Goal: Task Accomplishment & Management: Use online tool/utility

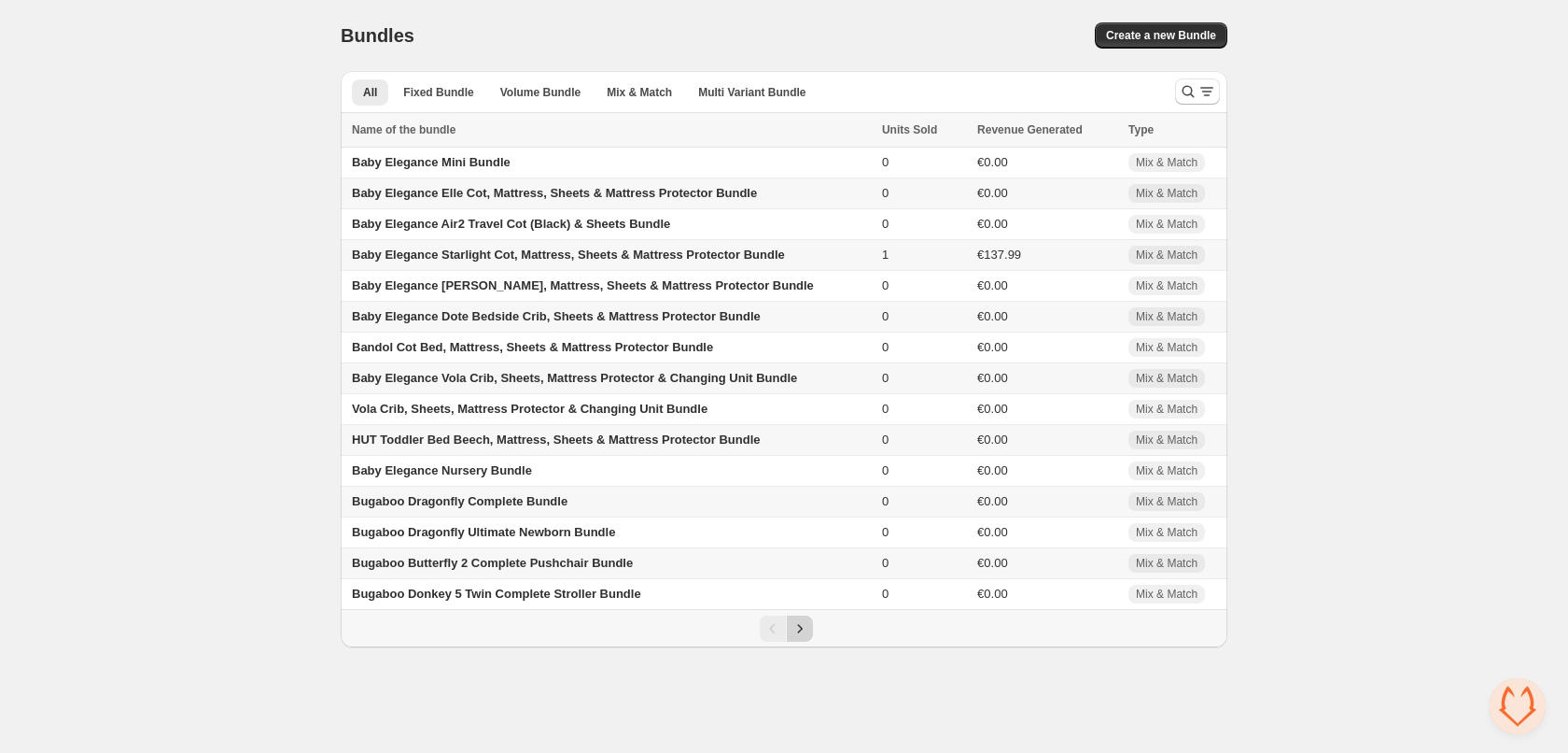
click at [807, 631] on icon "Next" at bounding box center [800, 628] width 19 height 19
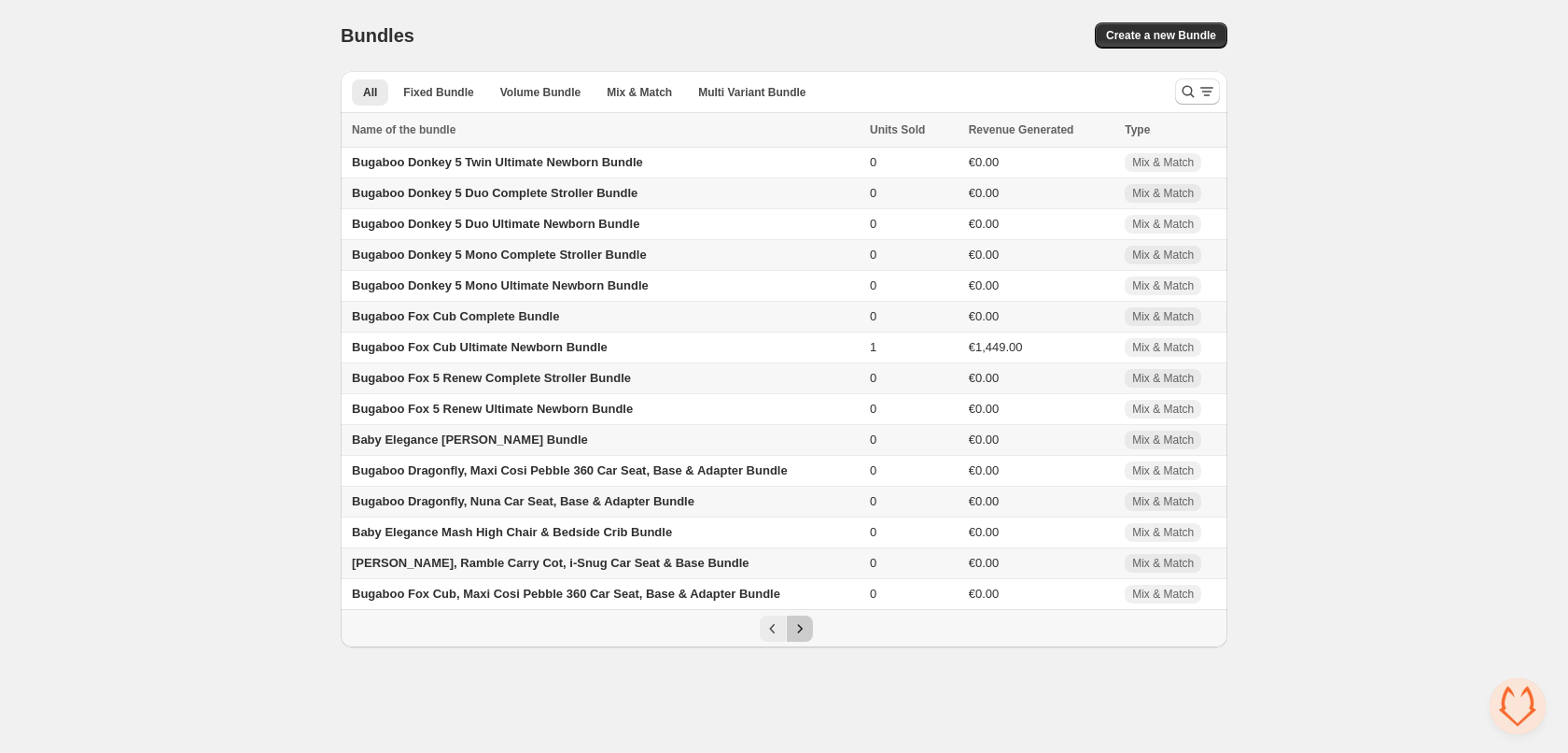
click at [807, 631] on icon "Next" at bounding box center [800, 628] width 19 height 19
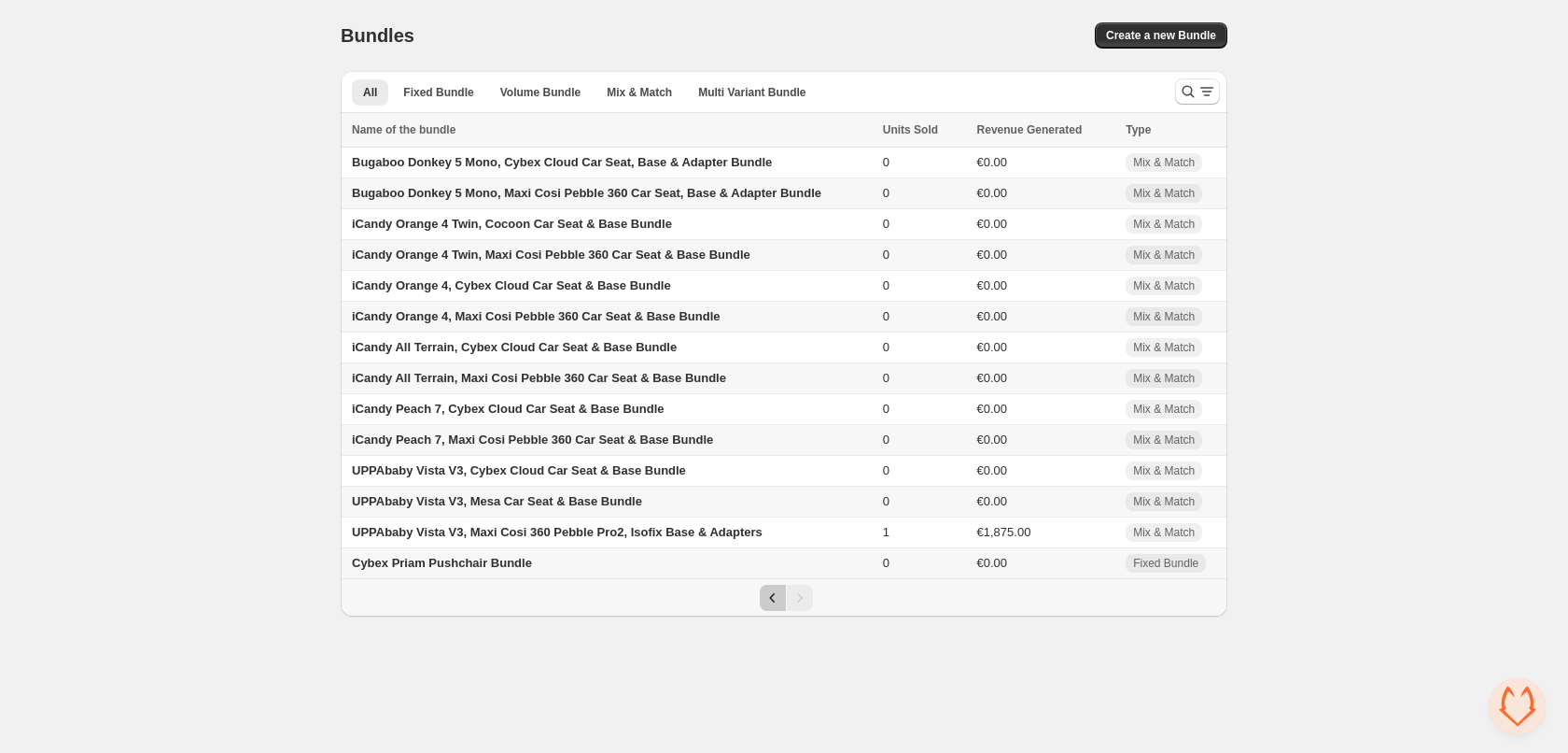
click at [773, 600] on icon "Previous" at bounding box center [773, 598] width 19 height 19
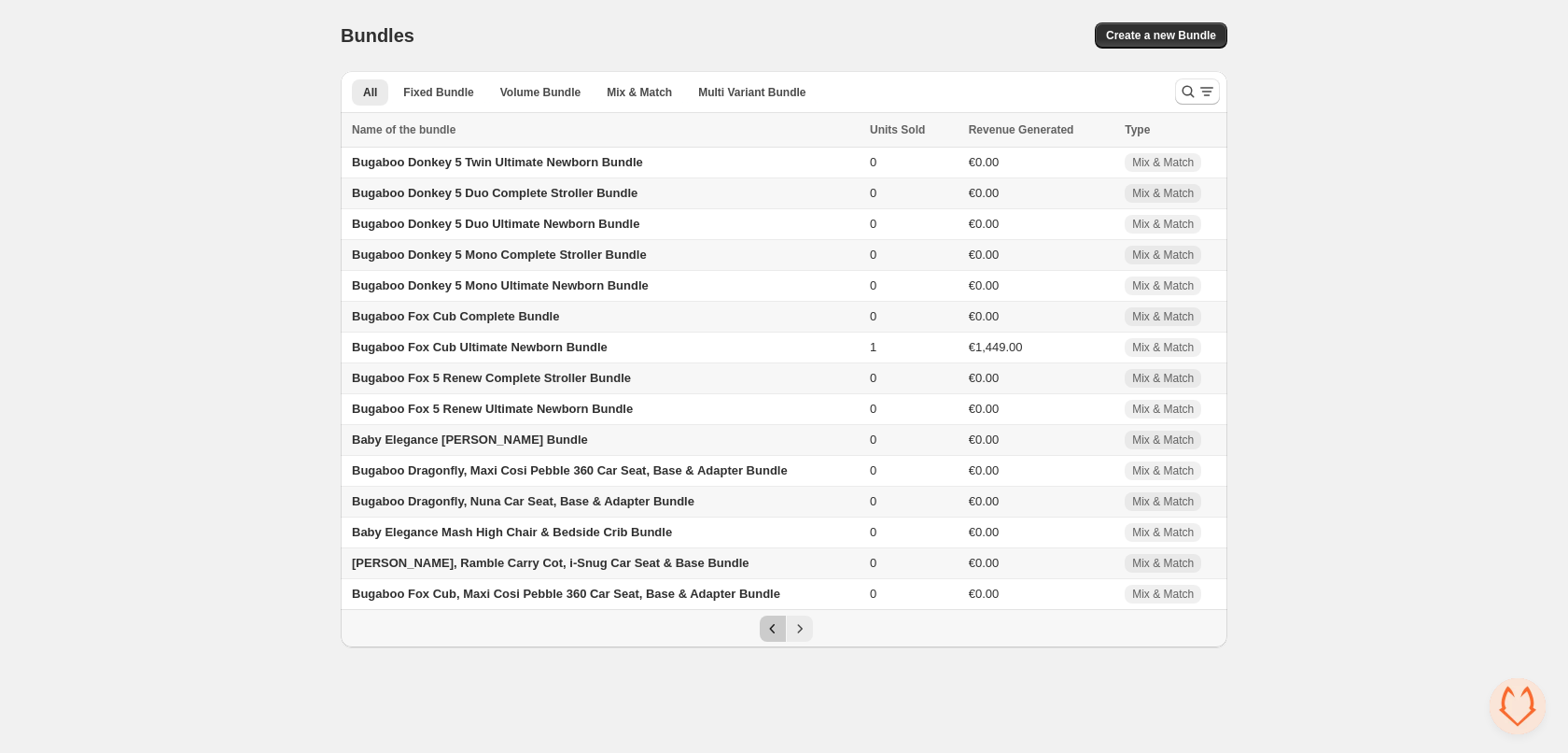
click at [766, 625] on icon "Previous" at bounding box center [773, 628] width 19 height 19
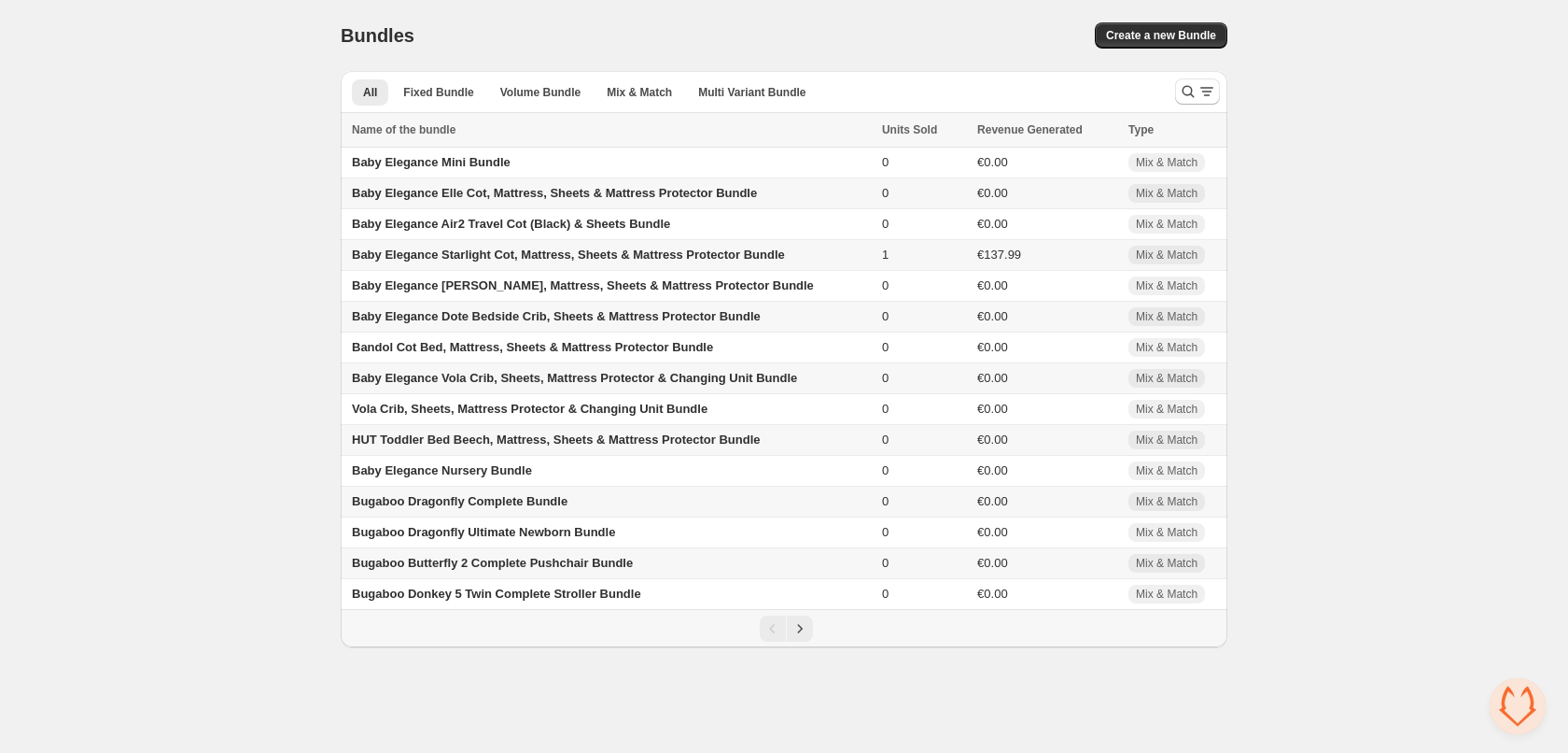
click at [618, 196] on span "Baby Elegance Elle Cot, Mattress, Sheets & Mattress Protector Bundle" at bounding box center [554, 192] width 405 height 14
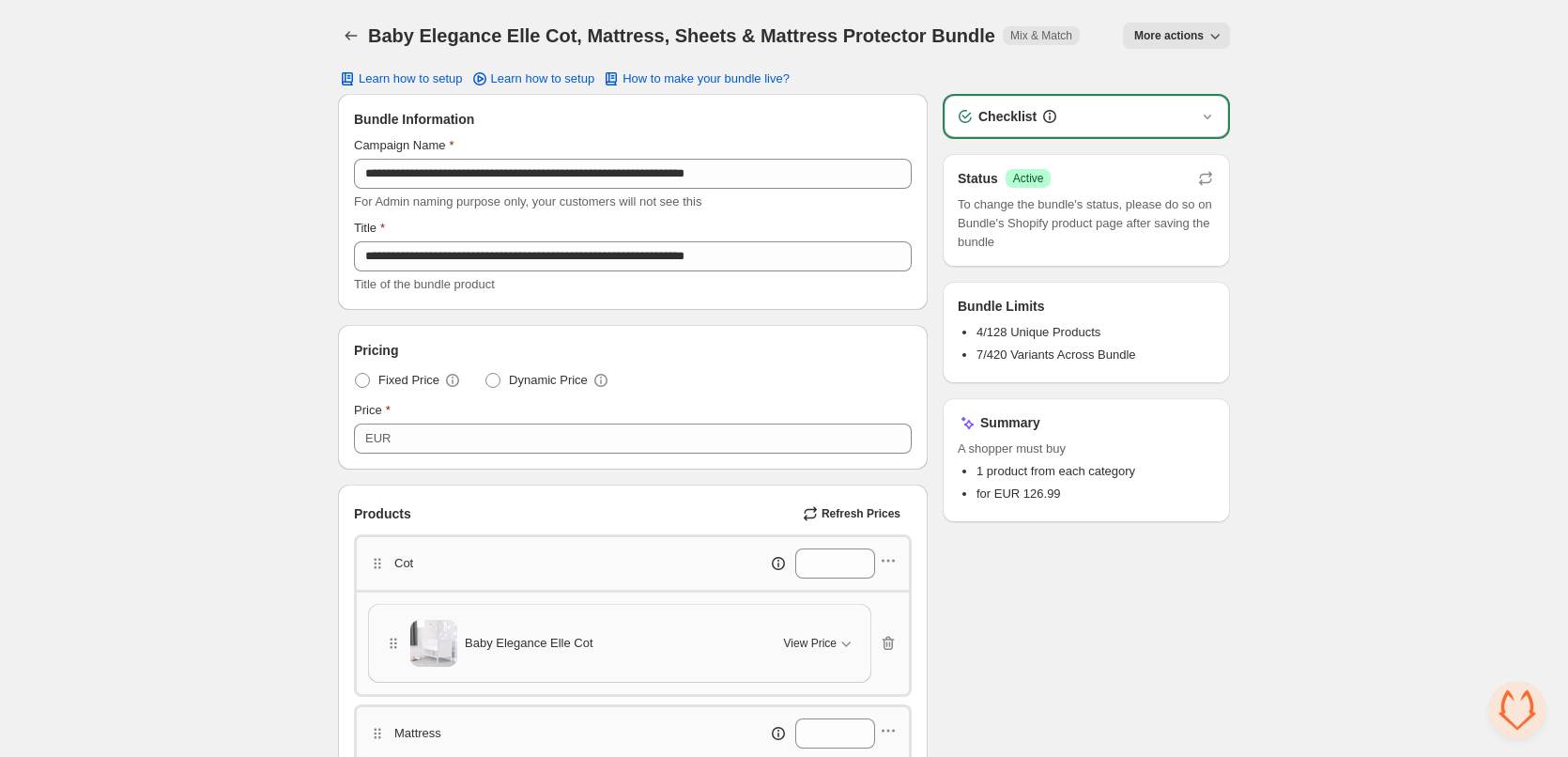
click at [390, 36] on h1 "Baby Elegance Elle Cot, Mattress, Sheets & Mattress Protector Bundle" at bounding box center [681, 36] width 627 height 23
drag, startPoint x: 390, startPoint y: 36, endPoint x: 432, endPoint y: 21, distance: 44.6
click at [432, 21] on div "Baby Elegance Elle Cot, Mattress, Sheets & Mattress Protector Bundle. This page…" at bounding box center [784, 35] width 892 height 71
click at [521, 35] on h1 "Baby Elegance Elle Cot, Mattress, Sheets & Mattress Protector Bundle" at bounding box center [681, 36] width 627 height 23
drag, startPoint x: 521, startPoint y: 35, endPoint x: 944, endPoint y: 39, distance: 423.0
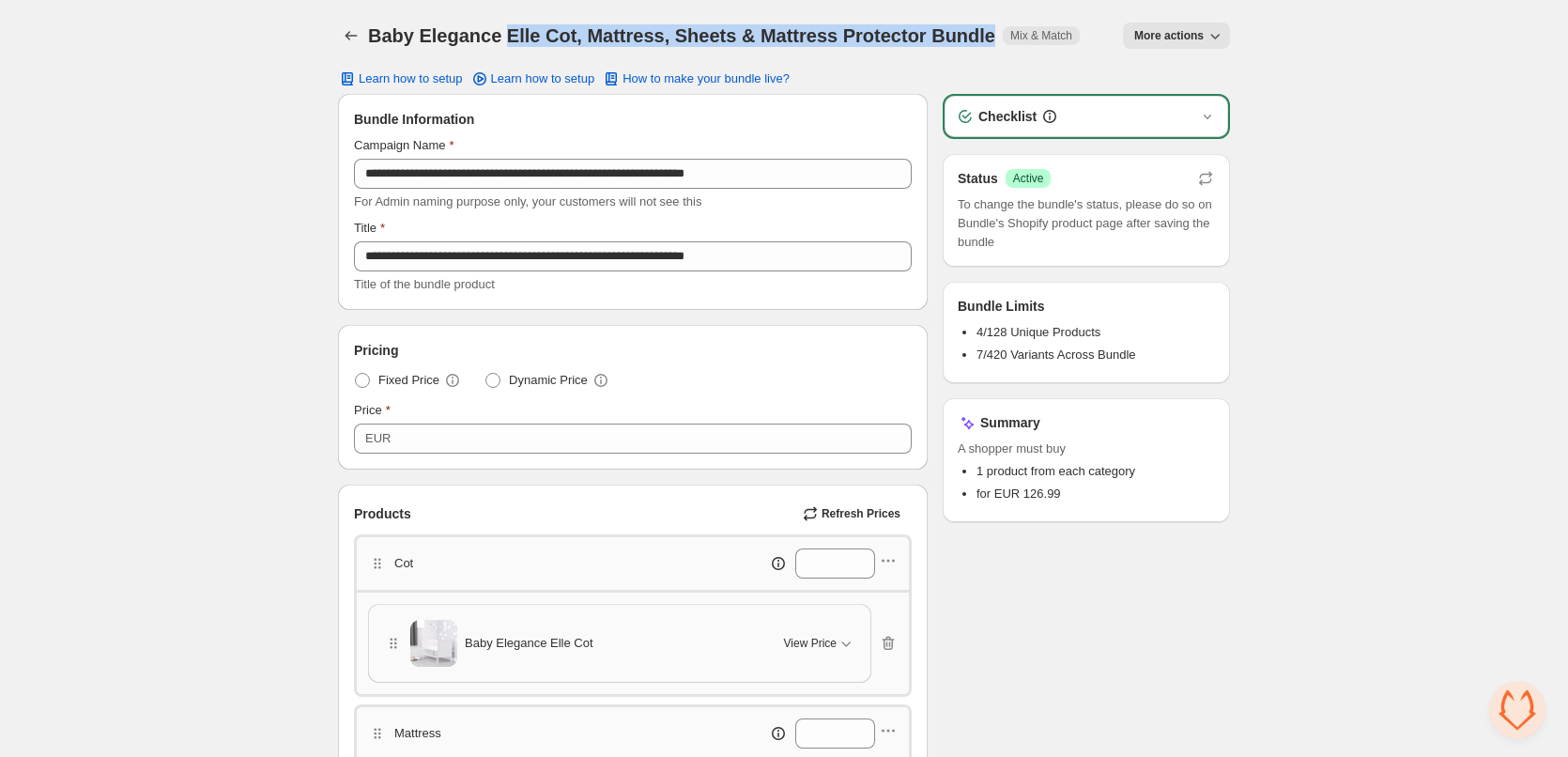
click at [944, 39] on h1 "Baby Elegance Elle Cot, Mattress, Sheets & Mattress Protector Bundle" at bounding box center [681, 36] width 627 height 23
copy h1 "Elle Cot, Mattress, Sheets & Mattress Protector Bundle"
click at [349, 43] on icon "Back" at bounding box center [351, 36] width 19 height 19
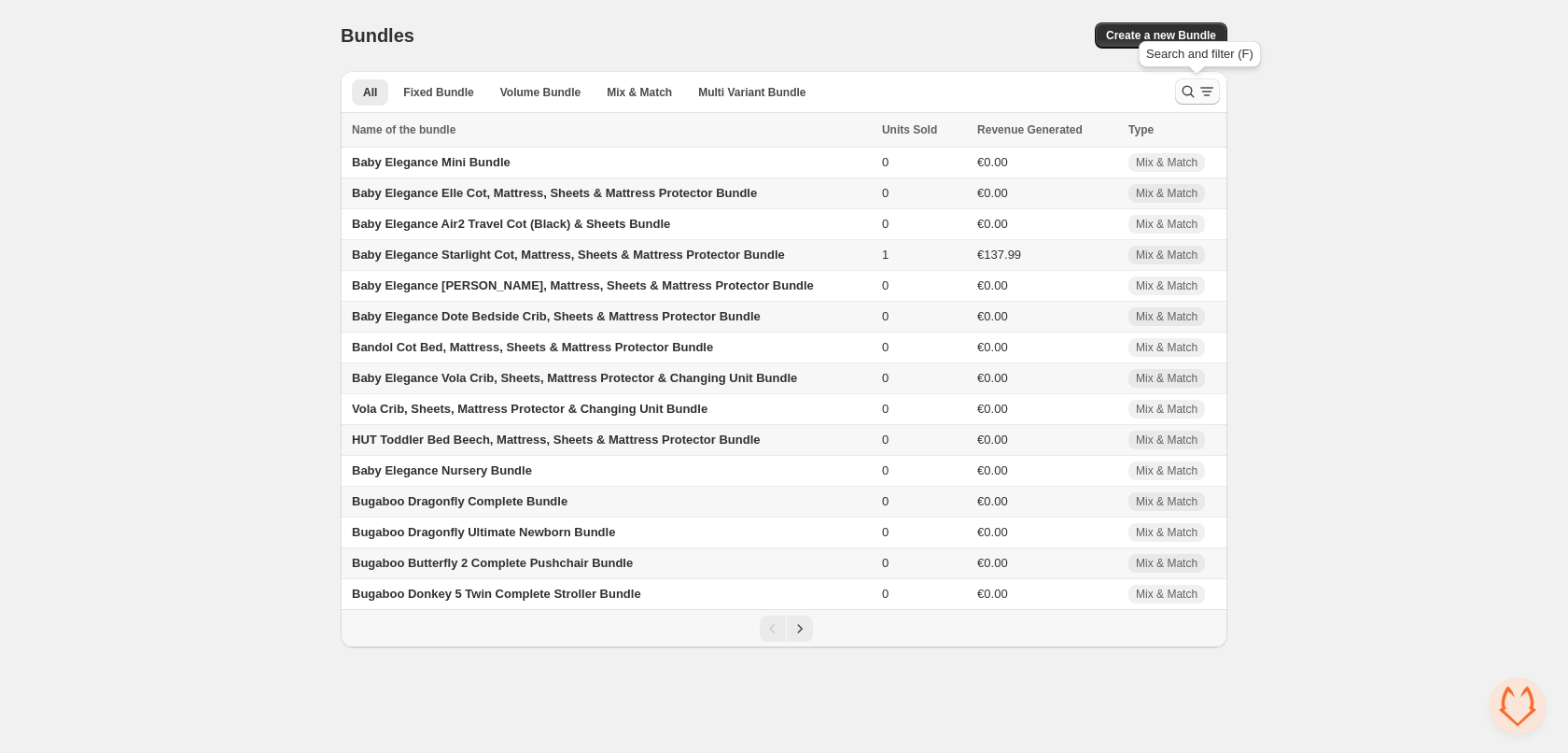
click at [1200, 89] on icon "Search and filter results" at bounding box center [1207, 92] width 19 height 19
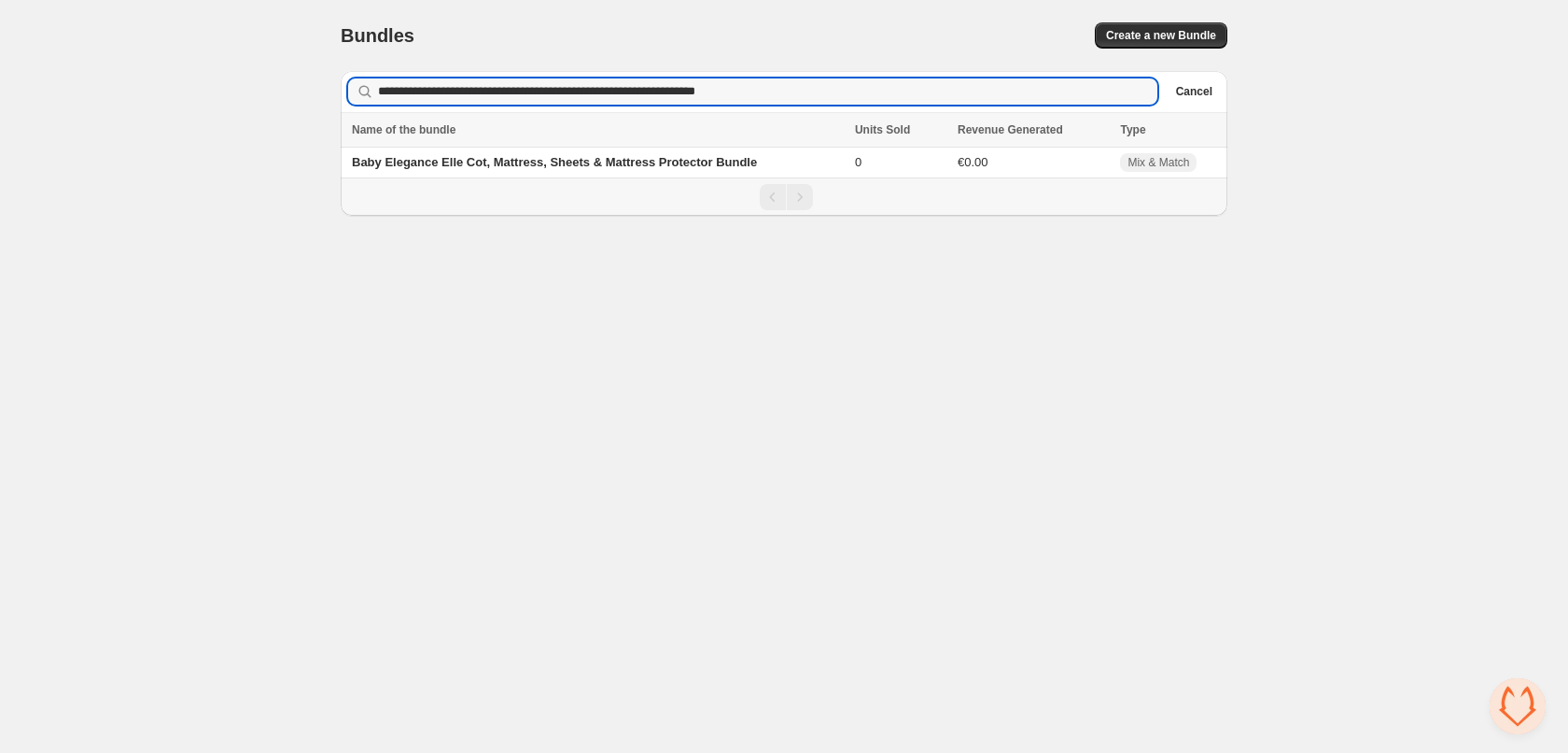
type input "**********"
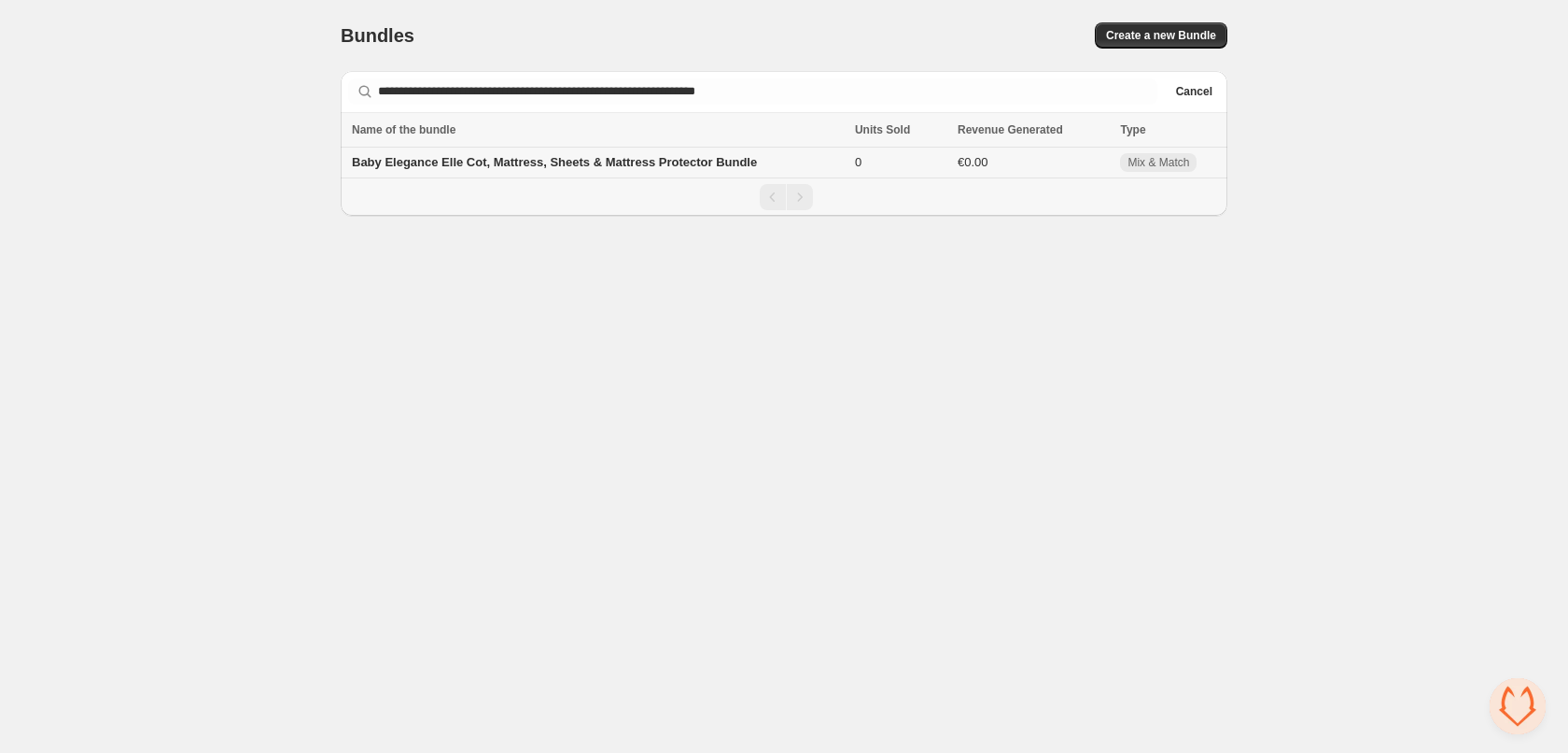
click at [550, 159] on span "Baby Elegance Elle Cot, Mattress, Sheets & Mattress Protector Bundle" at bounding box center [554, 162] width 405 height 14
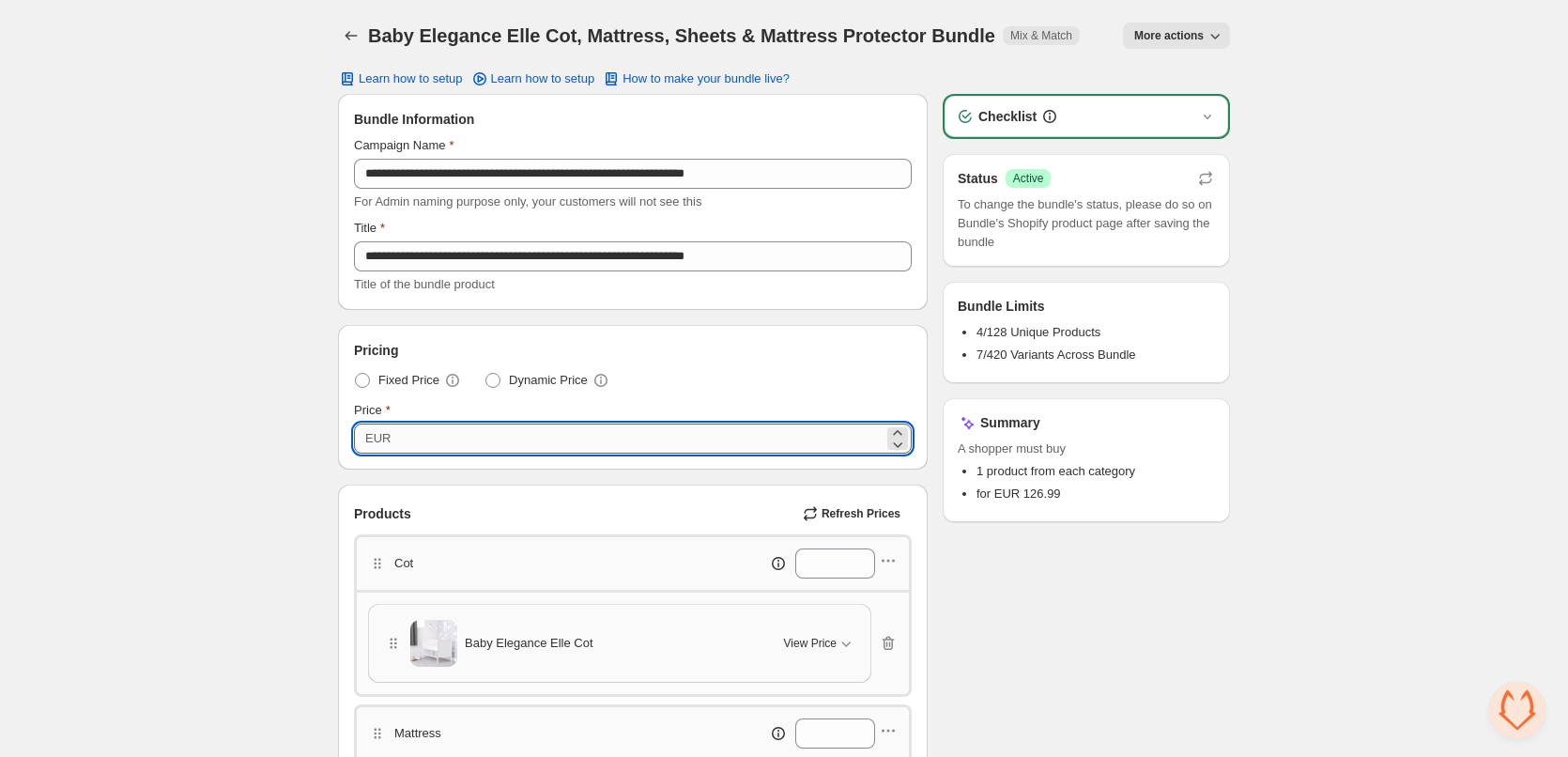
click at [421, 434] on input "******" at bounding box center [640, 438] width 487 height 30
paste input "number"
type input "******"
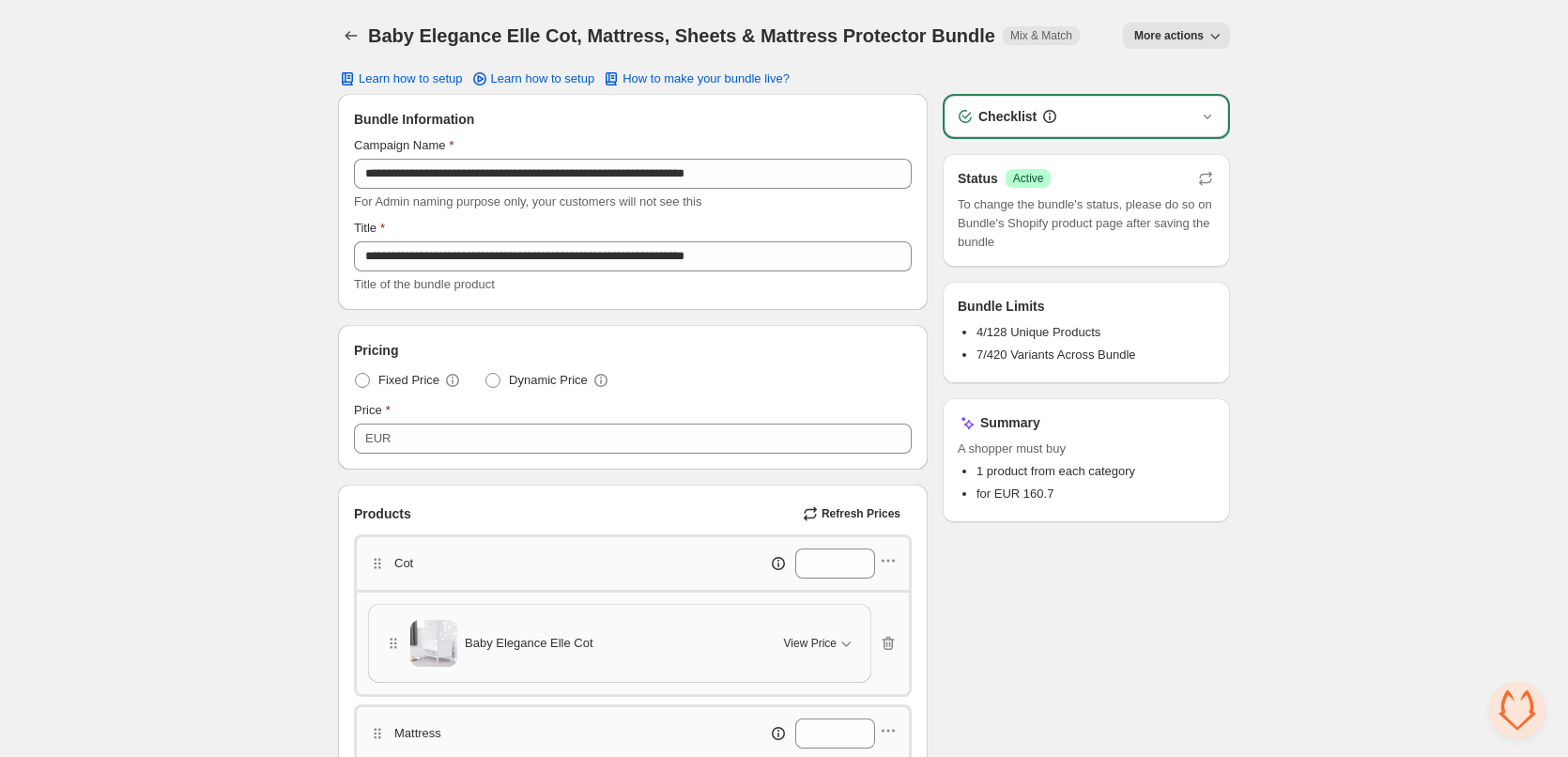
click at [351, 40] on icon "Back" at bounding box center [351, 36] width 19 height 19
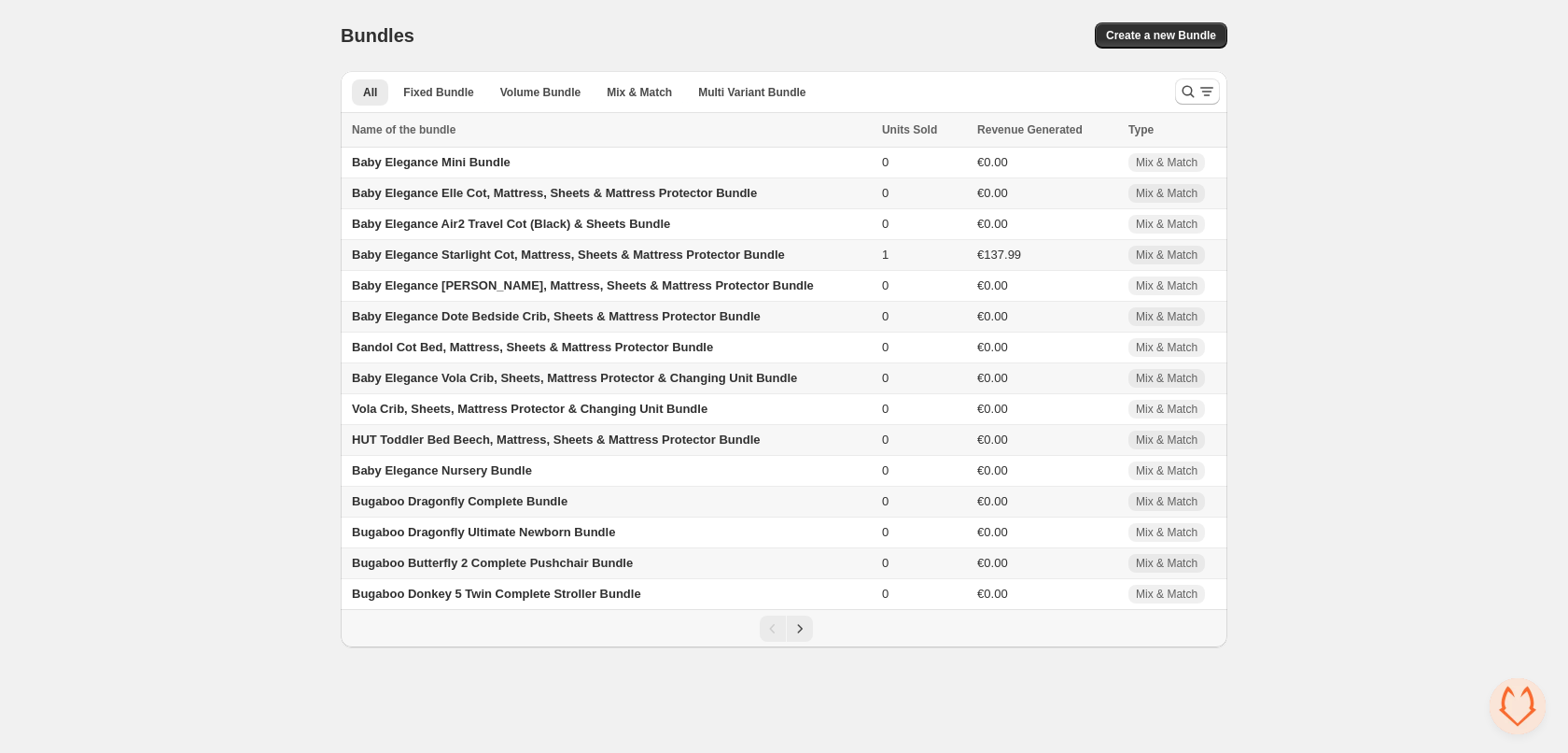
click at [600, 195] on span "Baby Elegance Elle Cot, Mattress, Sheets & Mattress Protector Bundle" at bounding box center [554, 192] width 405 height 14
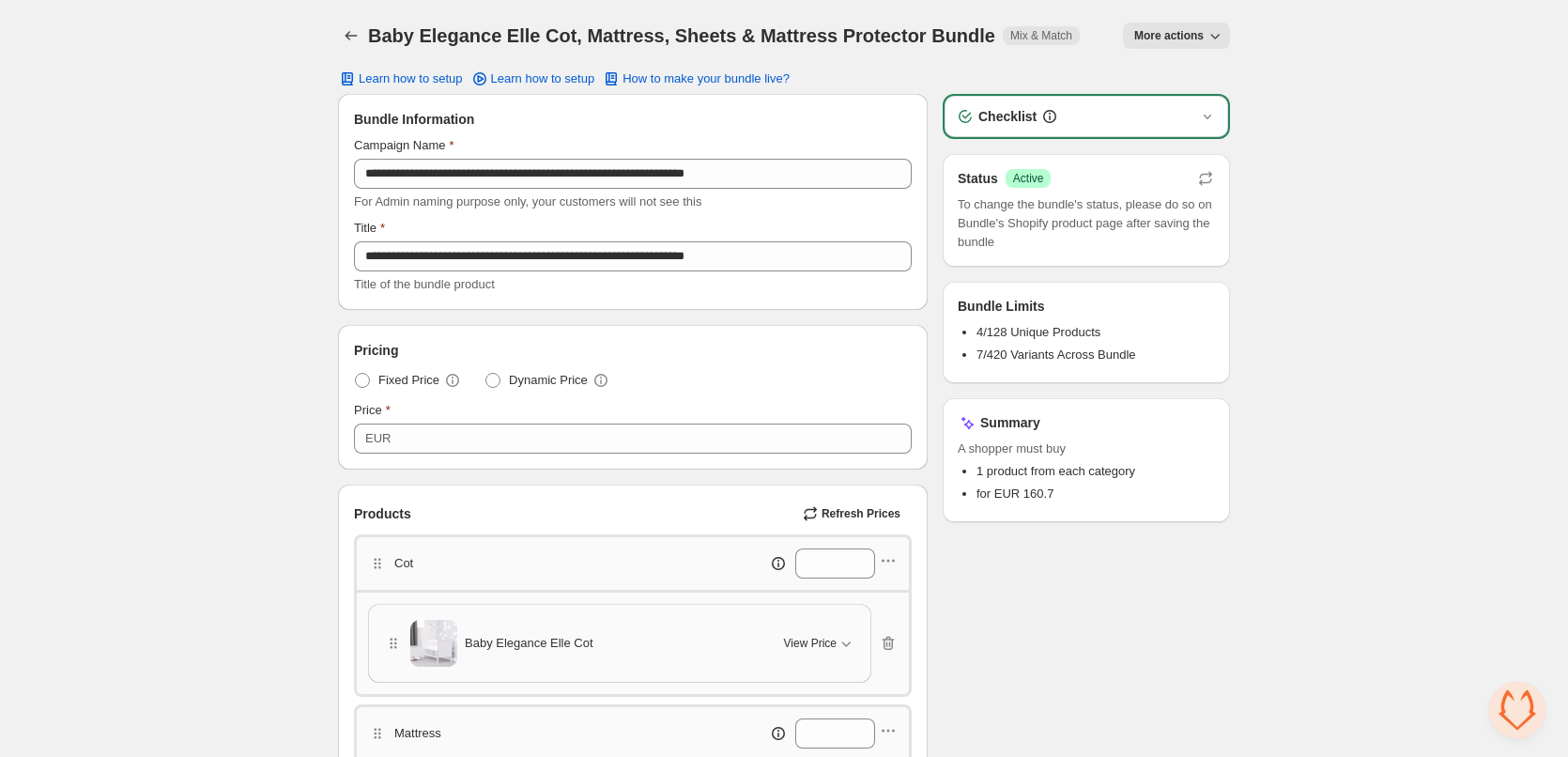
click at [1195, 44] on button "More actions" at bounding box center [1176, 36] width 108 height 27
click at [1304, 107] on span "View Bundle in Shopify Admin" at bounding box center [1243, 107] width 162 height 19
click at [343, 36] on icon "Back" at bounding box center [351, 36] width 19 height 19
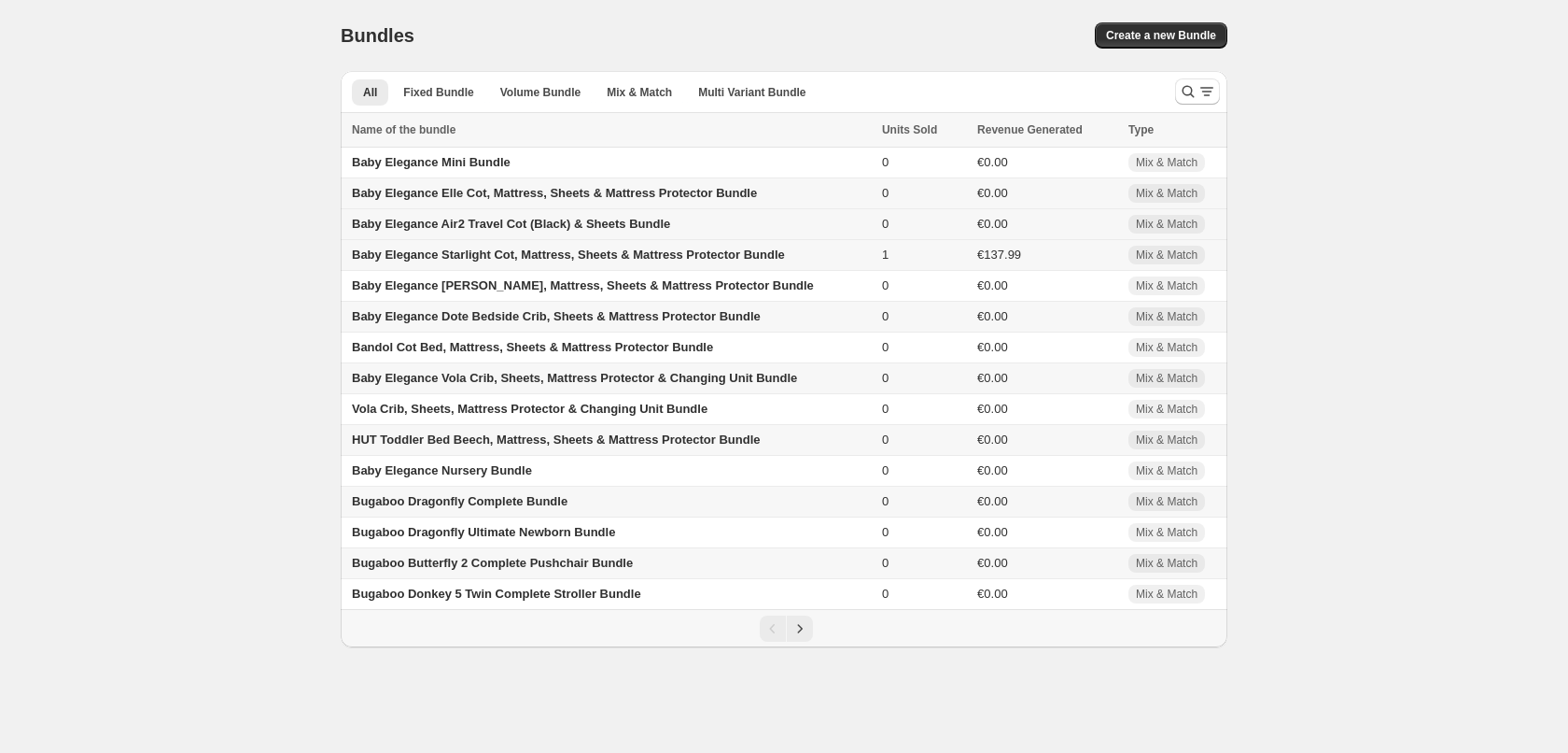
click at [449, 228] on span "Baby Elegance Air2 Travel Cot (Black) & Sheets Bundle" at bounding box center [511, 223] width 319 height 14
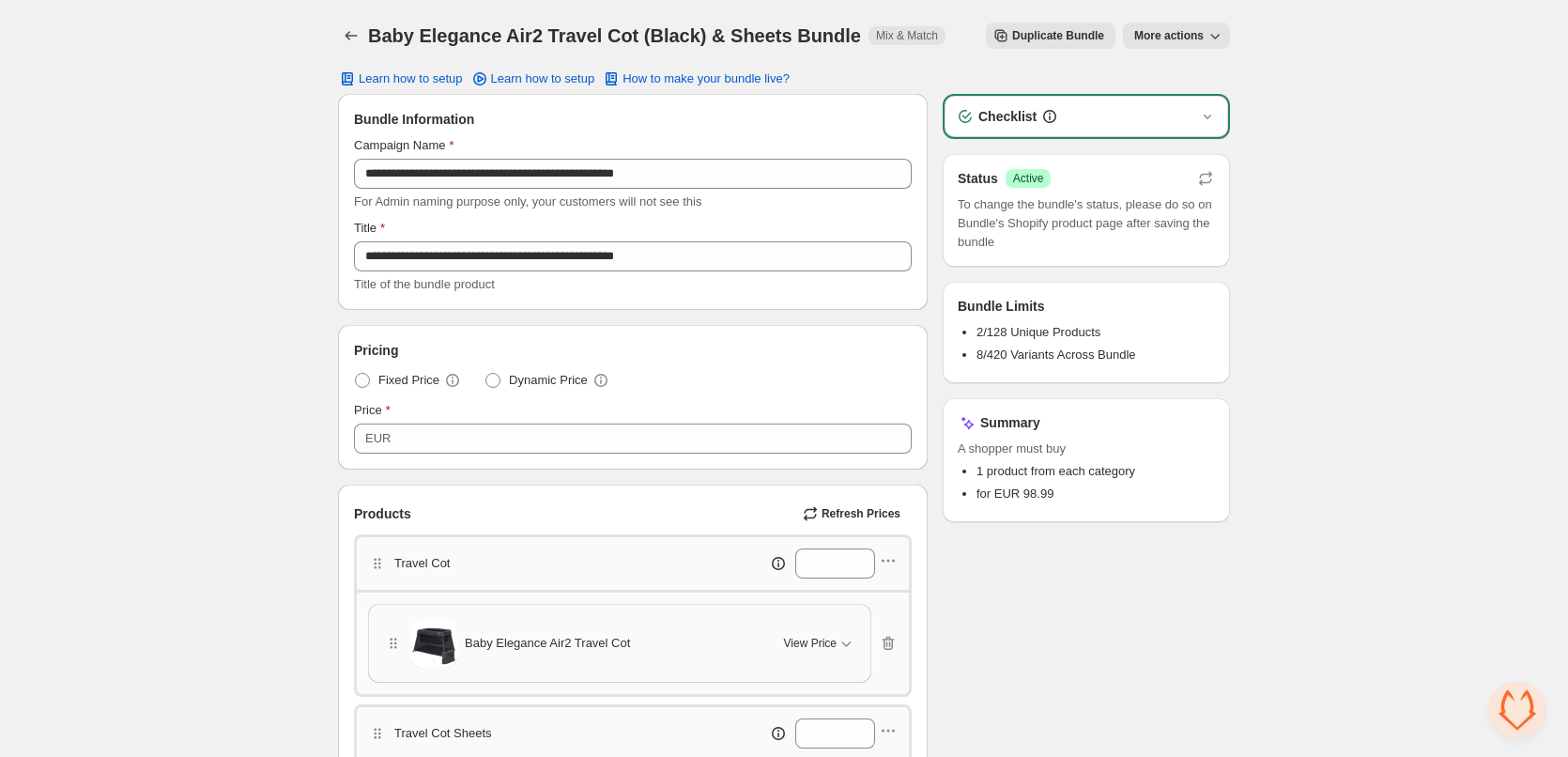
click at [509, 31] on h1 "Baby Elegance Air2 Travel Cot (Black) & Sheets Bundle" at bounding box center [615, 36] width 493 height 23
drag, startPoint x: 509, startPoint y: 31, endPoint x: 621, endPoint y: 34, distance: 112.0
click at [621, 34] on h1 "Baby Elegance Air2 Travel Cot (Black) & Sheets Bundle" at bounding box center [615, 36] width 493 height 23
copy h1 "Air2 Travel Cot"
click at [1218, 37] on icon "button" at bounding box center [1215, 36] width 19 height 19
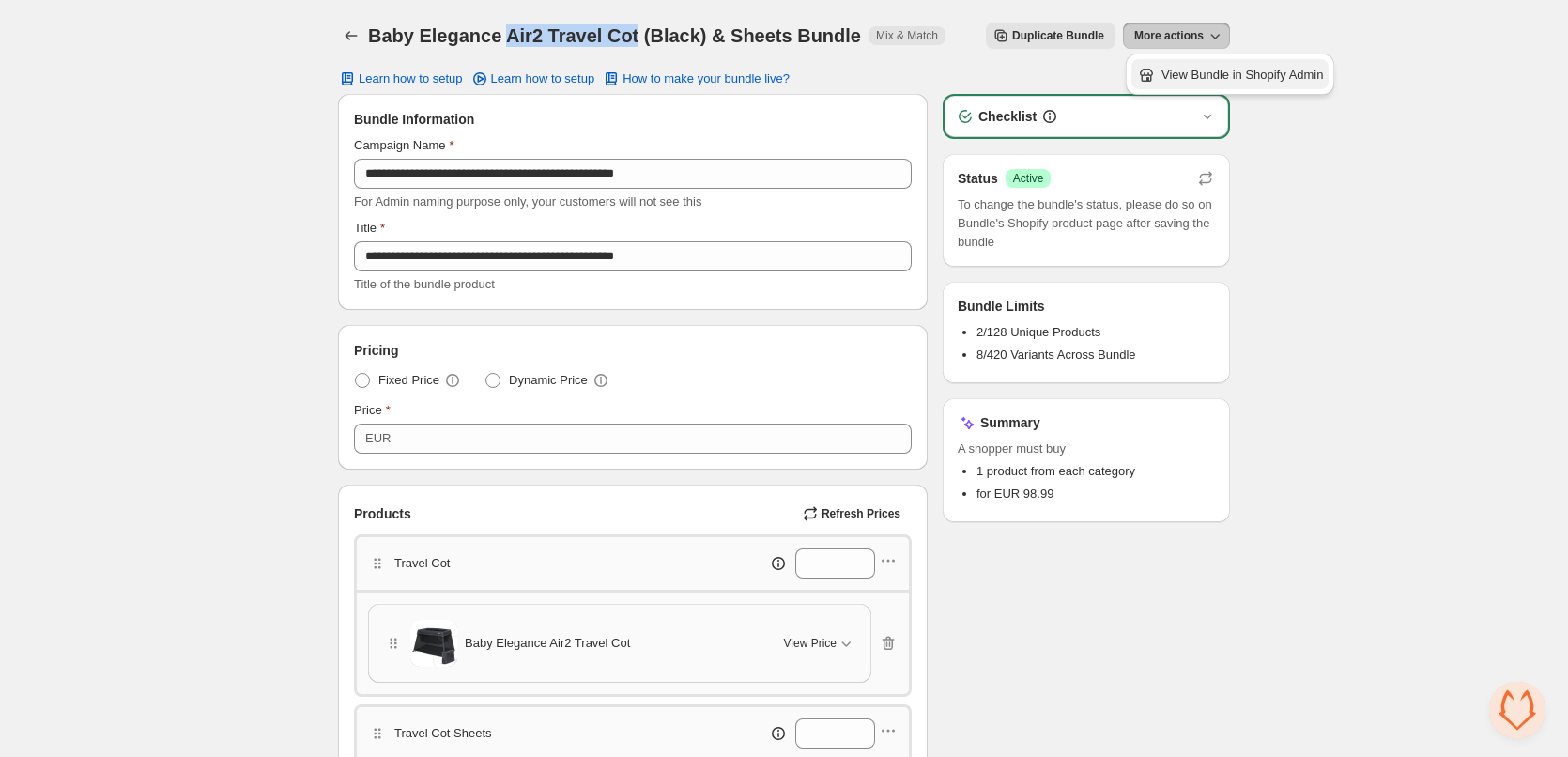
click at [1223, 80] on span "View Bundle in Shopify Admin" at bounding box center [1243, 75] width 162 height 19
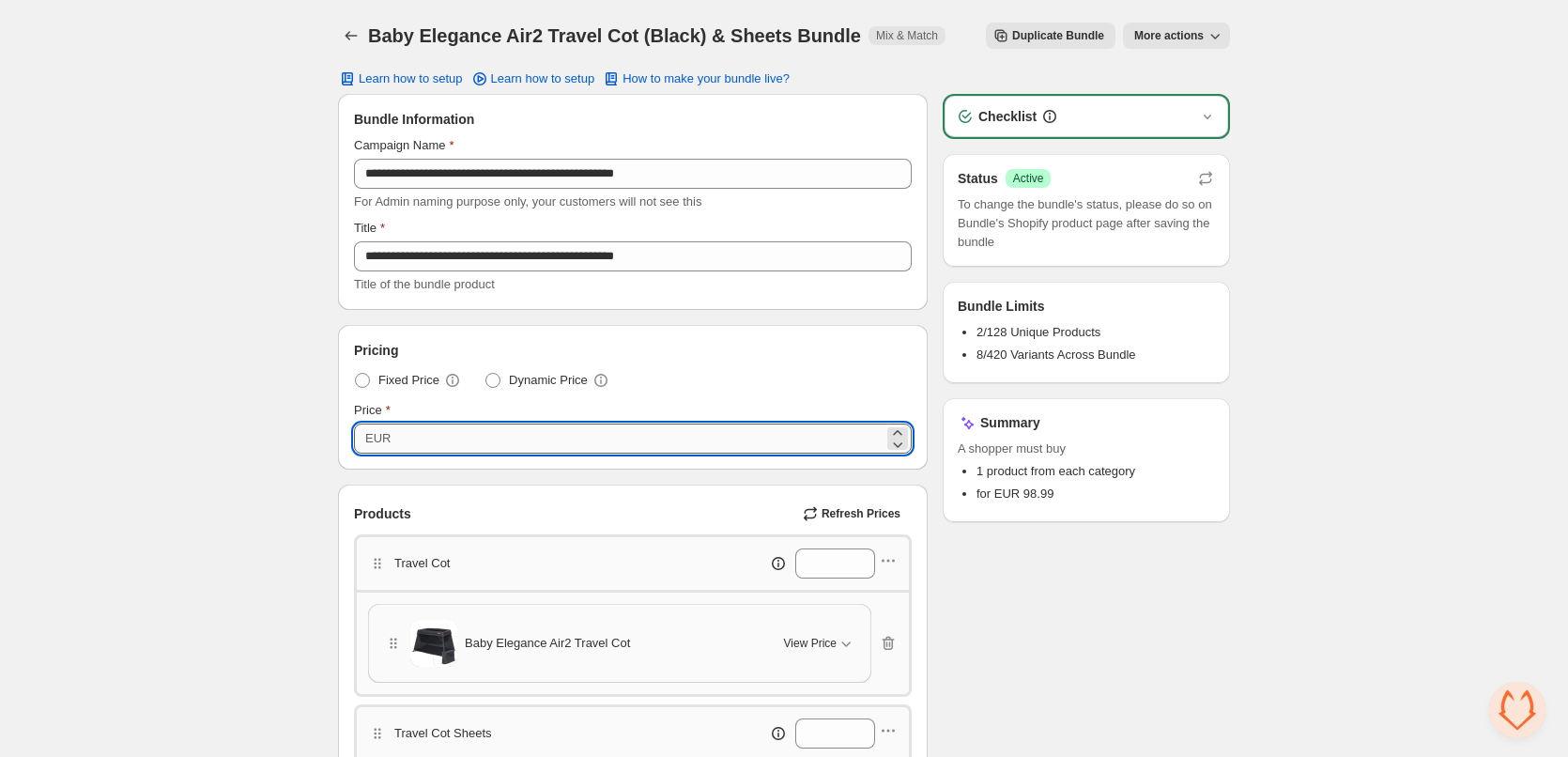
click at [405, 437] on input "*****" at bounding box center [640, 438] width 487 height 30
paste input "*"
type input "******"
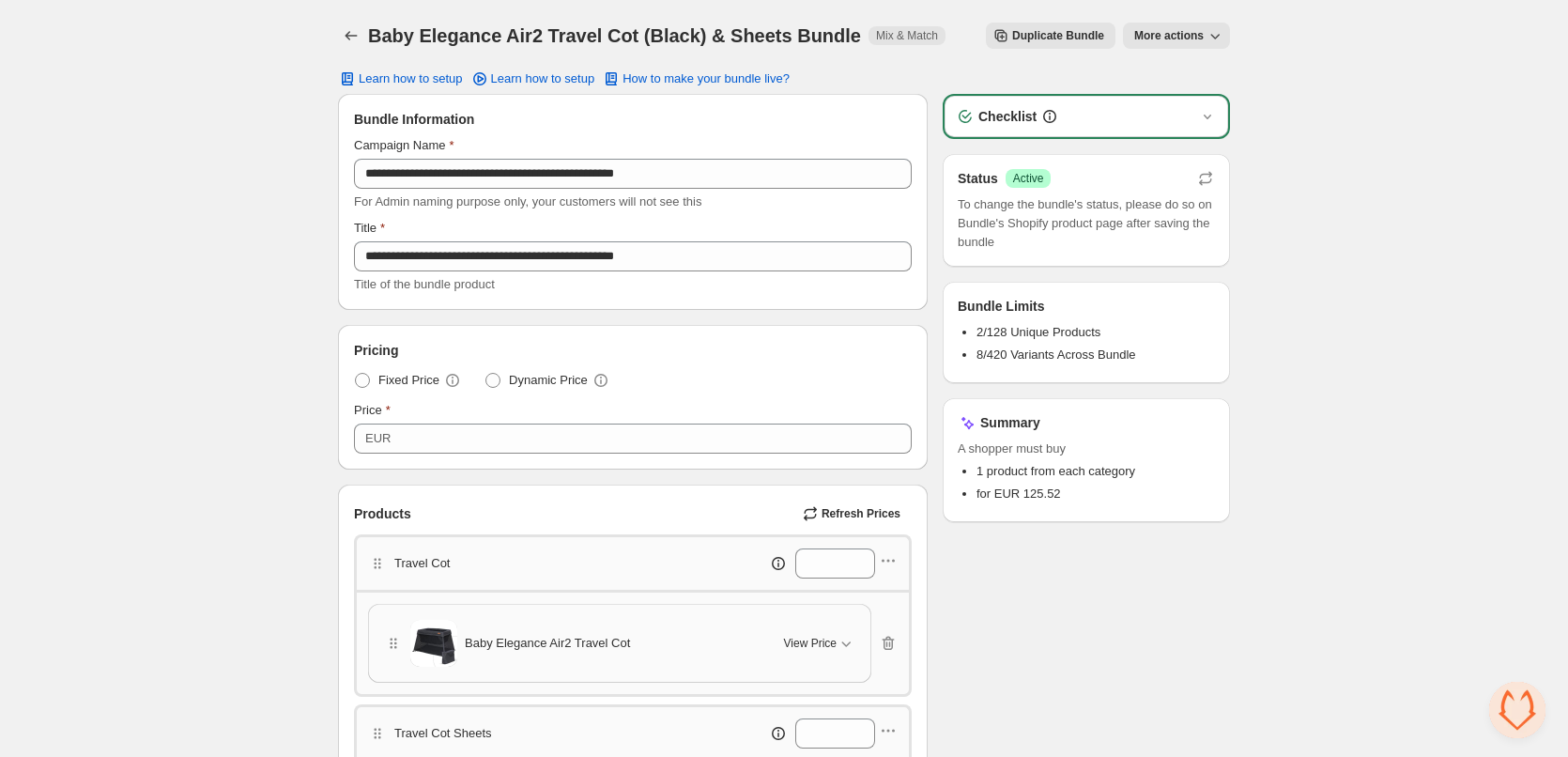
click at [1414, 215] on div "**********" at bounding box center [784, 637] width 1568 height 1274
click at [351, 36] on icon "Back" at bounding box center [351, 36] width 19 height 19
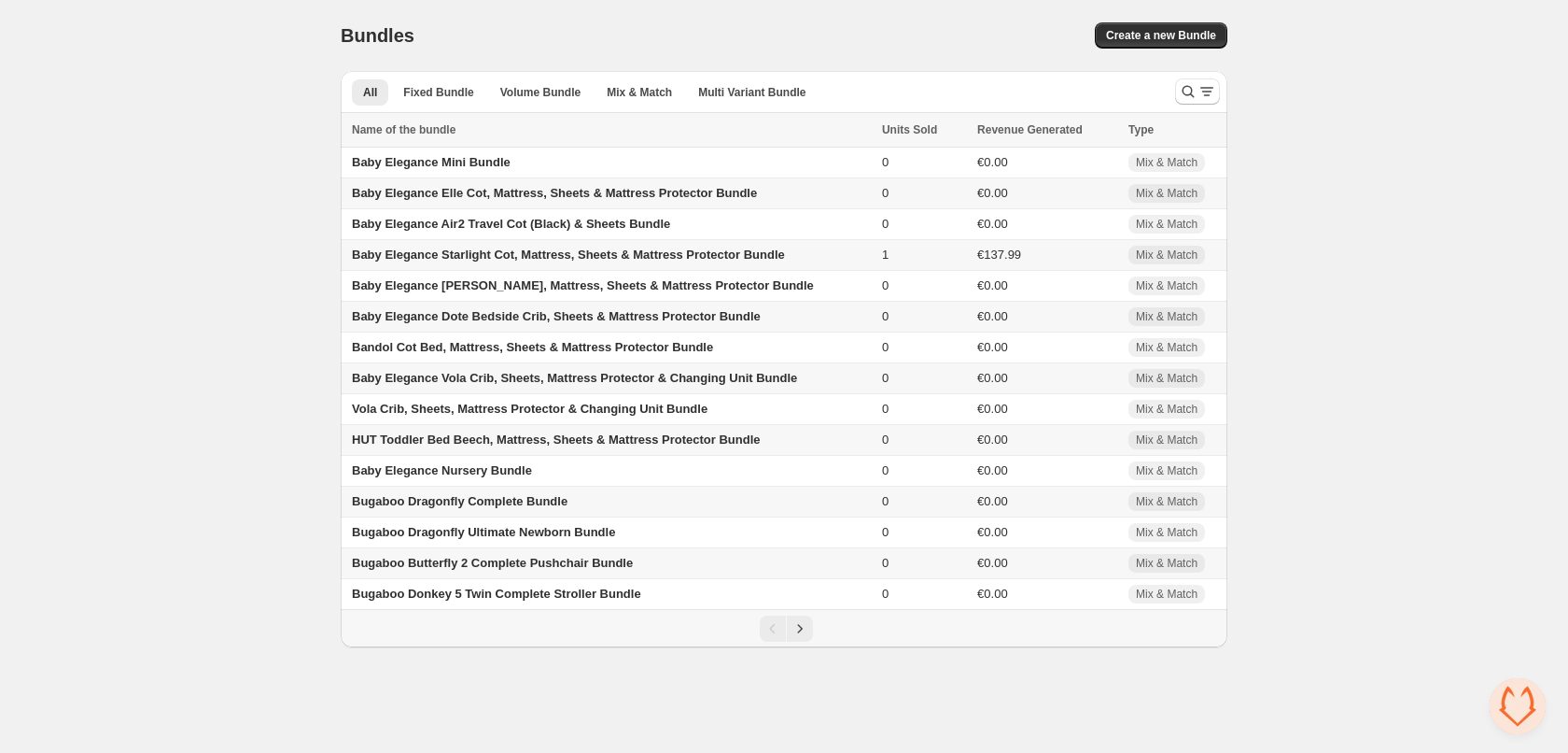
click at [464, 252] on span "Baby Elegance Starlight Cot, Mattress, Sheets & Mattress Protector Bundle" at bounding box center [568, 254] width 433 height 14
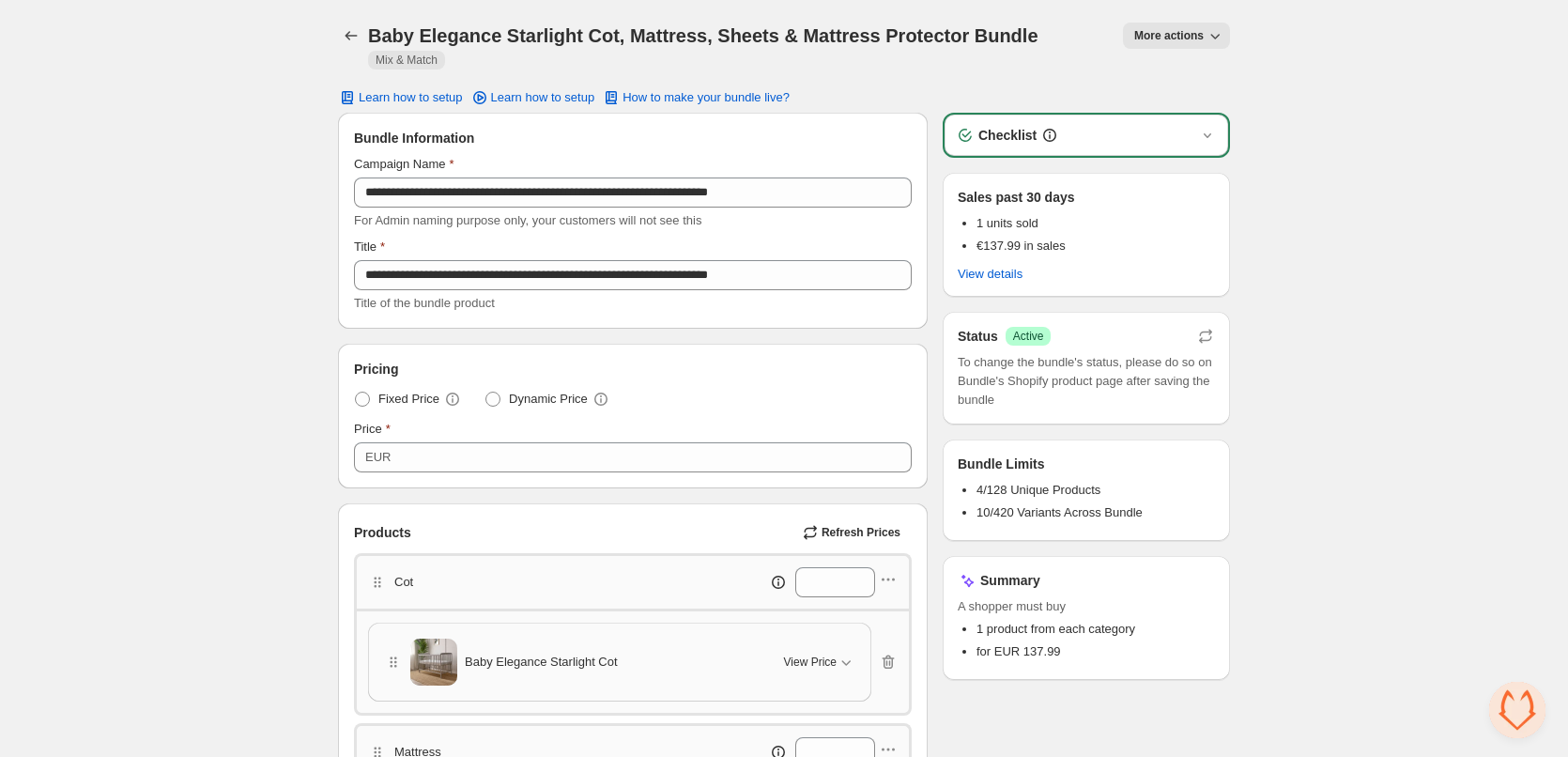
click at [535, 33] on h1 "Baby Elegance Starlight Cot, Mattress, Sheets & Mattress Protector Bundle" at bounding box center [703, 36] width 671 height 23
drag, startPoint x: 535, startPoint y: 33, endPoint x: 986, endPoint y: 34, distance: 451.0
click at [986, 34] on h1 "Baby Elegance Starlight Cot, Mattress, Sheets & Mattress Protector Bundle" at bounding box center [703, 36] width 671 height 23
copy h1 "Starlight Cot, Mattress, Sheets & Mattress Protector Bundle"
drag, startPoint x: 1295, startPoint y: 77, endPoint x: 1283, endPoint y: 74, distance: 12.4
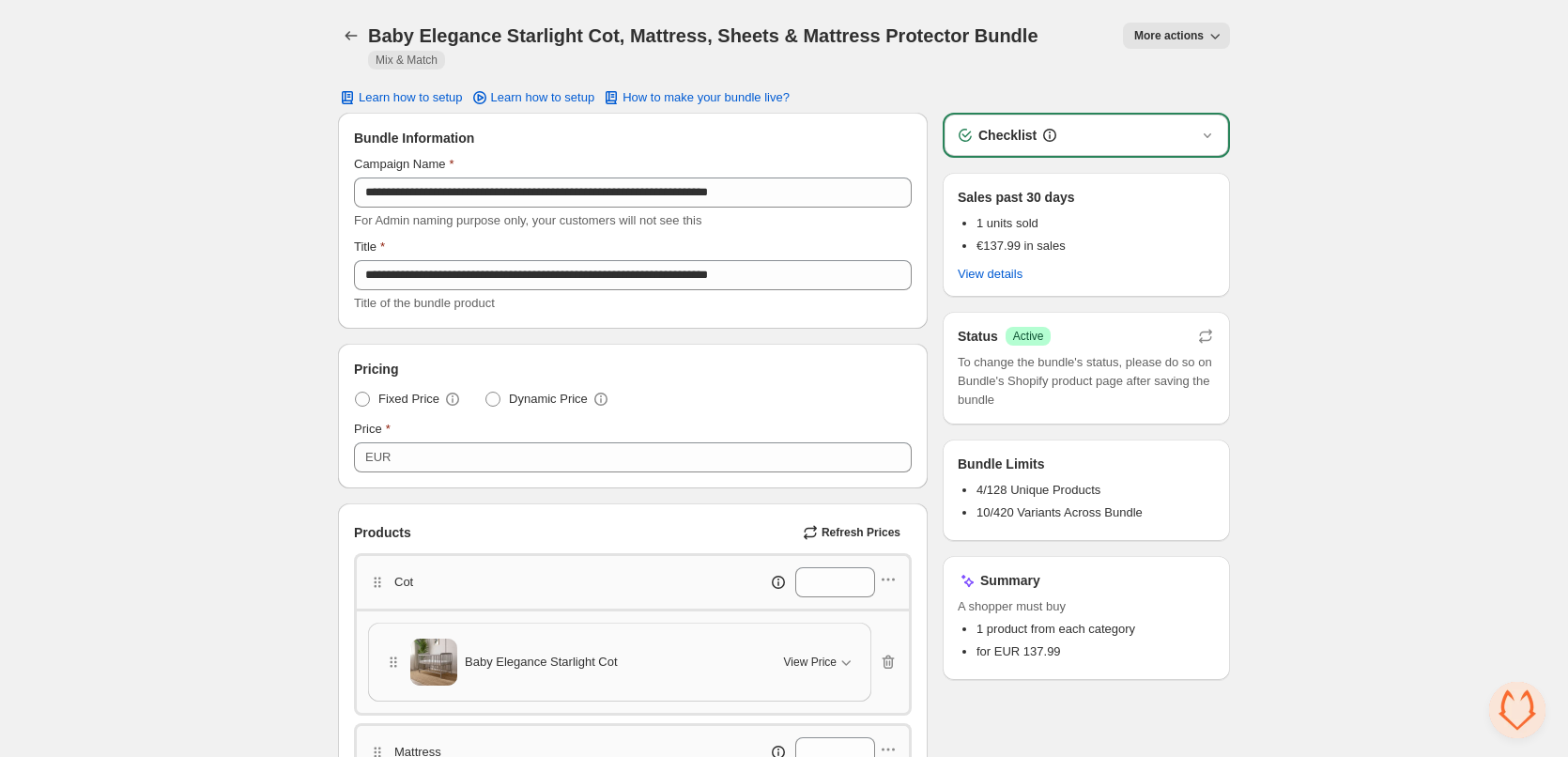
click at [1195, 34] on span "More actions" at bounding box center [1168, 36] width 69 height 15
click at [1198, 101] on span "View Bundle in Shopify Admin" at bounding box center [1243, 107] width 162 height 19
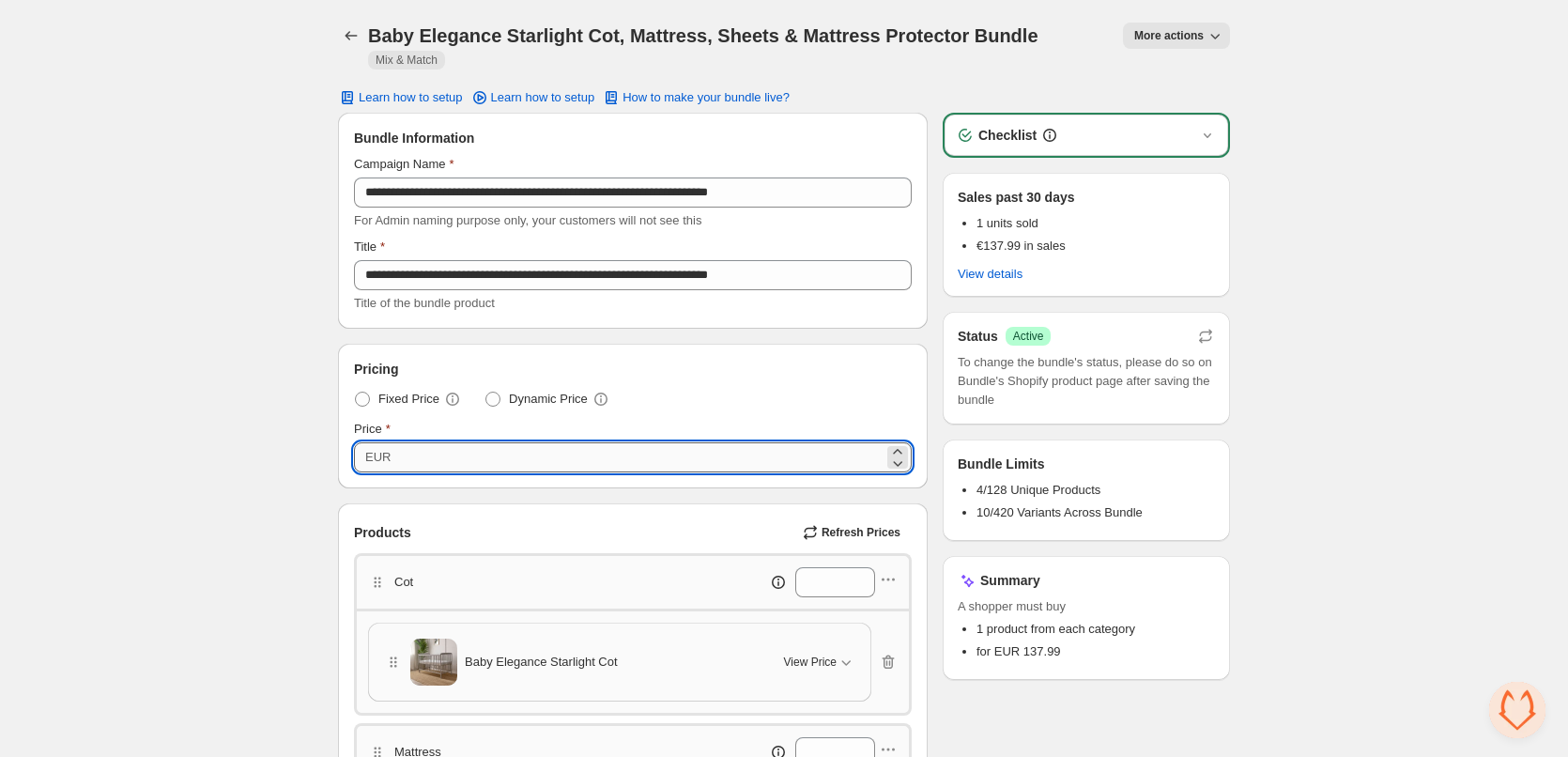
click at [405, 459] on input "******" at bounding box center [640, 457] width 487 height 30
paste input "number"
type input "******"
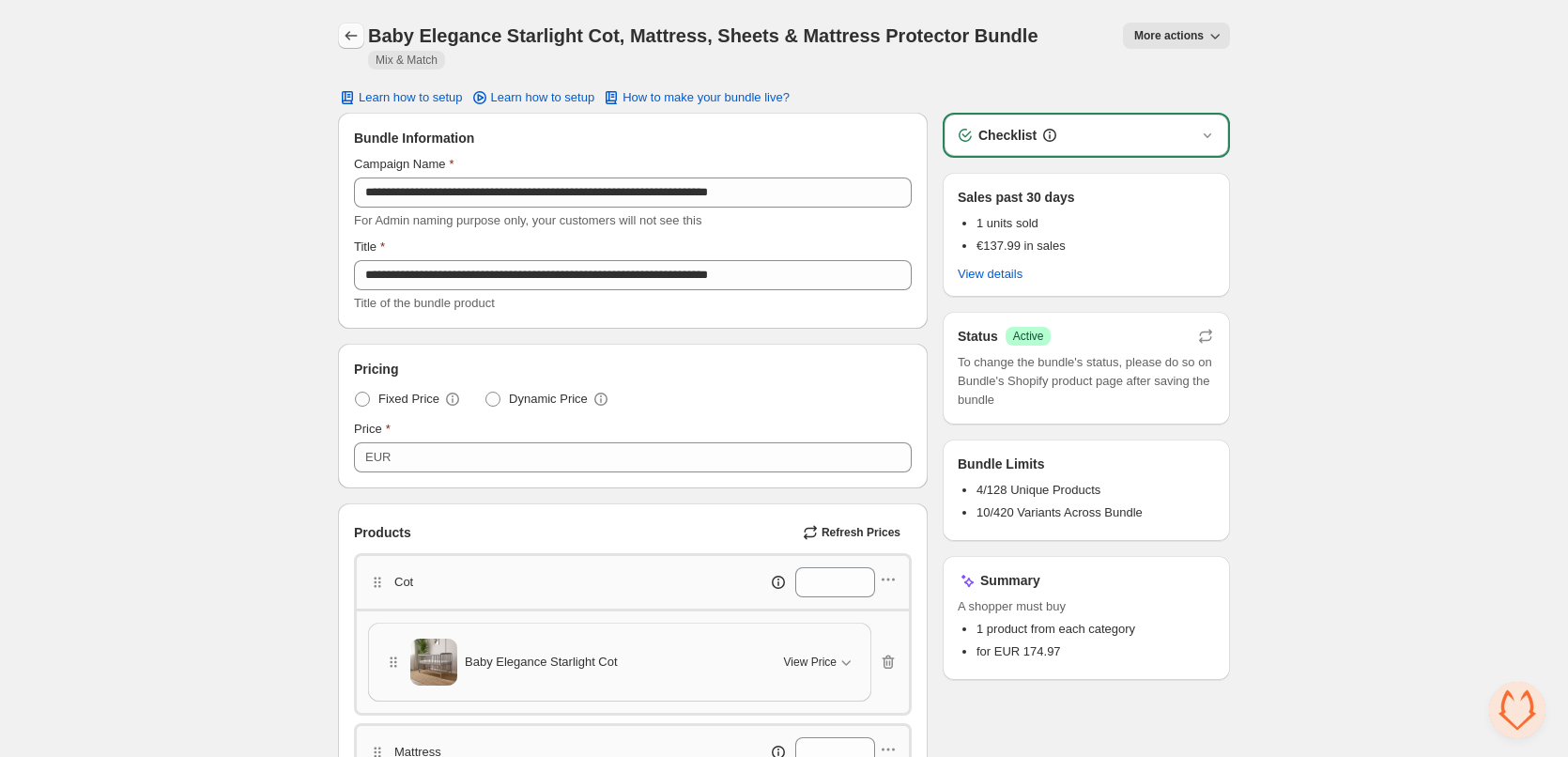
click at [350, 31] on icon "Back" at bounding box center [351, 36] width 19 height 19
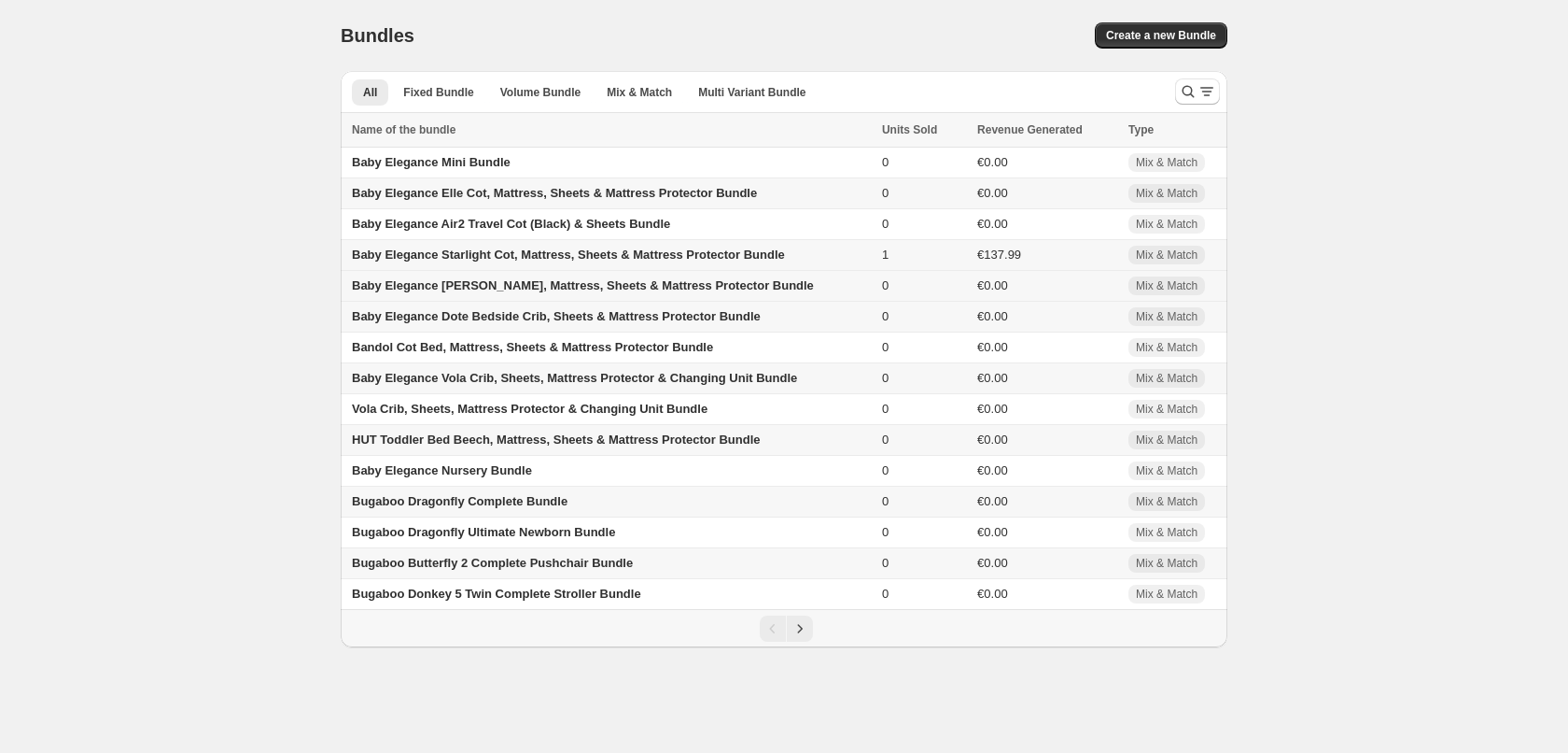
click at [470, 287] on span "Baby Elegance [PERSON_NAME], Mattress, Sheets & Mattress Protector Bundle" at bounding box center [583, 285] width 462 height 14
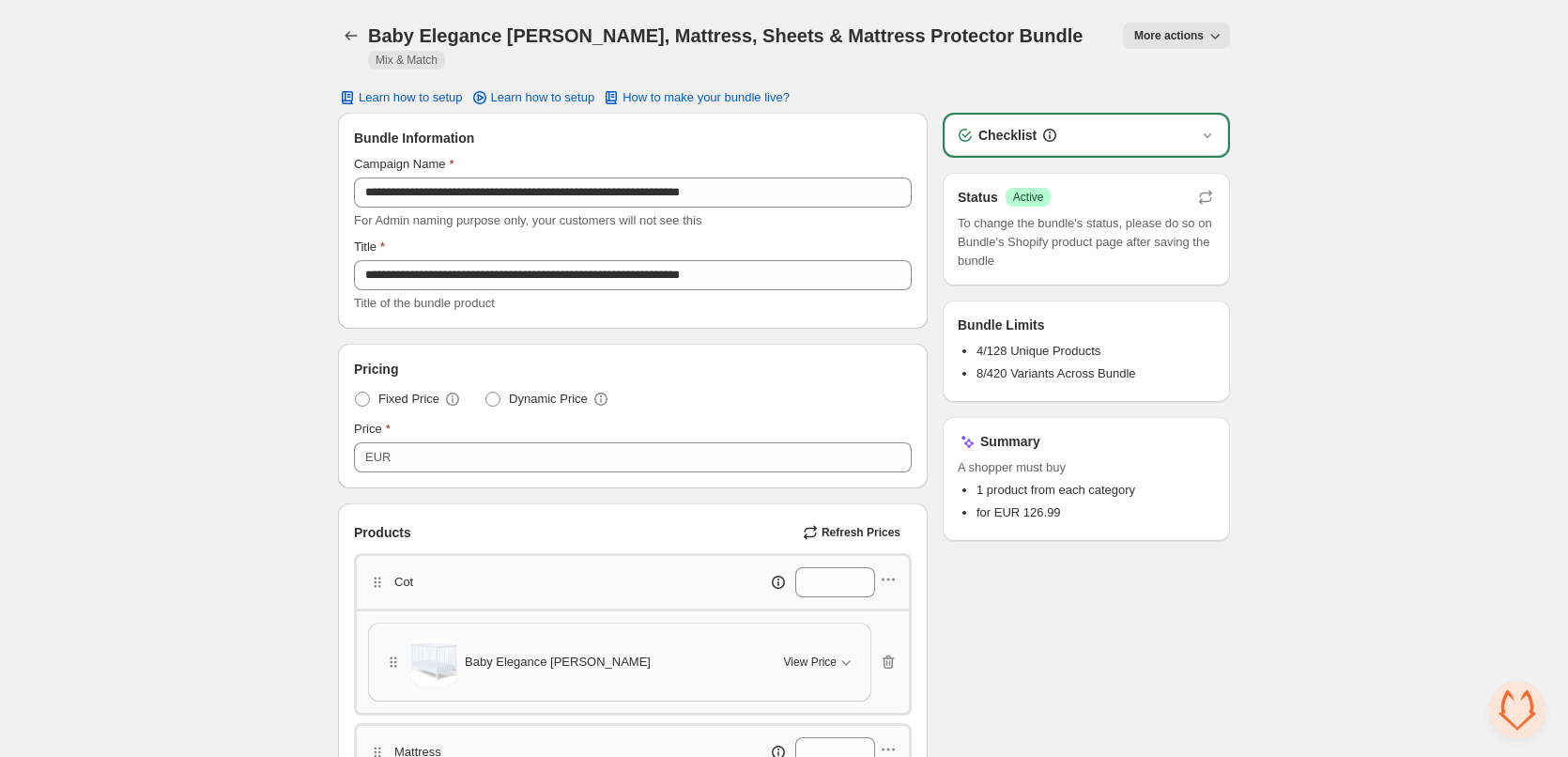
click at [530, 29] on h1 "Baby Elegance [PERSON_NAME], Mattress, Sheets & Mattress Protector Bundle" at bounding box center [725, 36] width 715 height 23
drag, startPoint x: 530, startPoint y: 29, endPoint x: 679, endPoint y: 31, distance: 149.0
click at [730, 25] on h1 "Baby Elegance [PERSON_NAME], Mattress, Sheets & Mattress Protector Bundle" at bounding box center [725, 36] width 715 height 23
click at [511, 42] on h1 "Baby Elegance [PERSON_NAME], Mattress, Sheets & Mattress Protector Bundle" at bounding box center [725, 36] width 715 height 23
drag, startPoint x: 511, startPoint y: 42, endPoint x: 971, endPoint y: 44, distance: 460.0
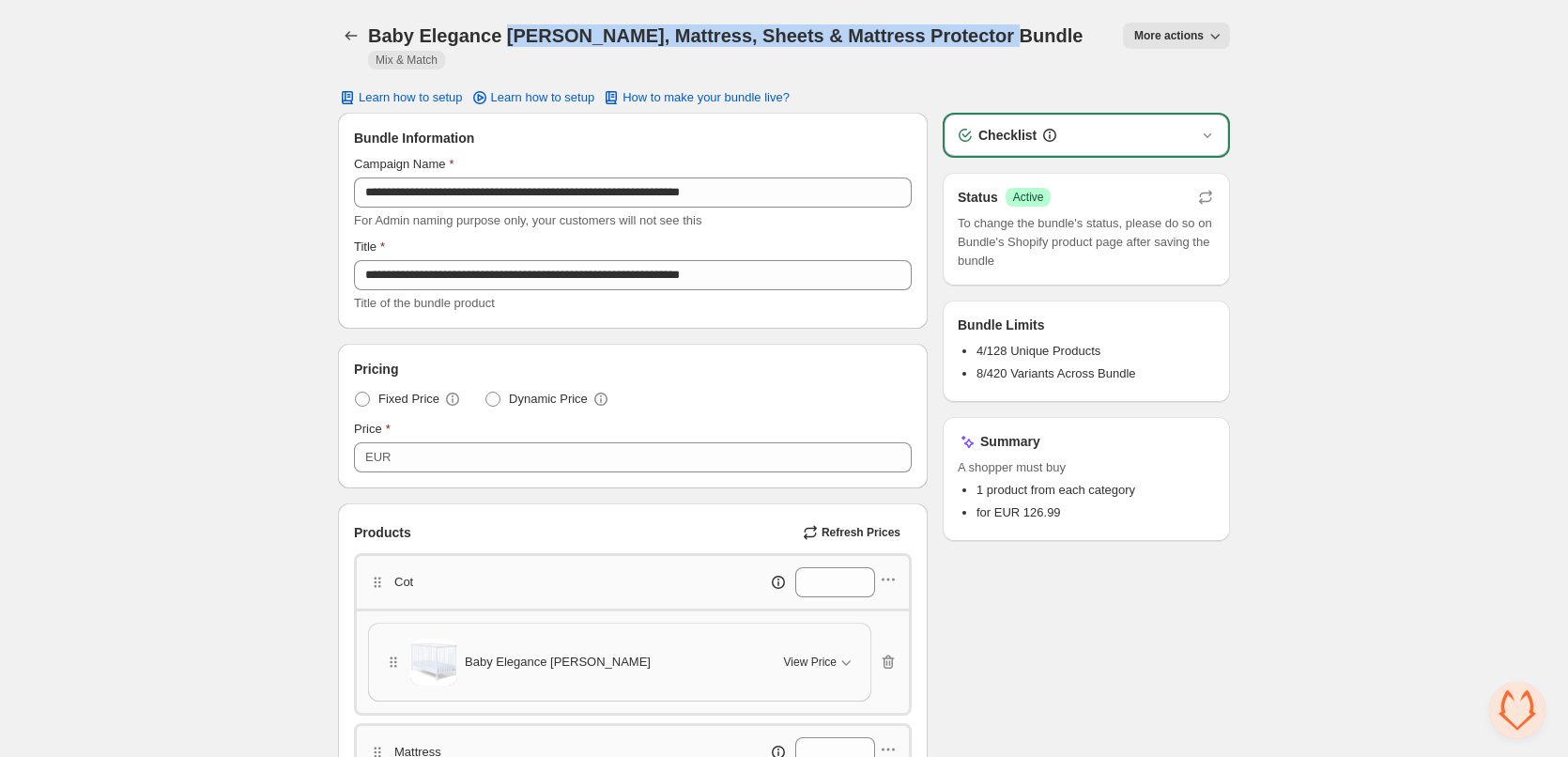
click at [971, 44] on h1 "Baby Elegance [PERSON_NAME], Mattress, Sheets & Mattress Protector Bundle" at bounding box center [725, 36] width 715 height 23
copy h1 "[PERSON_NAME], Mattress, Sheets & Mattress Protector Bundle"
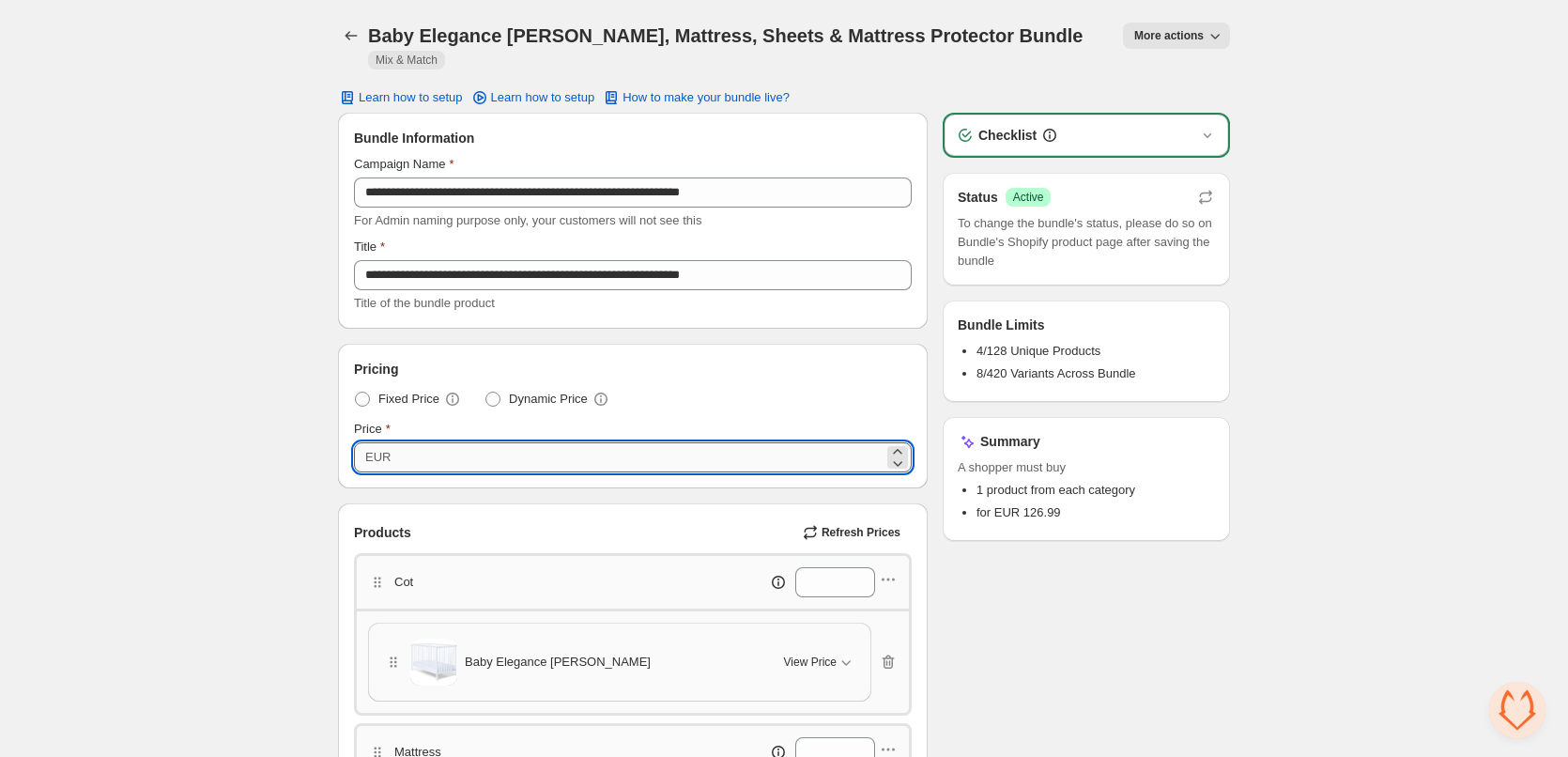
click at [410, 442] on input "******" at bounding box center [640, 457] width 487 height 30
paste input "number"
type input "******"
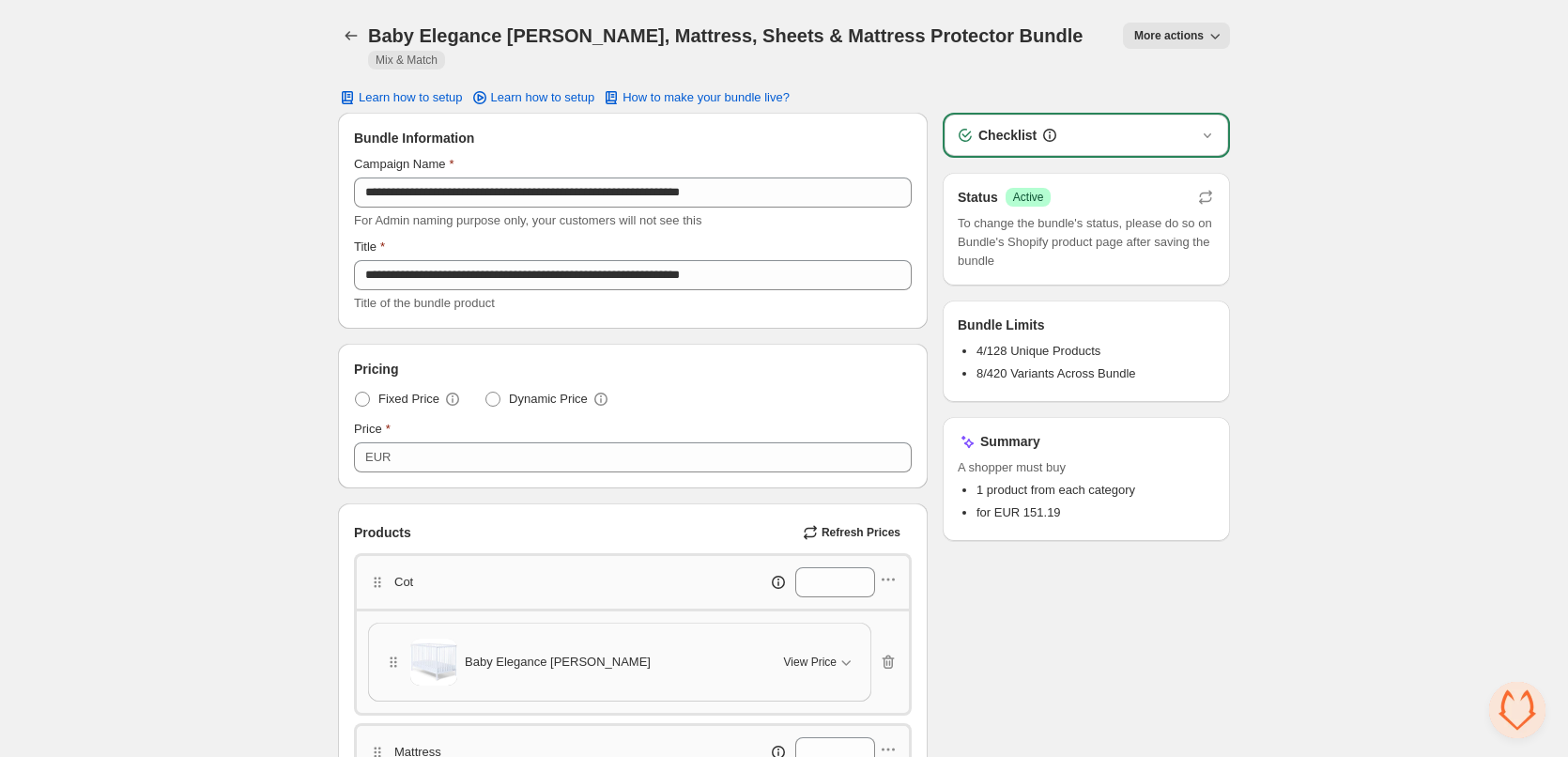
click at [1227, 29] on button "More actions" at bounding box center [1176, 36] width 108 height 27
click at [1216, 120] on button "View Bundle in Shopify Admin" at bounding box center [1229, 107] width 197 height 30
click at [350, 36] on icon "Back" at bounding box center [351, 36] width 19 height 19
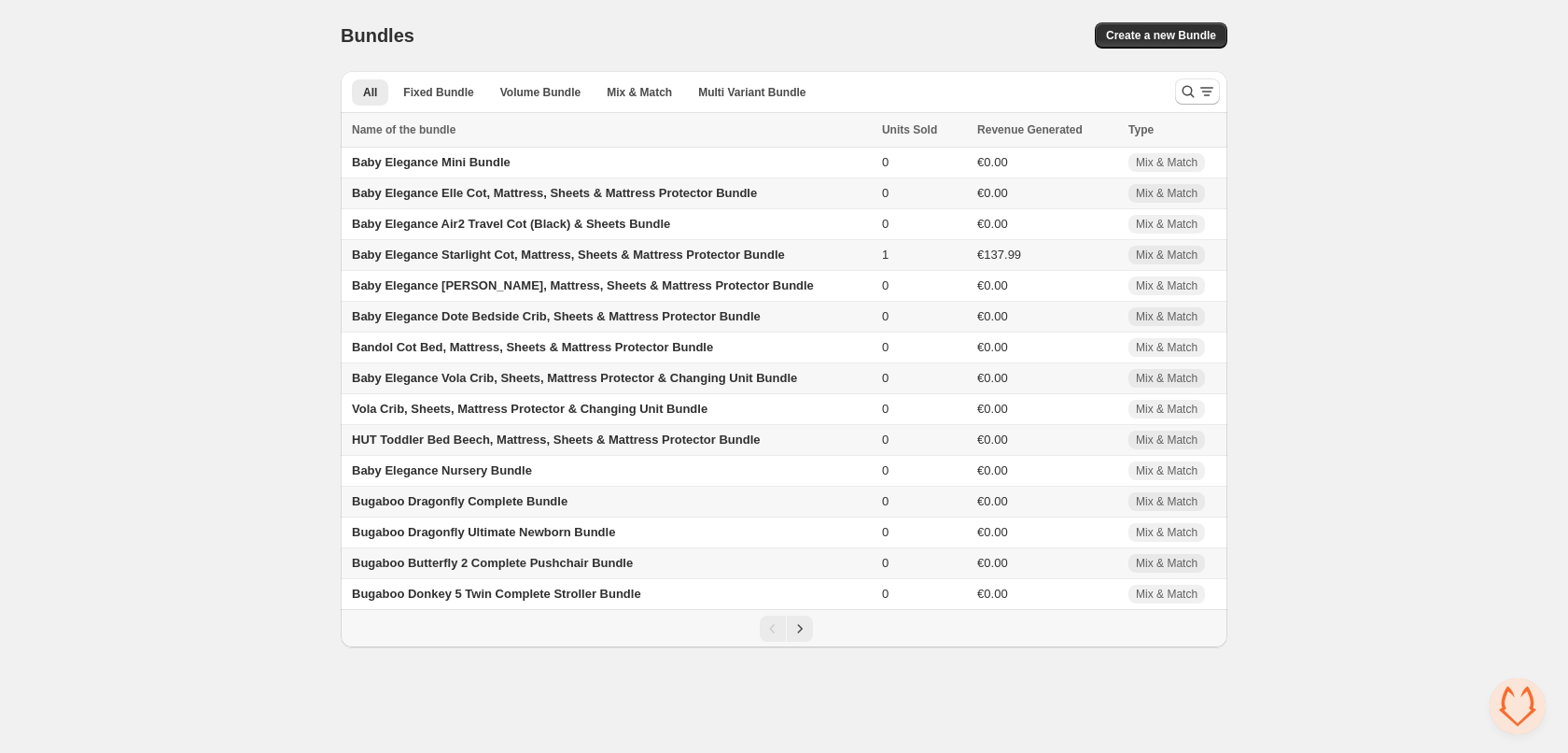
click at [494, 315] on span "Baby Elegance Dote Bedside Crib, Sheets & Mattress Protector Bundle" at bounding box center [556, 316] width 409 height 14
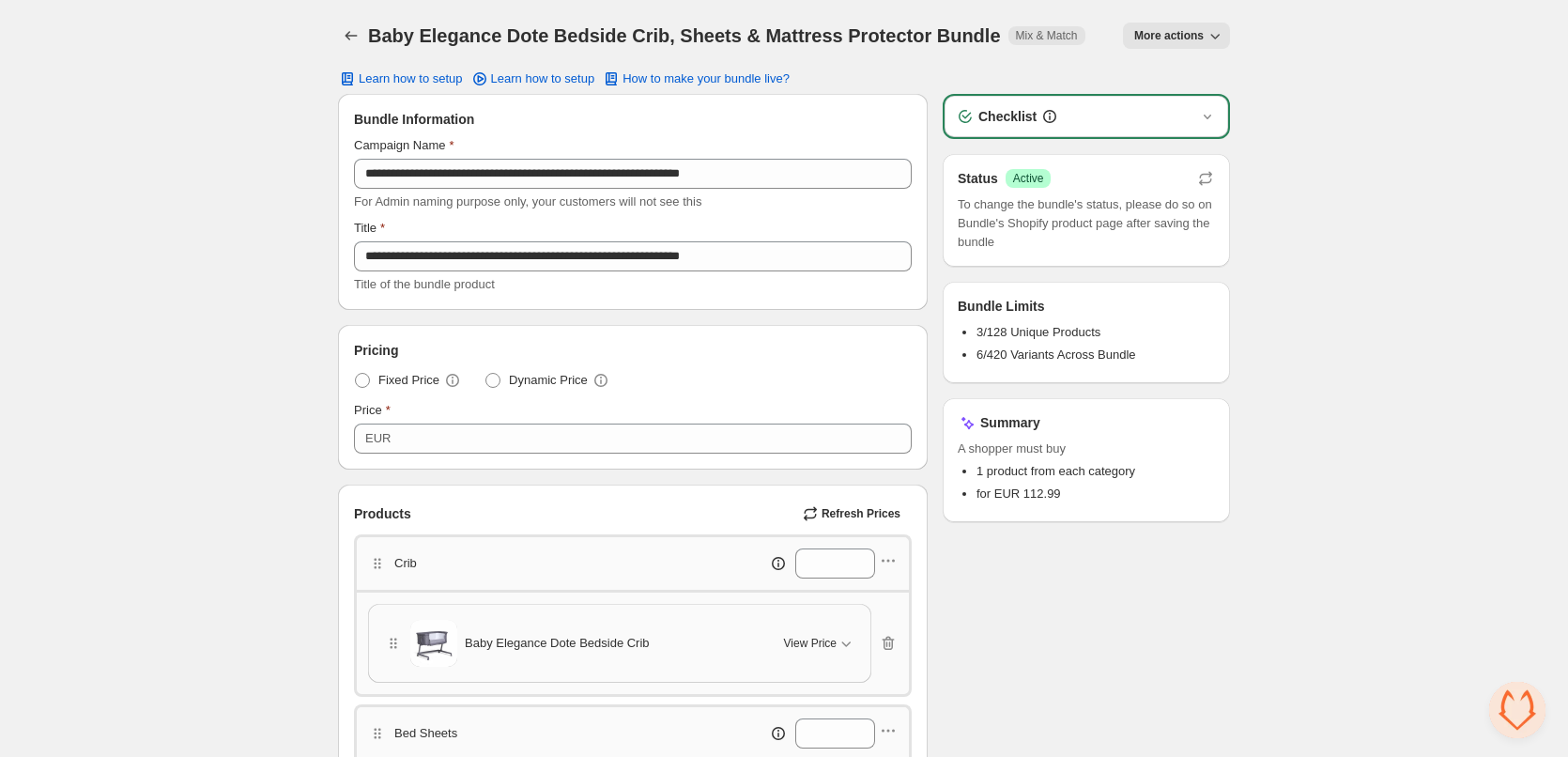
click at [523, 38] on h1 "Baby Elegance Dote Bedside Crib, Sheets & Mattress Protector Bundle" at bounding box center [684, 36] width 633 height 23
drag, startPoint x: 523, startPoint y: 38, endPoint x: 941, endPoint y: 40, distance: 418.0
click at [941, 40] on h1 "Baby Elegance Dote Bedside Crib, Sheets & Mattress Protector Bundle" at bounding box center [684, 36] width 633 height 23
copy h1 "Dote Bedside Crib, Sheets & Mattress Protector Bundle"
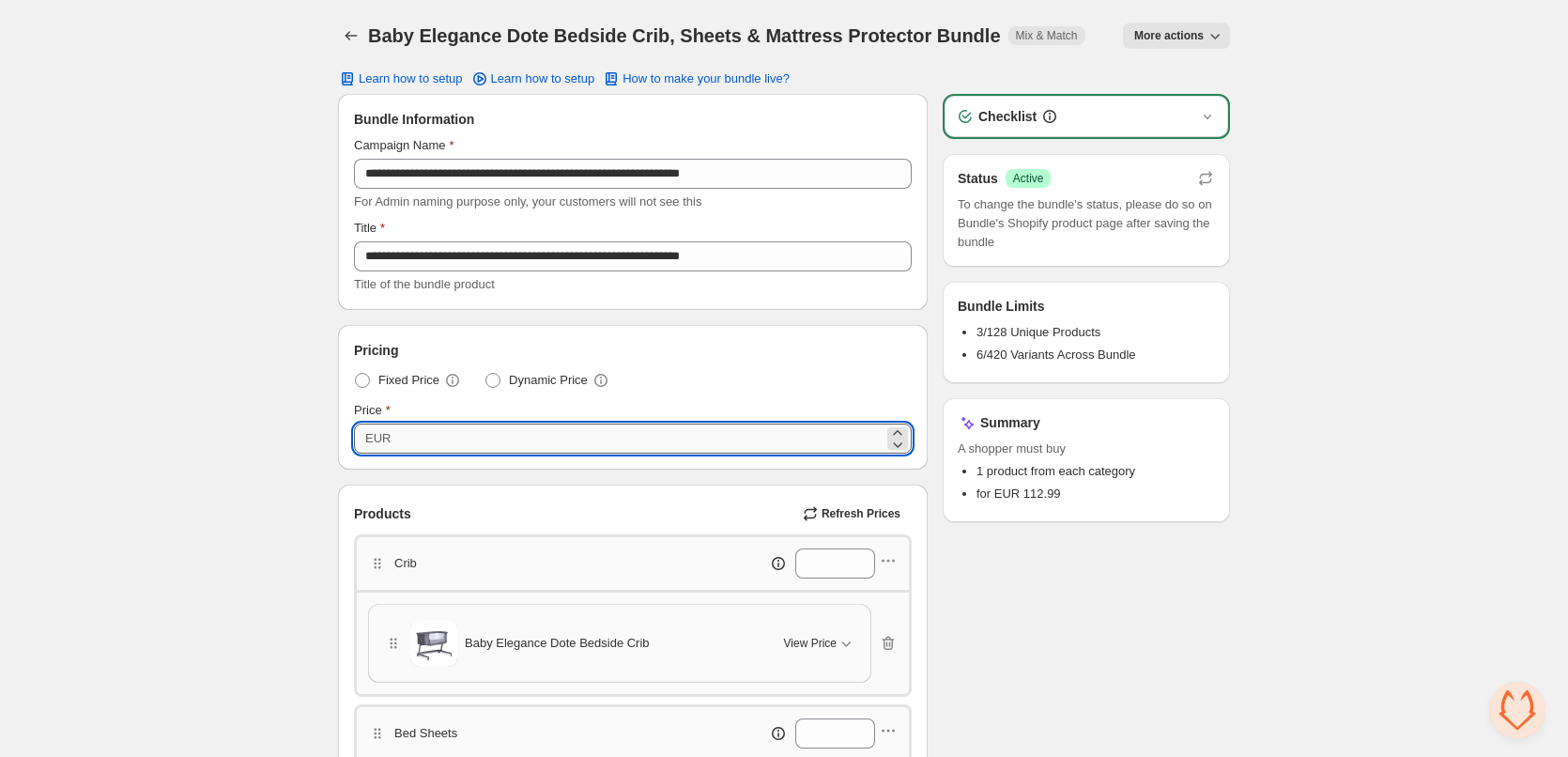
click at [412, 437] on input "******" at bounding box center [640, 438] width 487 height 30
paste input "number"
type input "******"
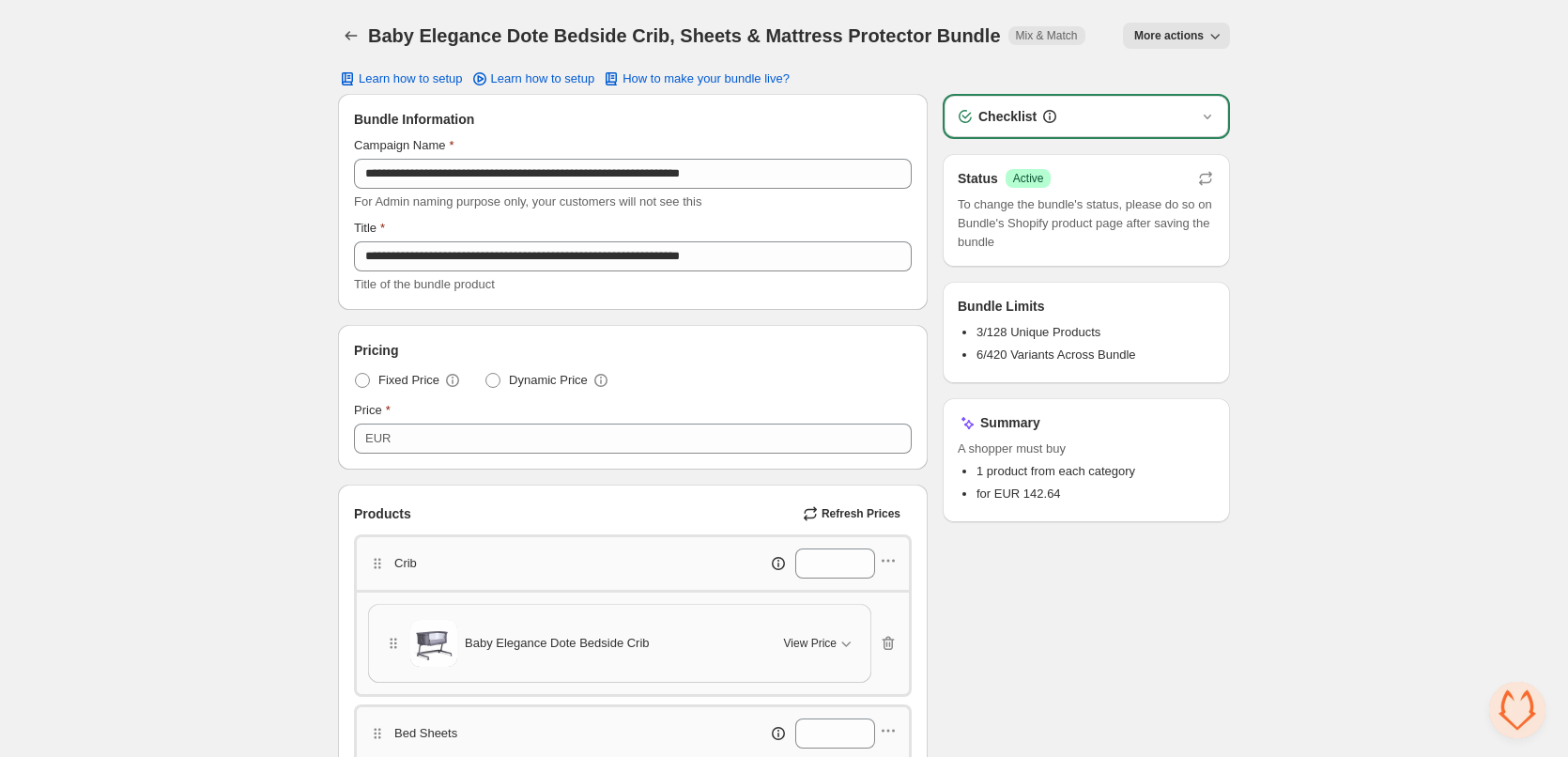
click at [1226, 38] on button "More actions" at bounding box center [1176, 36] width 108 height 27
click at [1219, 105] on span "View Bundle in Shopify Admin" at bounding box center [1243, 107] width 162 height 19
click at [345, 34] on icon "Back" at bounding box center [351, 36] width 19 height 19
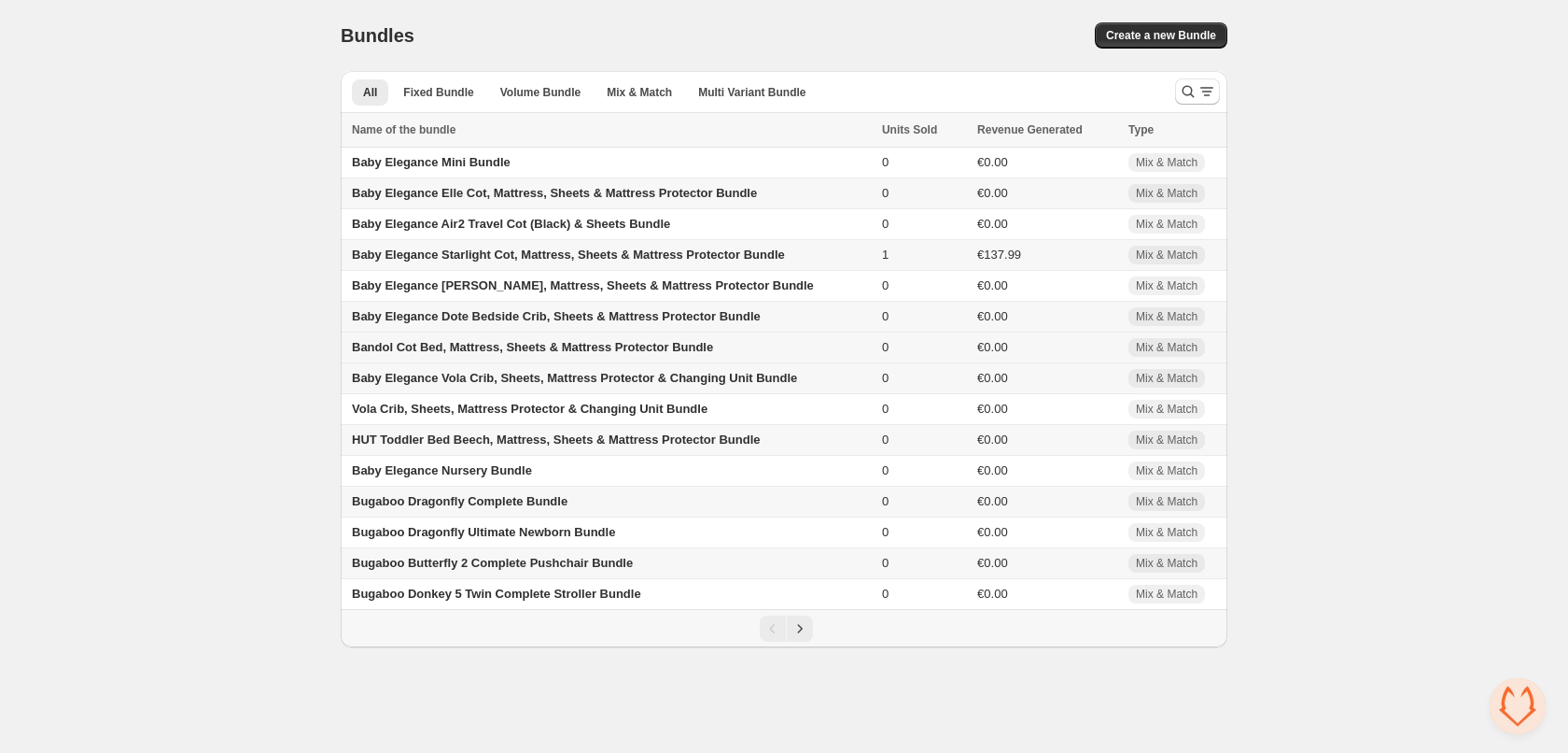
click at [458, 346] on span "Bandol Cot Bed, Mattress, Sheets & Mattress Protector Bundle" at bounding box center [532, 346] width 361 height 14
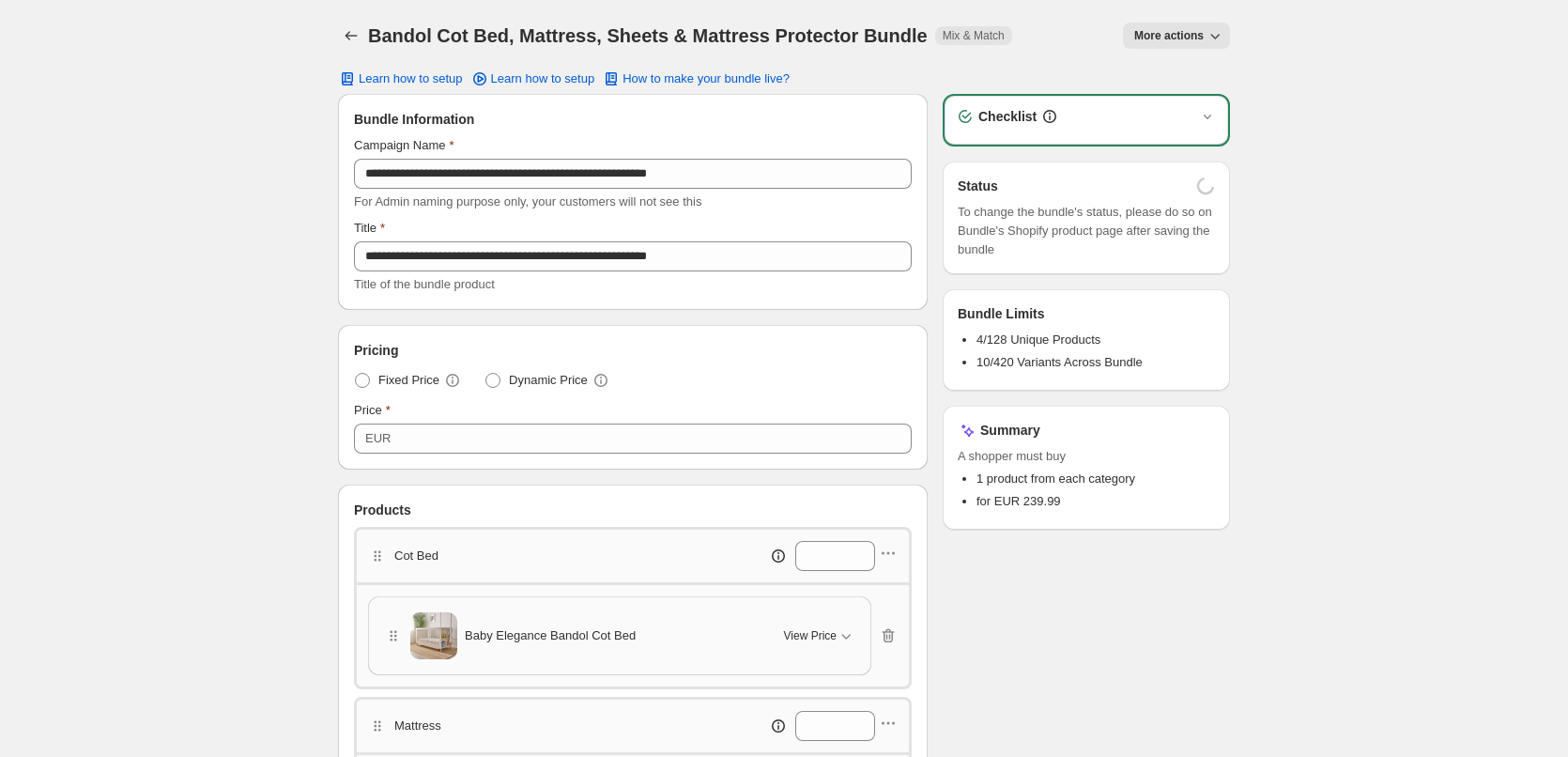
click at [413, 38] on h1 "Bandol Cot Bed, Mattress, Sheets & Mattress Protector Bundle" at bounding box center [648, 36] width 559 height 23
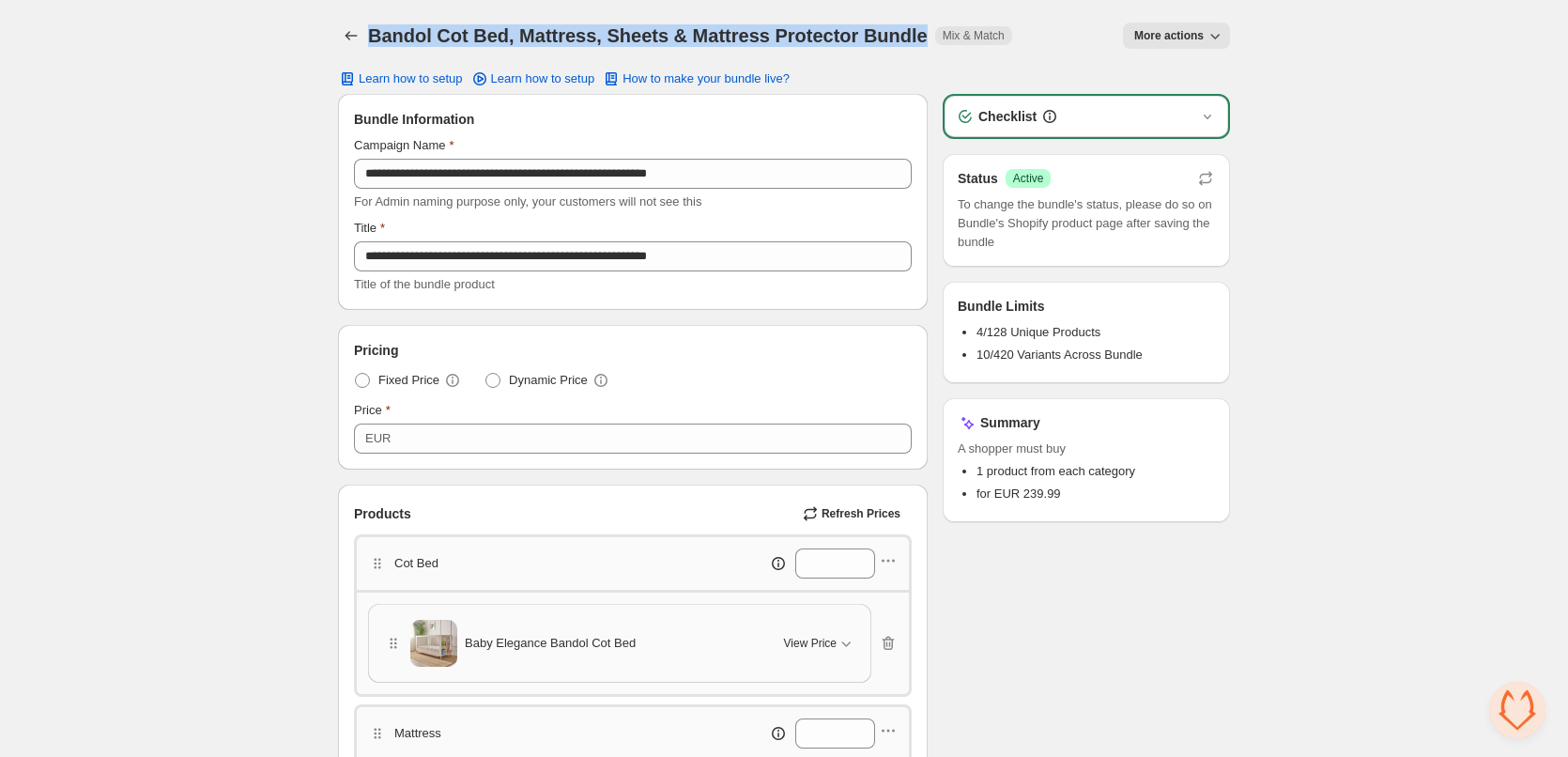
drag, startPoint x: 413, startPoint y: 38, endPoint x: 870, endPoint y: 25, distance: 457.2
click at [869, 26] on h1 "Bandol Cot Bed, Mattress, Sheets & Mattress Protector Bundle" at bounding box center [648, 36] width 559 height 23
copy h1 "Bandol Cot Bed, Mattress, Sheets & Mattress Protector Bundle"
click at [1183, 32] on span "More actions" at bounding box center [1168, 36] width 69 height 15
click at [1227, 104] on span "View Bundle in Shopify Admin" at bounding box center [1243, 107] width 162 height 19
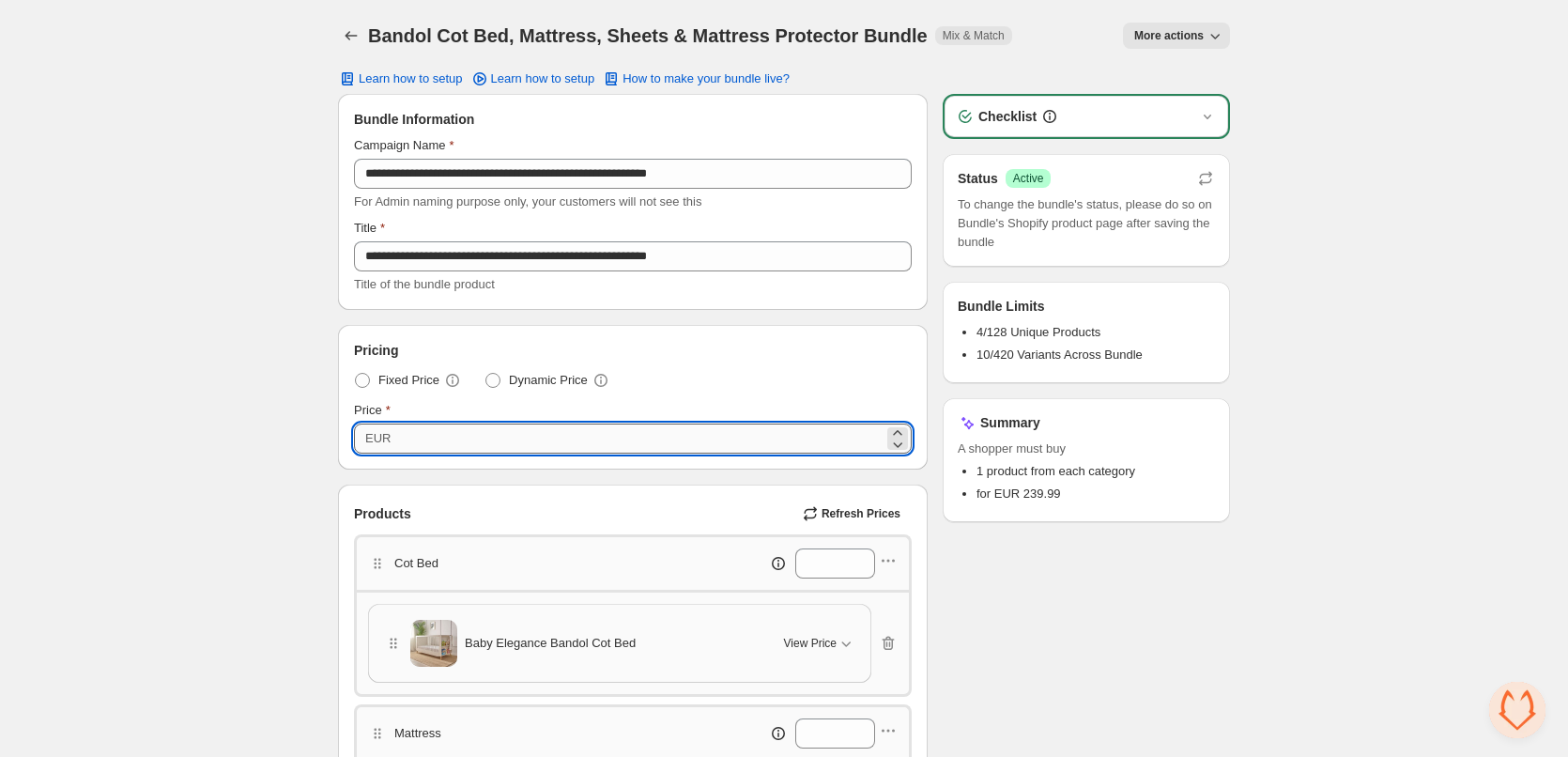
click at [411, 438] on input "******" at bounding box center [640, 438] width 487 height 30
paste input "number"
type input "******"
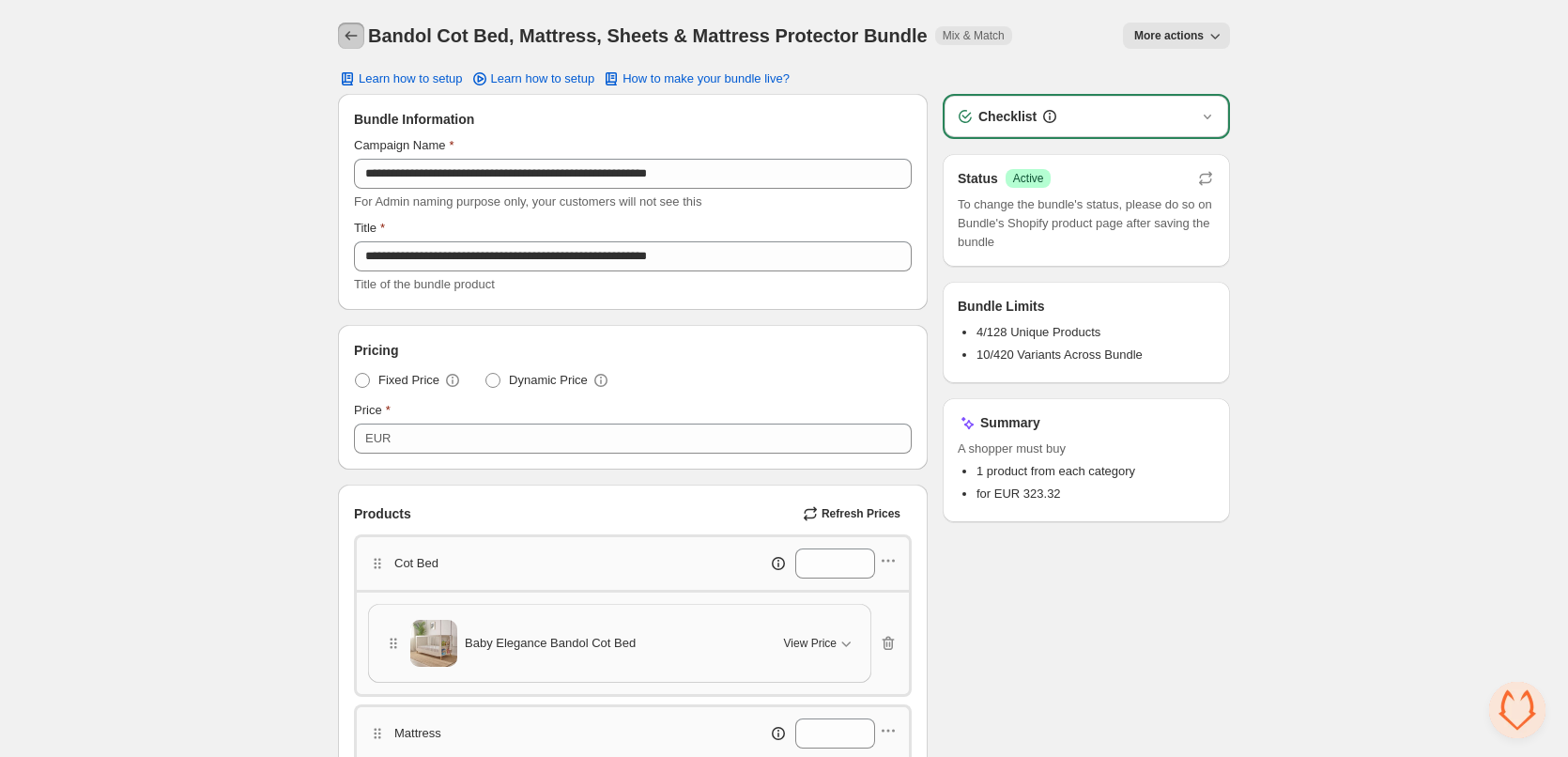
click at [351, 33] on icon "Back" at bounding box center [351, 36] width 19 height 19
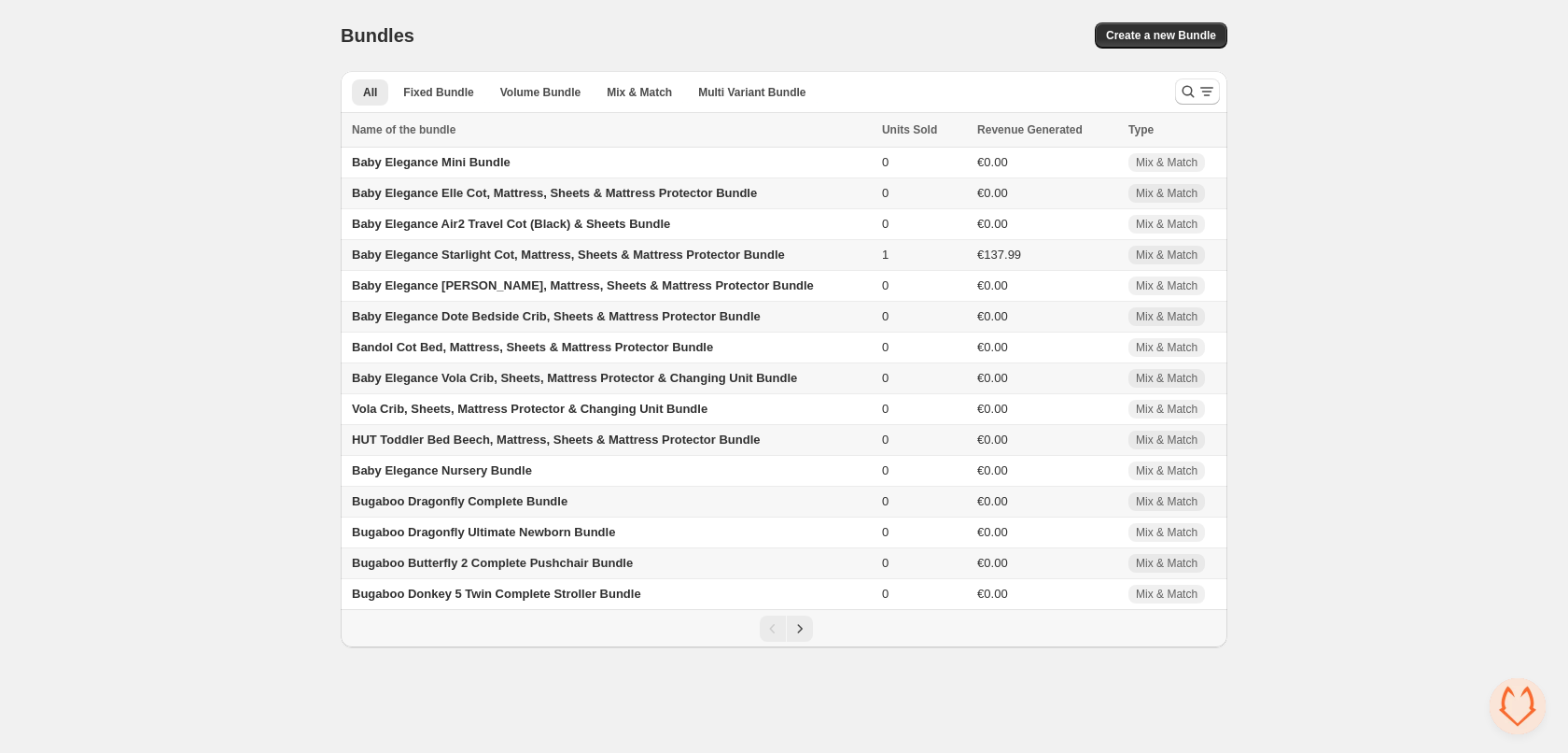
click at [450, 381] on span "Baby Elegance Vola Crib, Sheets, Mattress Protector & Changing Unit Bundle" at bounding box center [574, 377] width 445 height 14
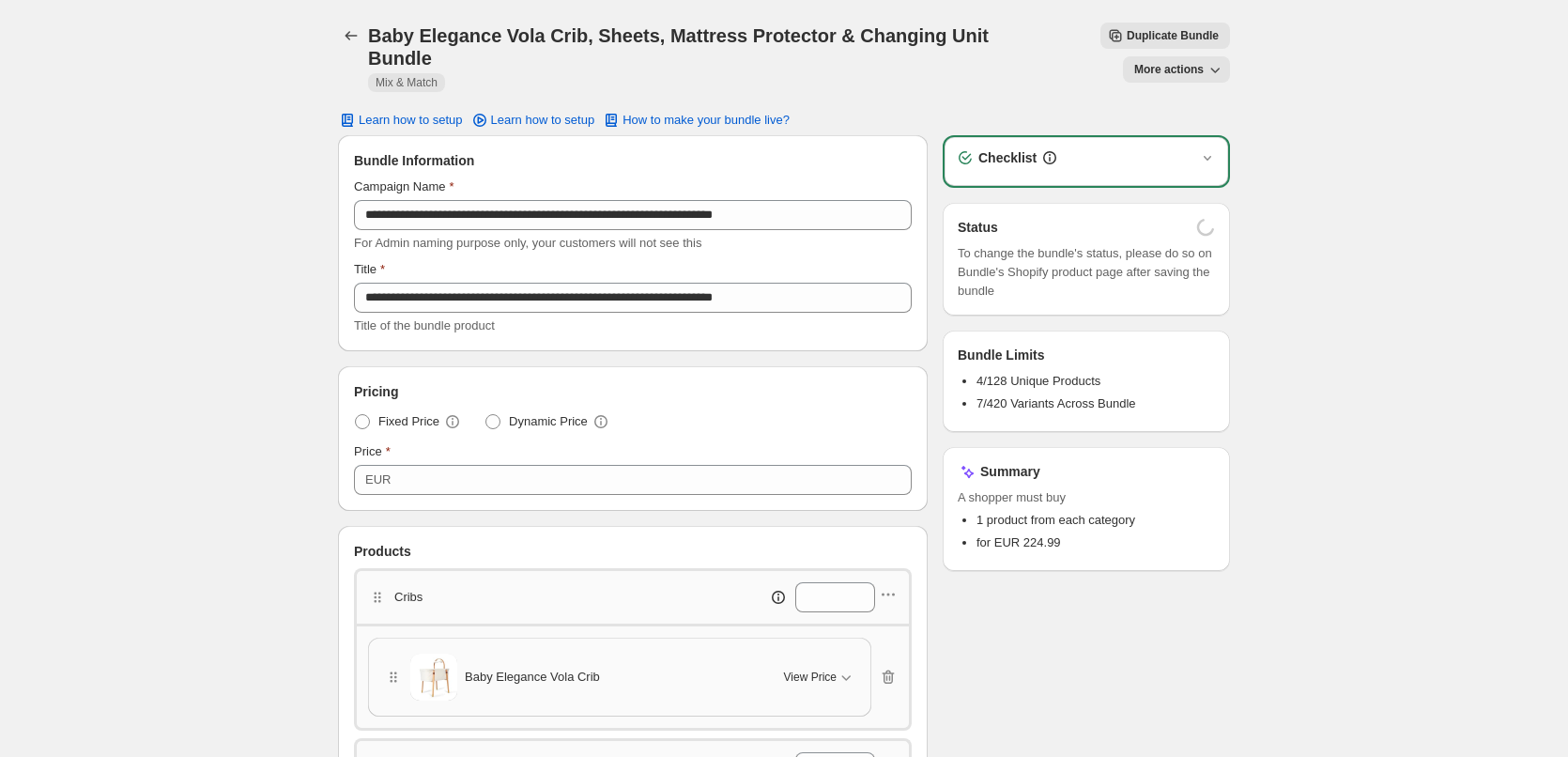
click at [520, 40] on h1 "Baby Elegance Vola Crib, Sheets, Mattress Protector & Changing Unit Bundle" at bounding box center [686, 47] width 637 height 45
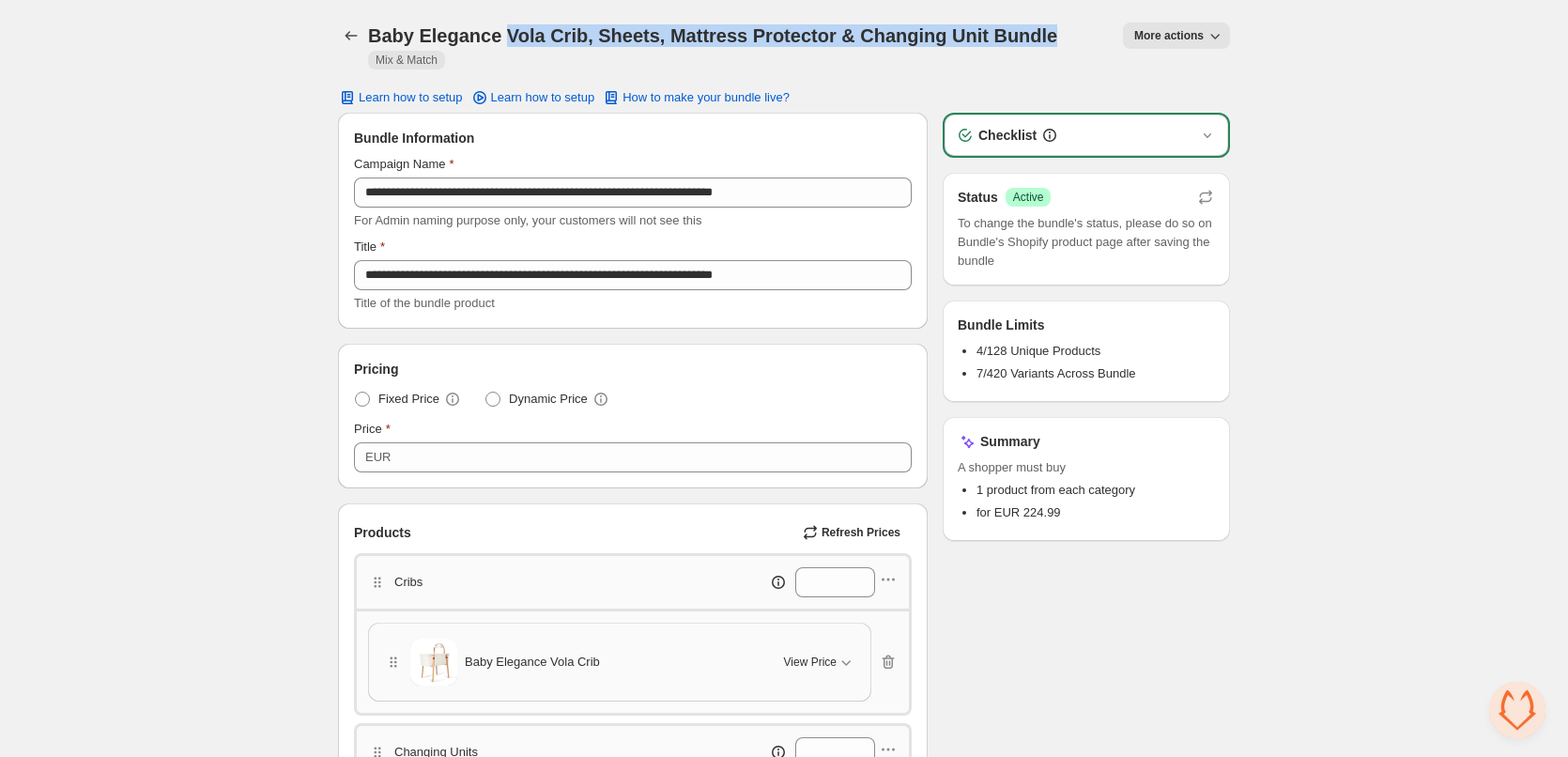
drag, startPoint x: 520, startPoint y: 40, endPoint x: 991, endPoint y: 35, distance: 471.0
click at [991, 35] on h1 "Baby Elegance Vola Crib, Sheets, Mattress Protector & Changing Unit Bundle" at bounding box center [713, 36] width 689 height 23
copy h1 "Vola Crib, Sheets, Mattress Protector & Changing Unit Bundle"
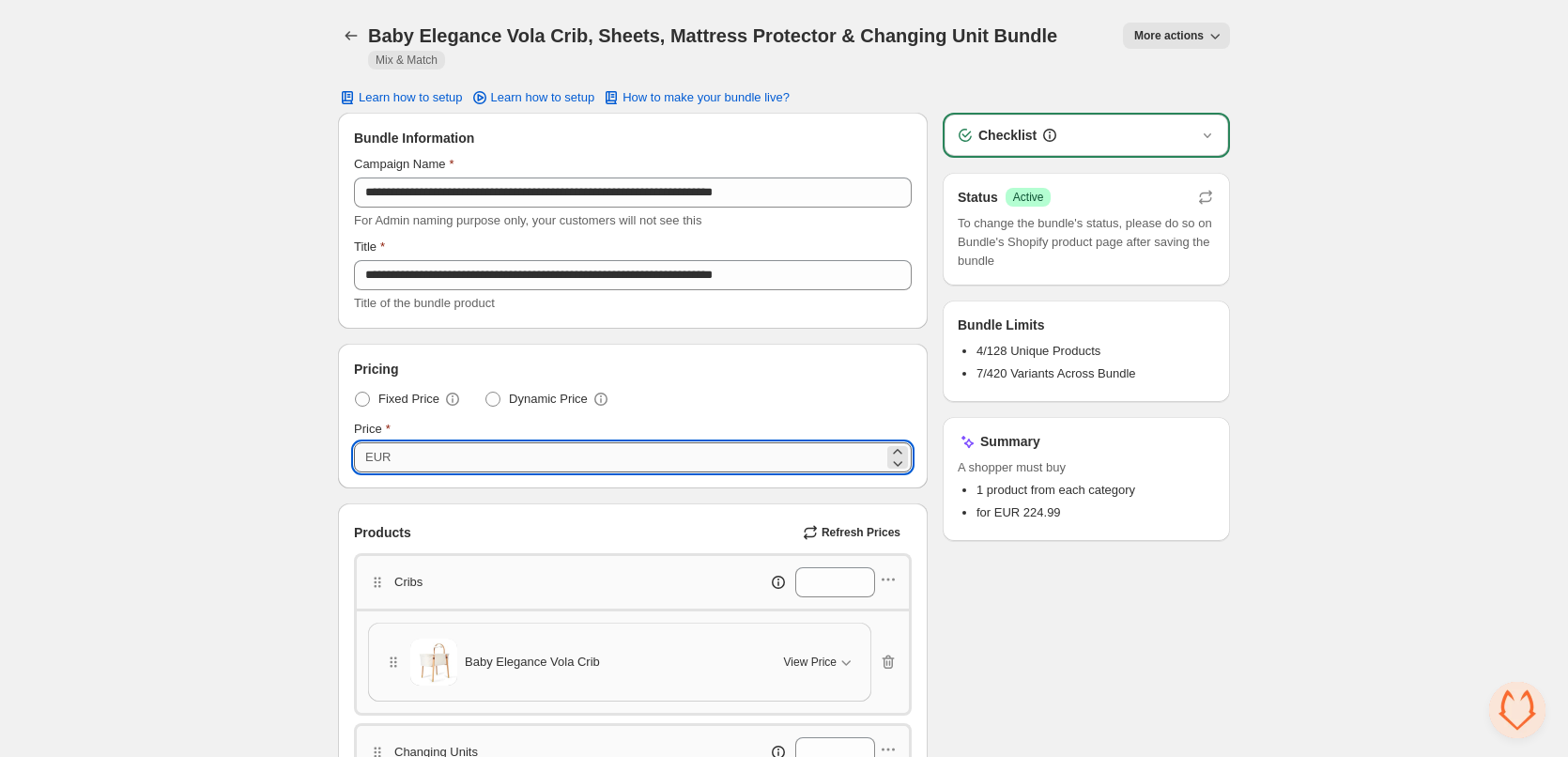
click at [412, 452] on input "******" at bounding box center [640, 457] width 487 height 30
paste input "number"
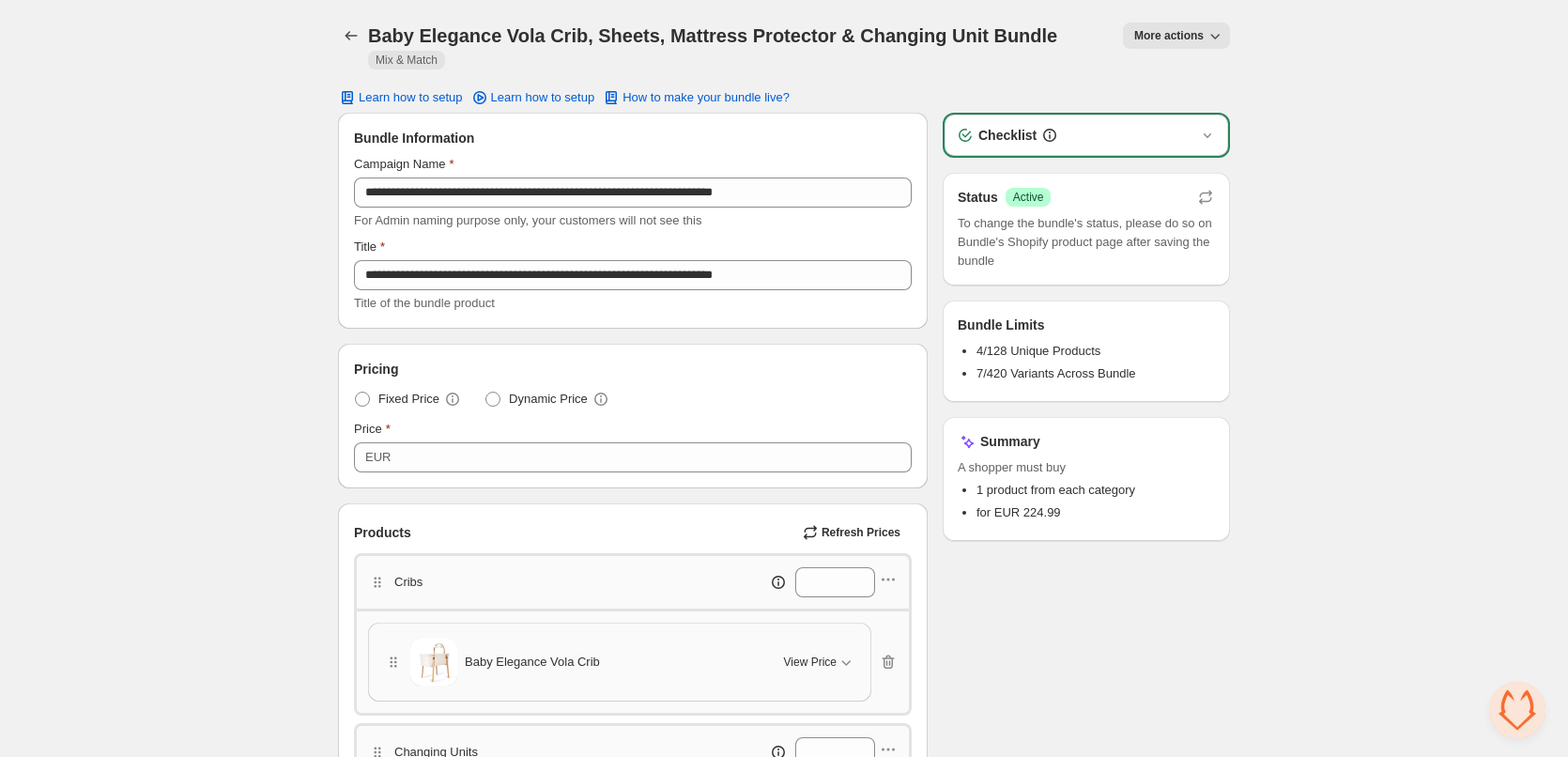
click at [1211, 32] on icon "button" at bounding box center [1215, 36] width 19 height 19
click at [1201, 105] on span "View Bundle in Shopify Admin" at bounding box center [1243, 107] width 162 height 19
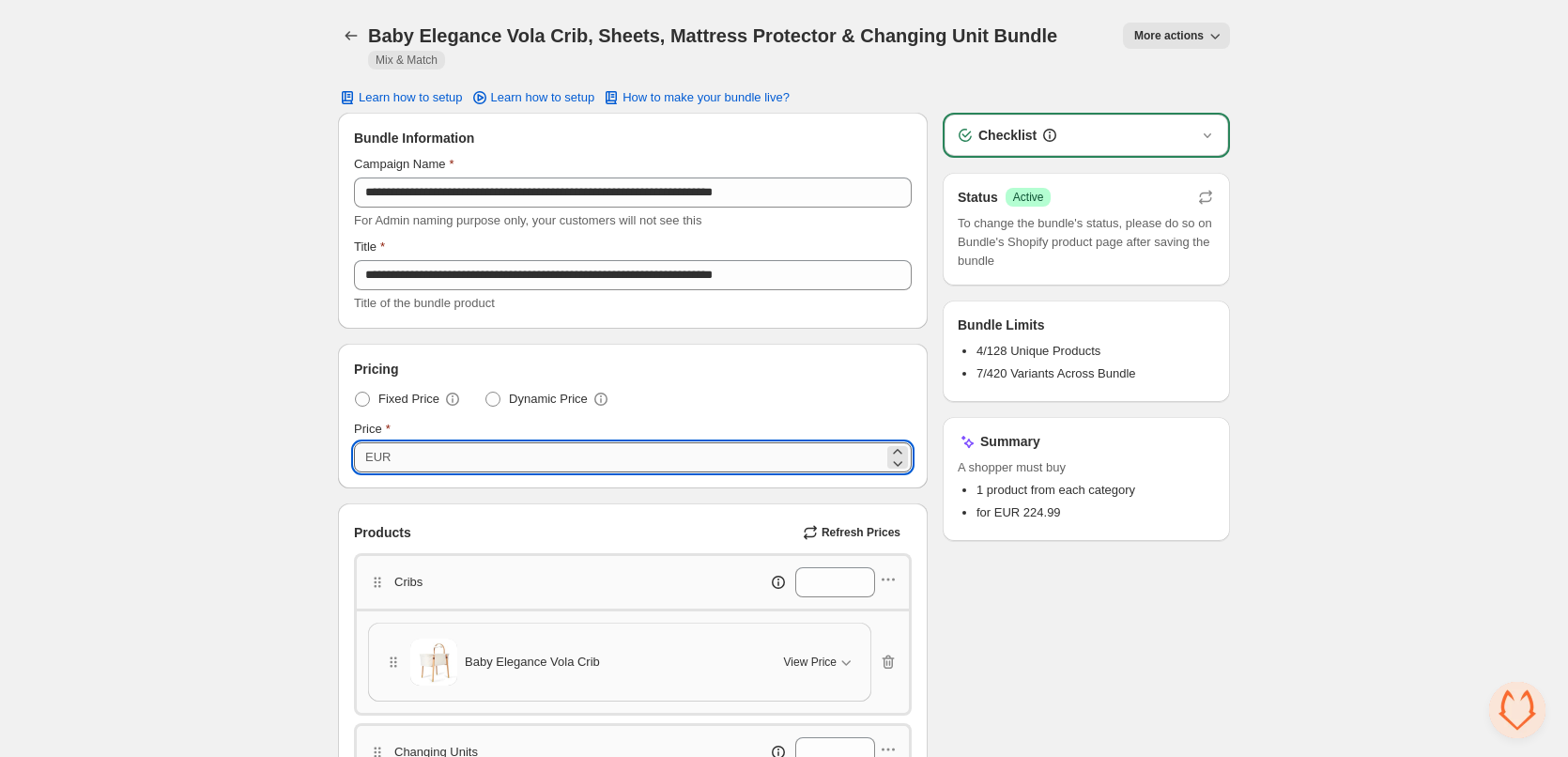
click at [422, 453] on input "******" at bounding box center [640, 457] width 487 height 30
paste input "number"
type input "******"
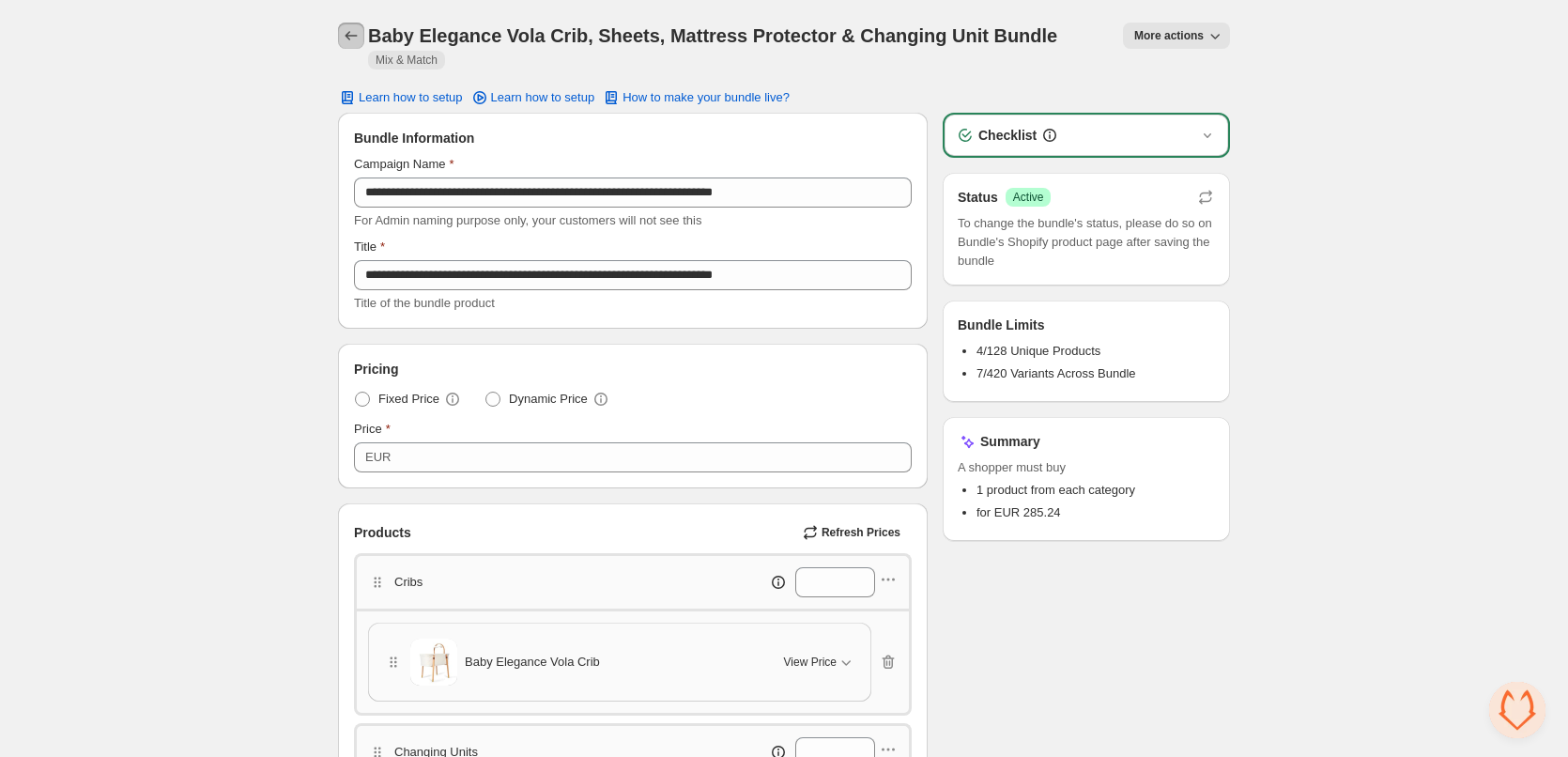
click at [349, 30] on icon "Back" at bounding box center [351, 36] width 19 height 19
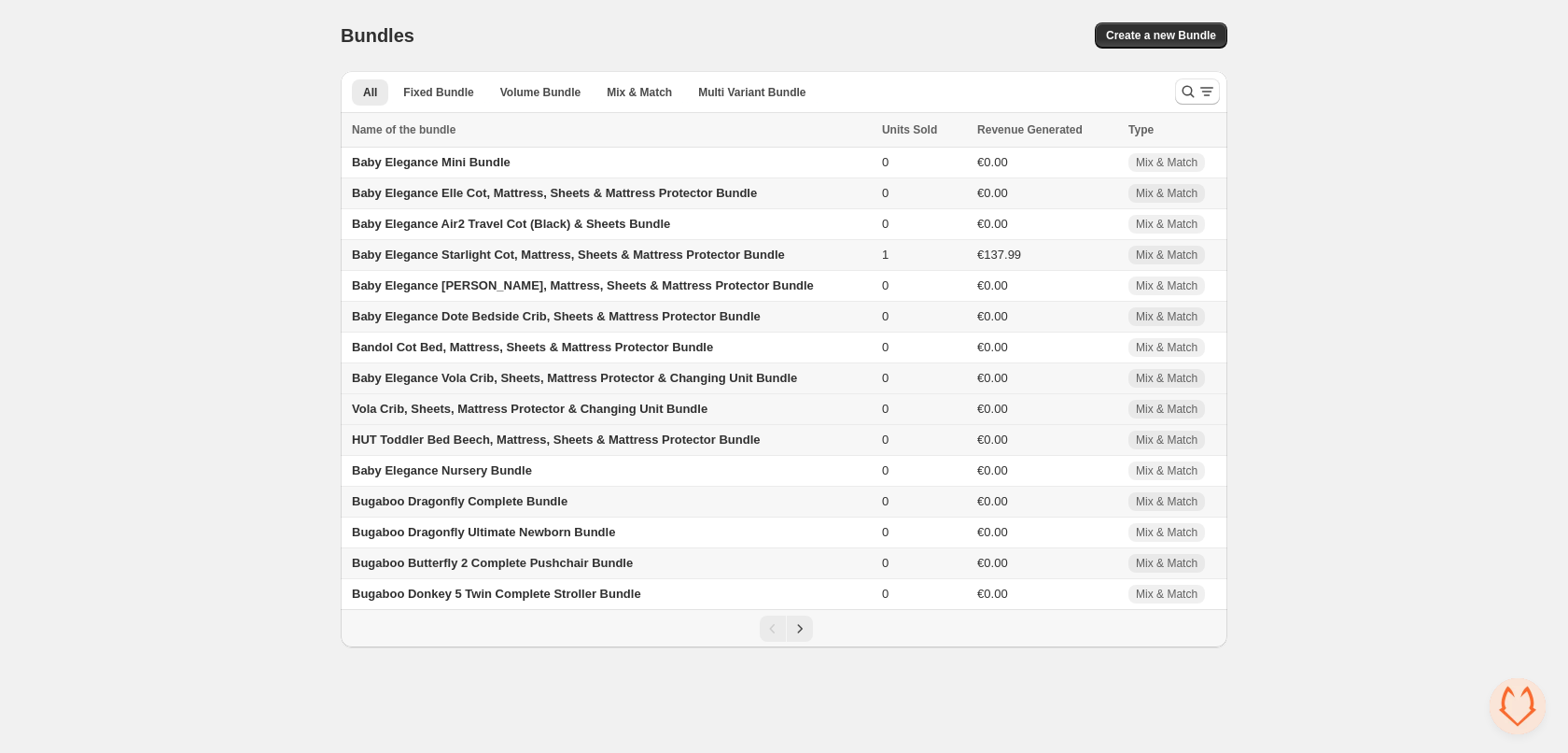
click at [472, 408] on span "Vola Crib, Sheets, Mattress Protector & Changing Unit Bundle" at bounding box center [530, 408] width 356 height 14
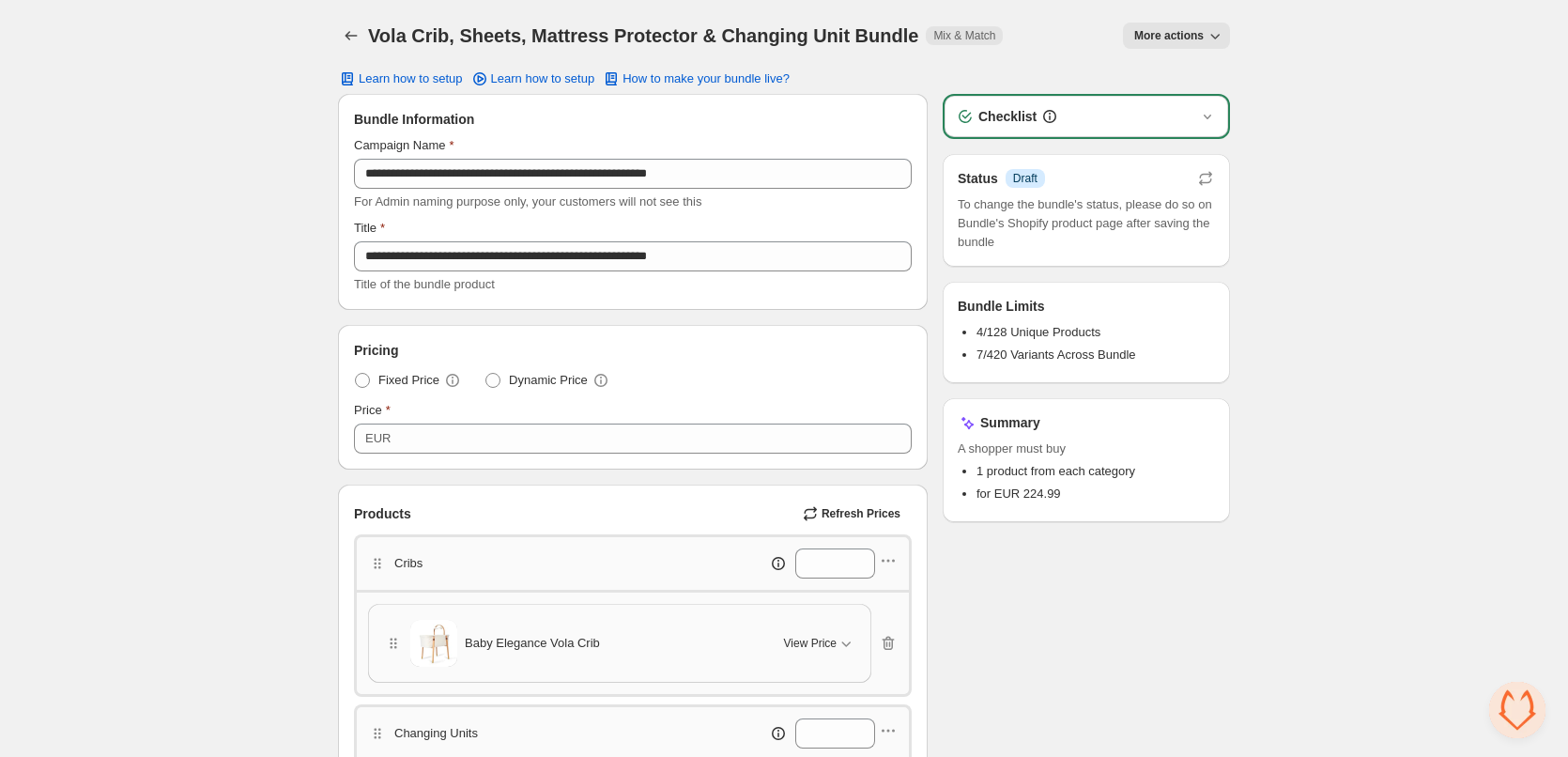
click at [1207, 37] on icon "button" at bounding box center [1215, 36] width 19 height 19
click at [377, 32] on h1 "Vola Crib, Sheets, Mattress Protector & Changing Unit Bundle" at bounding box center [643, 36] width 550 height 23
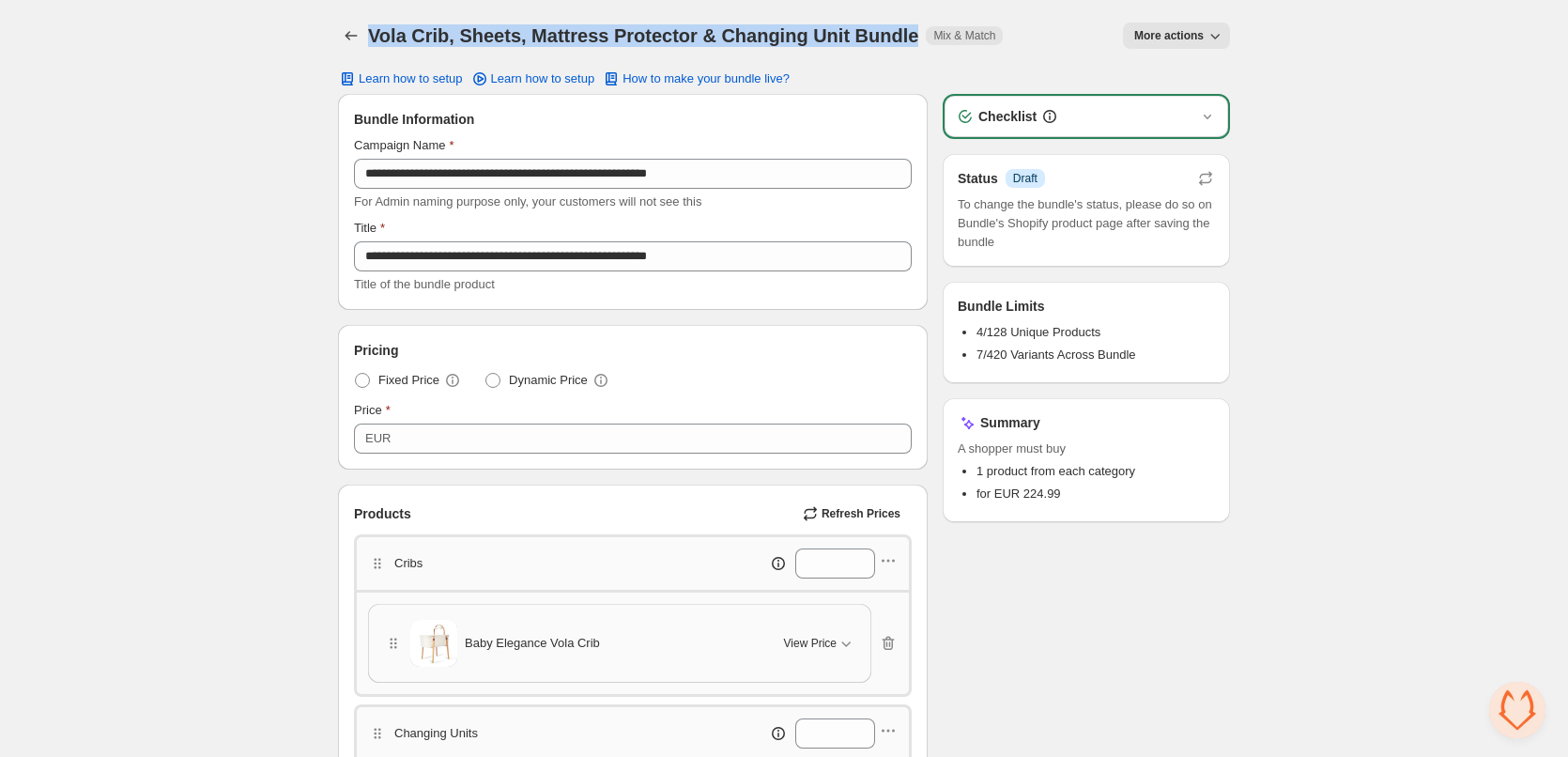
drag, startPoint x: 377, startPoint y: 32, endPoint x: 865, endPoint y: 23, distance: 488.1
click at [865, 25] on h1 "Vola Crib, Sheets, Mattress Protector & Changing Unit Bundle" at bounding box center [643, 36] width 550 height 23
copy h1 "Vola Crib, Sheets, Mattress Protector & Changing Unit Bundle"
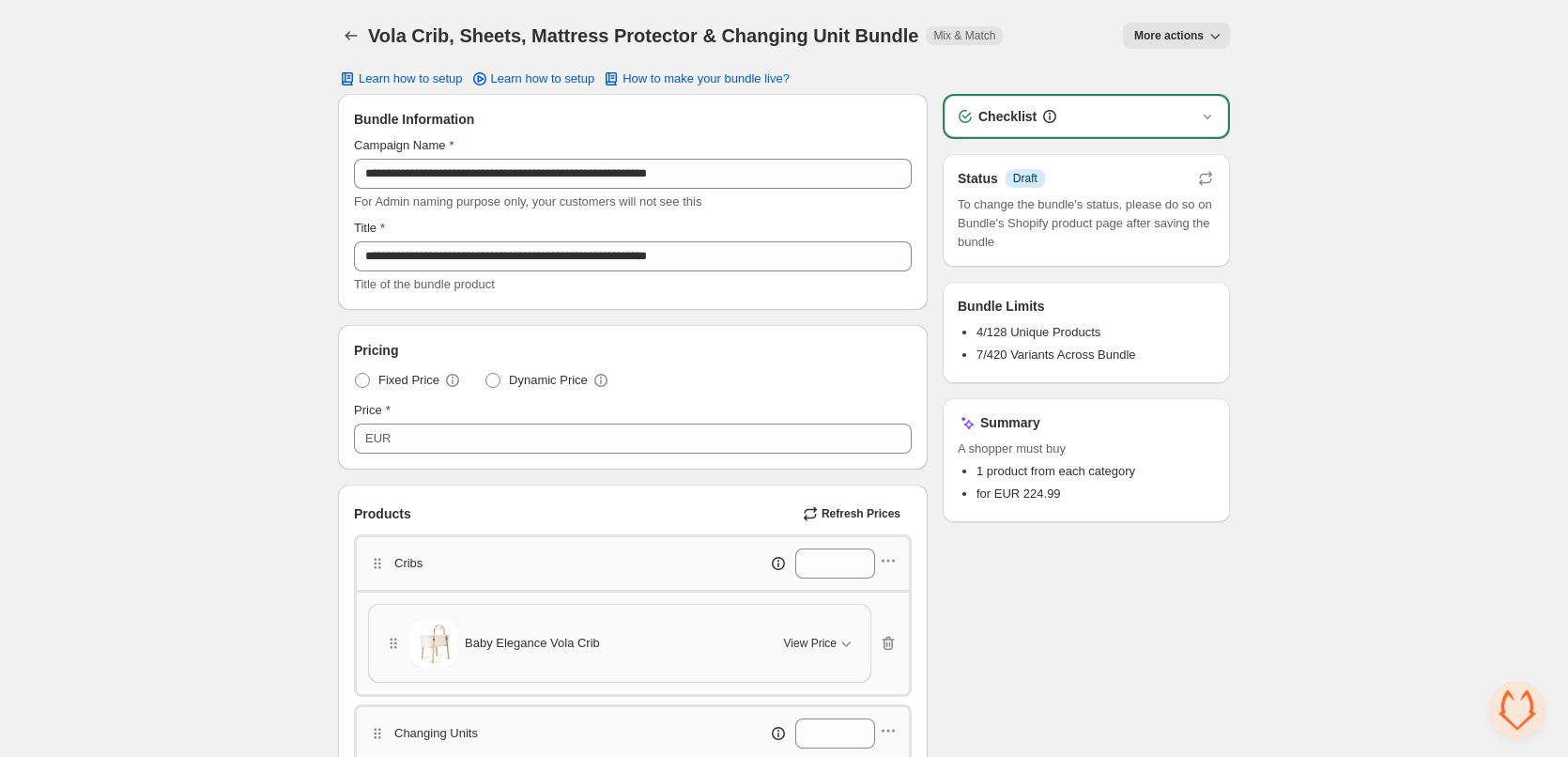
click at [1211, 20] on div "Vola Crib, Sheets, Mattress Protector & Changing Unit Bundle. This page is read…" at bounding box center [784, 35] width 892 height 71
click at [1216, 32] on icon "button" at bounding box center [1215, 36] width 19 height 19
click at [1254, 106] on span "View Bundle in Shopify Admin" at bounding box center [1243, 107] width 162 height 19
click at [388, 444] on div "EUR ******" at bounding box center [633, 438] width 558 height 30
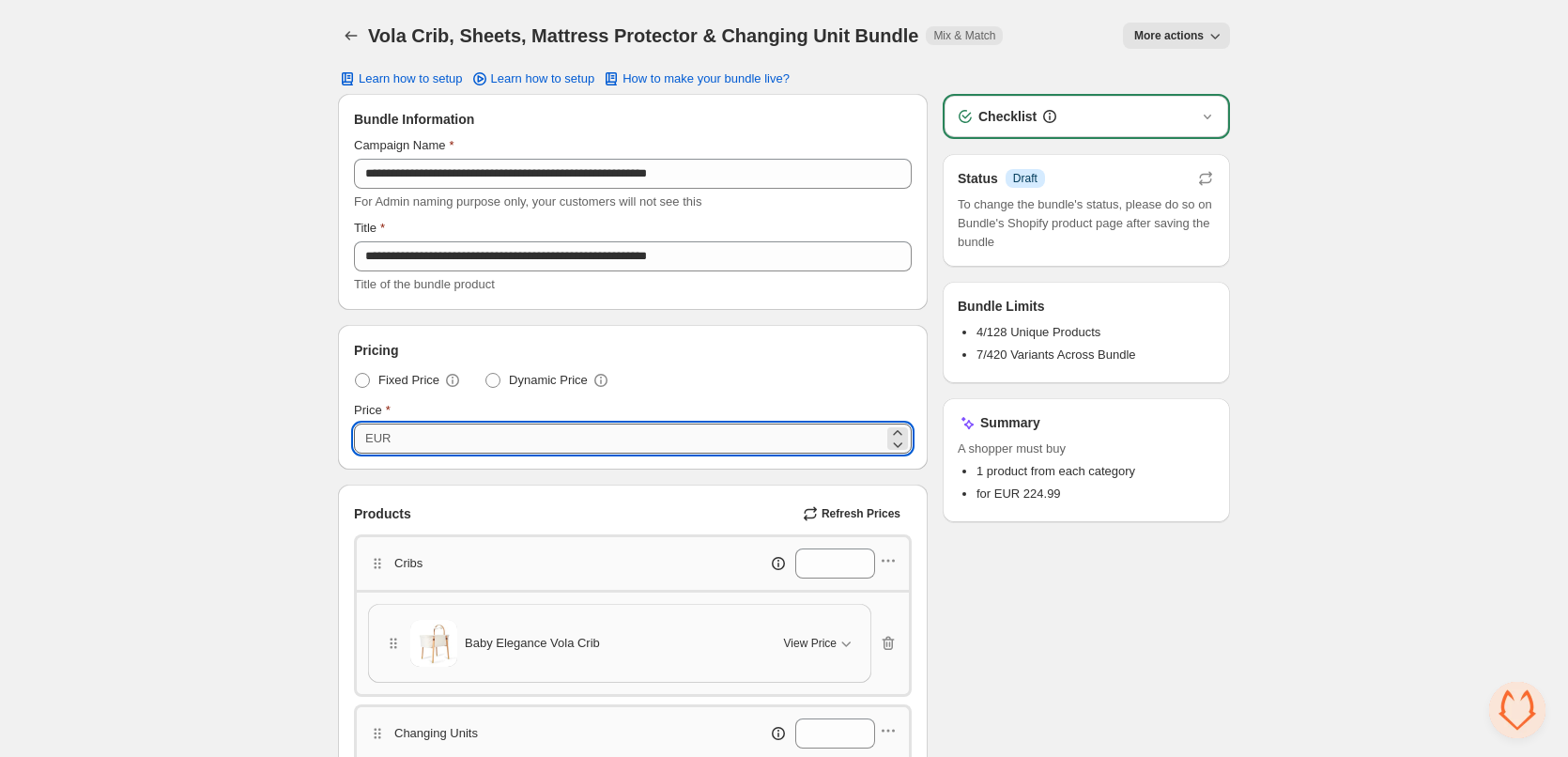
click at [414, 437] on input "******" at bounding box center [640, 438] width 487 height 30
paste input "number"
type input "******"
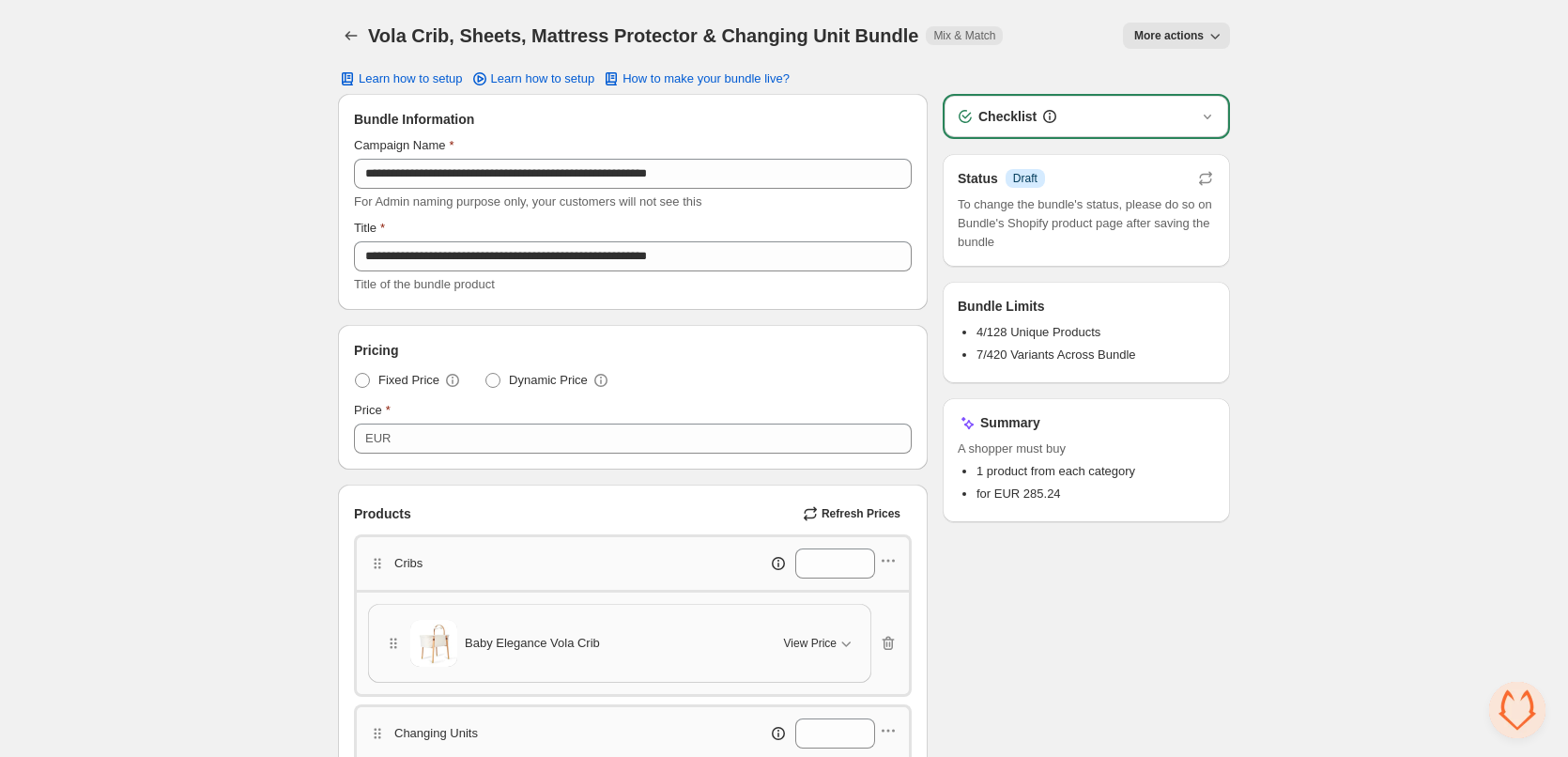
click at [349, 35] on icon "Back" at bounding box center [351, 36] width 19 height 19
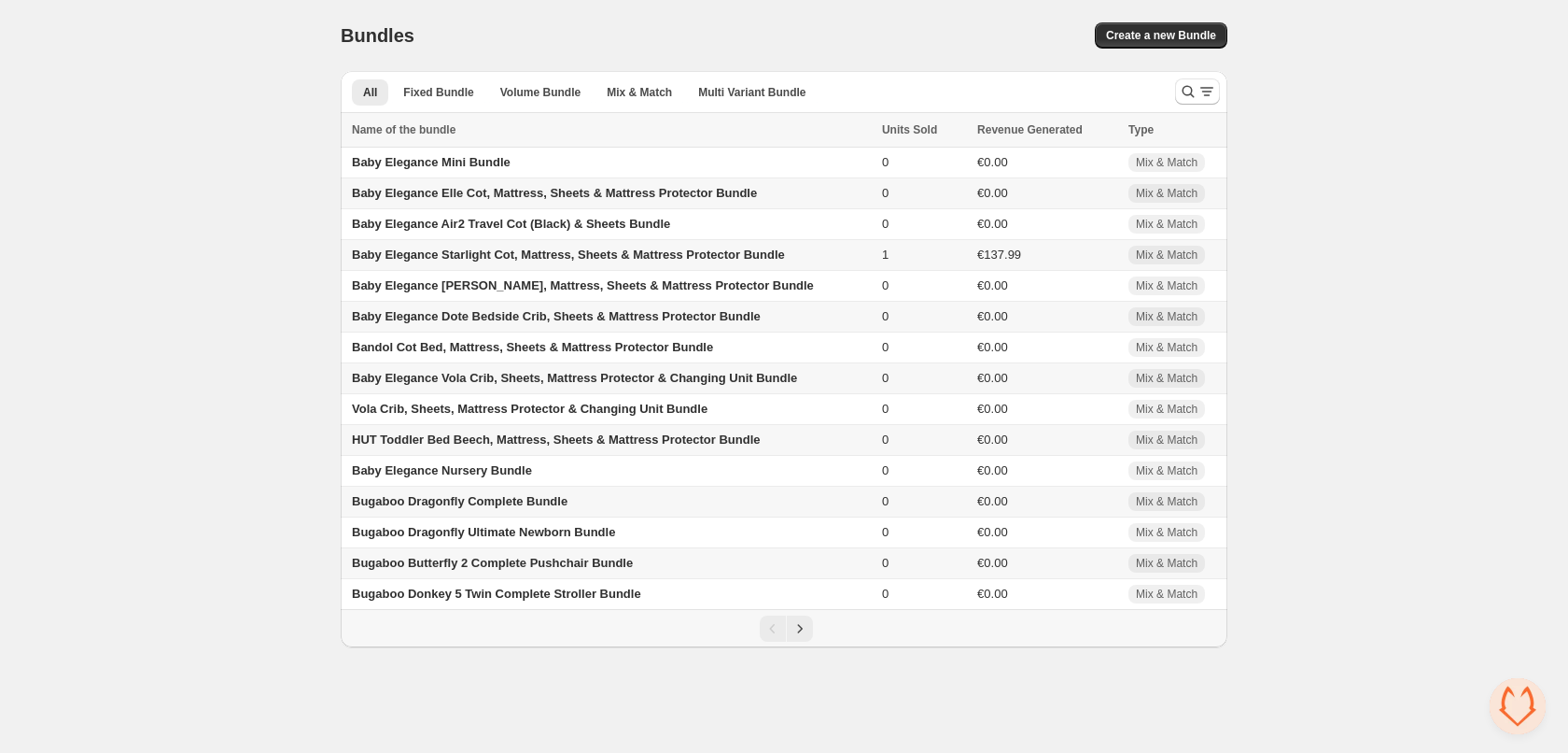
click at [466, 437] on span "HUT Toddler Bed Beech, Mattress, Sheets & Mattress Protector Bundle" at bounding box center [556, 439] width 409 height 14
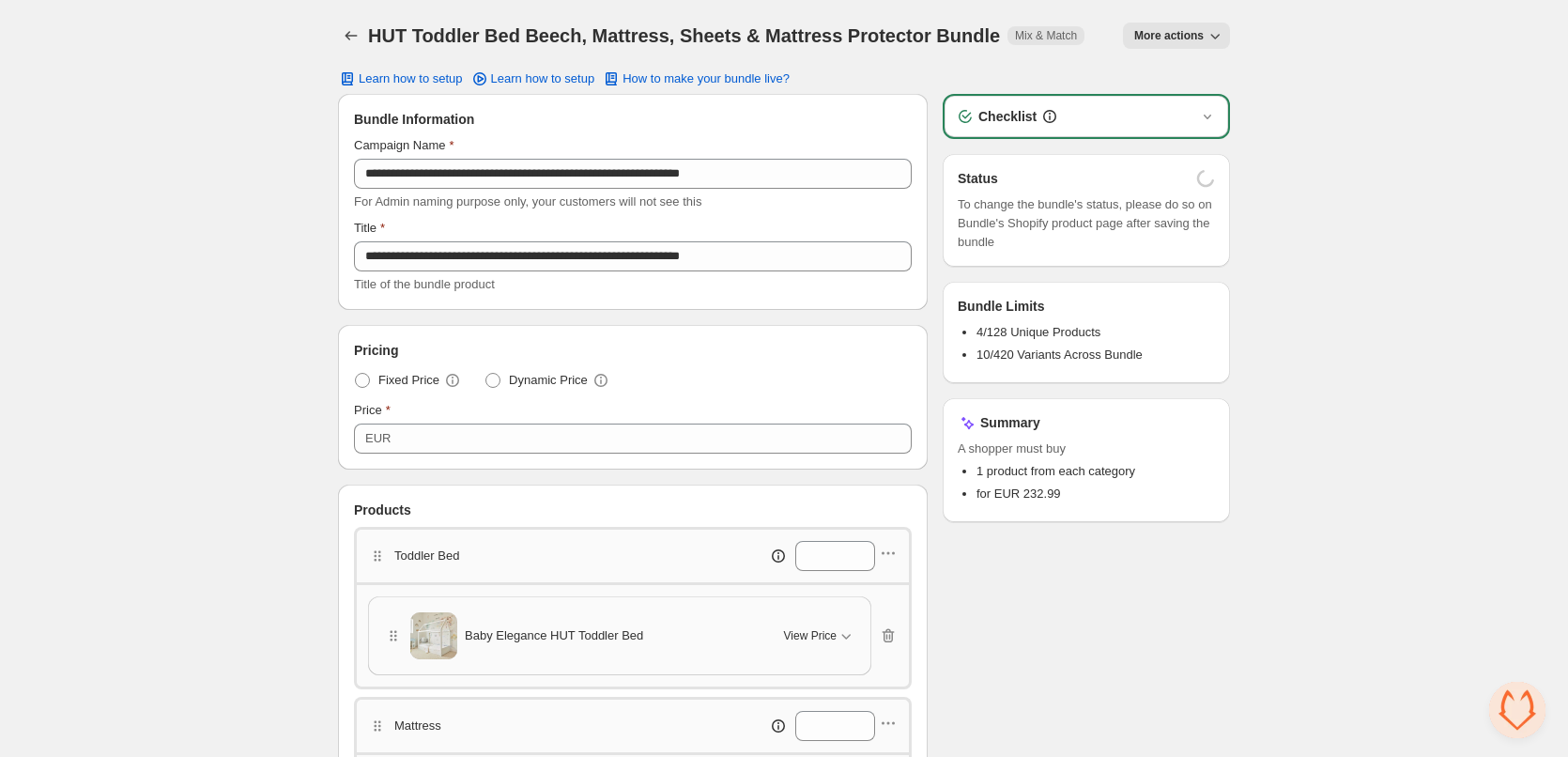
click at [386, 34] on h1 "HUT Toddler Bed Beech, Mattress, Sheets & Mattress Protector Bundle" at bounding box center [684, 36] width 632 height 23
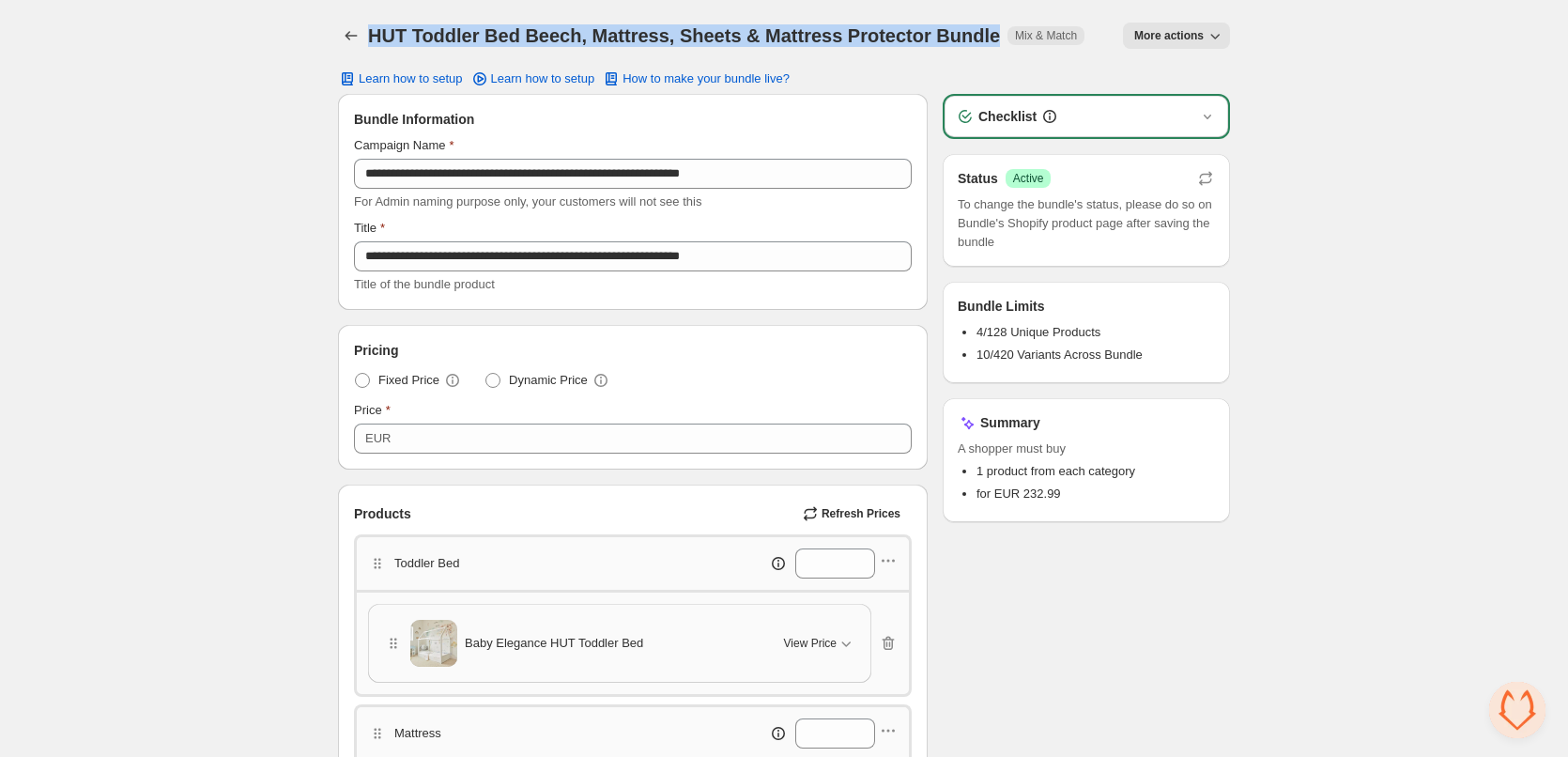
drag, startPoint x: 386, startPoint y: 34, endPoint x: 944, endPoint y: 17, distance: 558.3
click at [944, 17] on div "HUT Toddler Bed Beech, Mattress, Sheets & Mattress Protector Bundle. This page …" at bounding box center [784, 35] width 892 height 71
copy h1 "HUT Toddler Bed Beech, Mattress, Sheets & Mattress Protector Bundle"
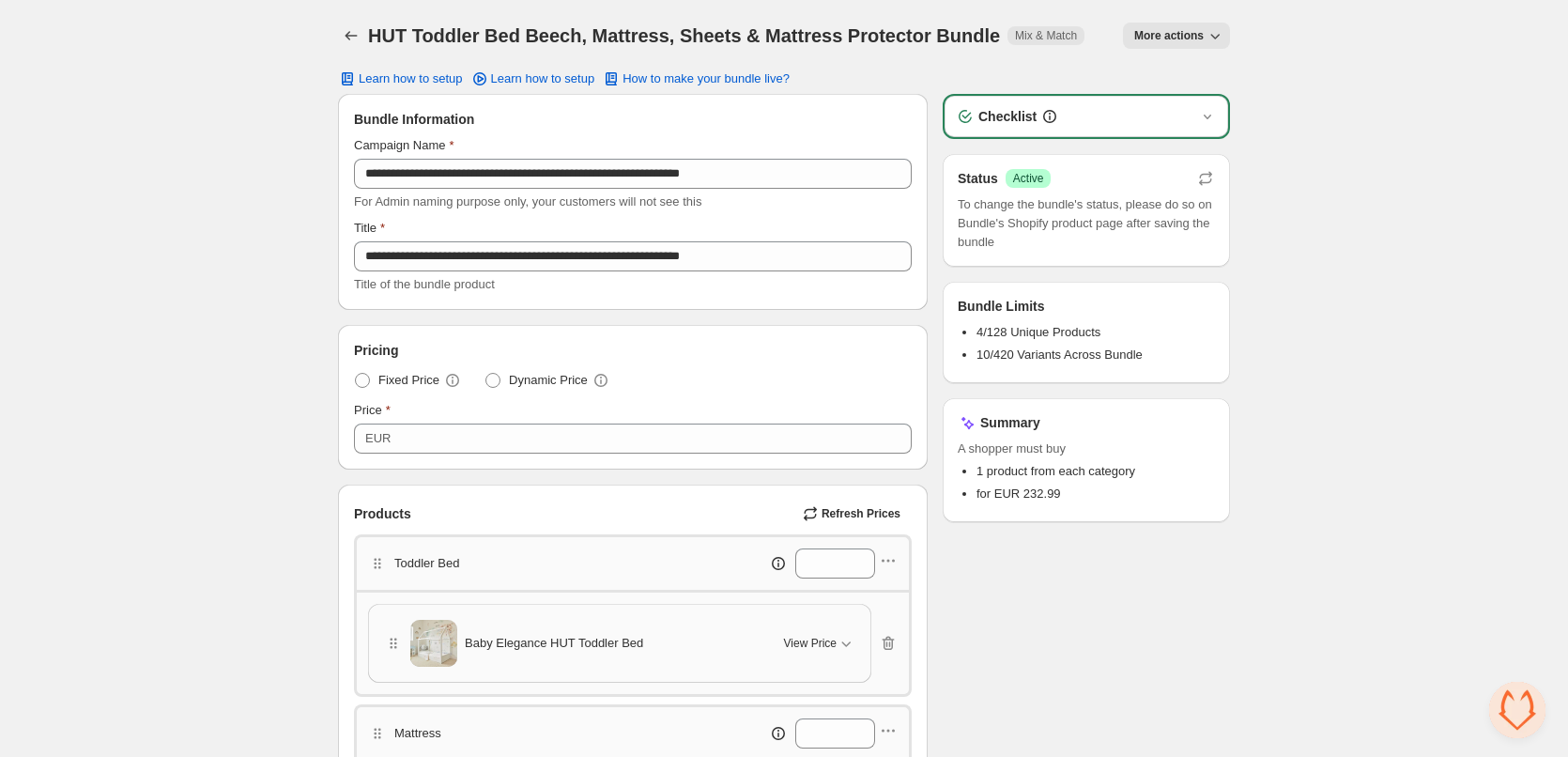
click at [1218, 37] on icon "button" at bounding box center [1215, 36] width 19 height 19
click at [1223, 107] on span "View Bundle in Shopify Admin" at bounding box center [1243, 107] width 162 height 19
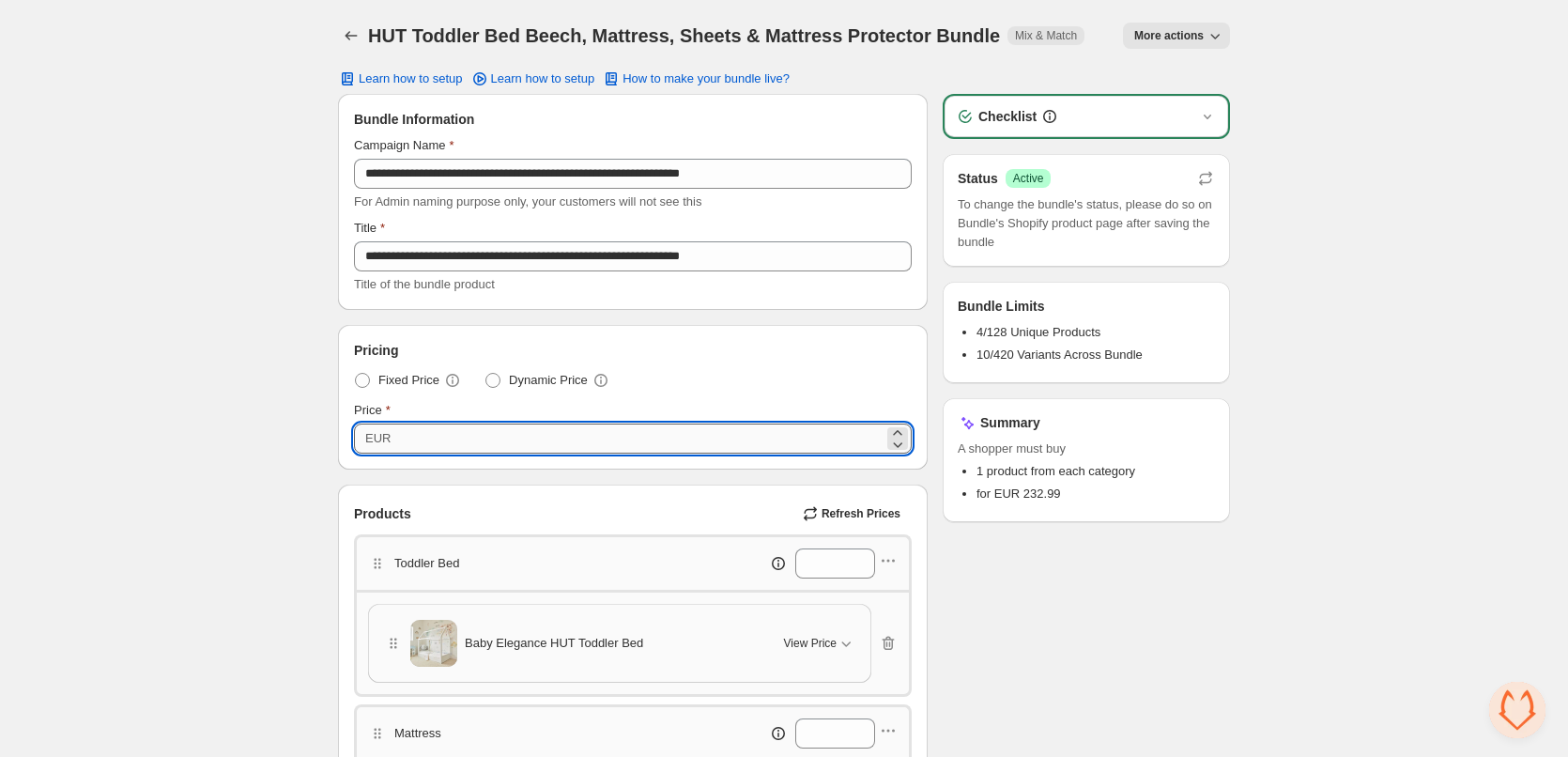
click at [402, 437] on input "******" at bounding box center [640, 438] width 487 height 30
paste input "number"
type input "******"
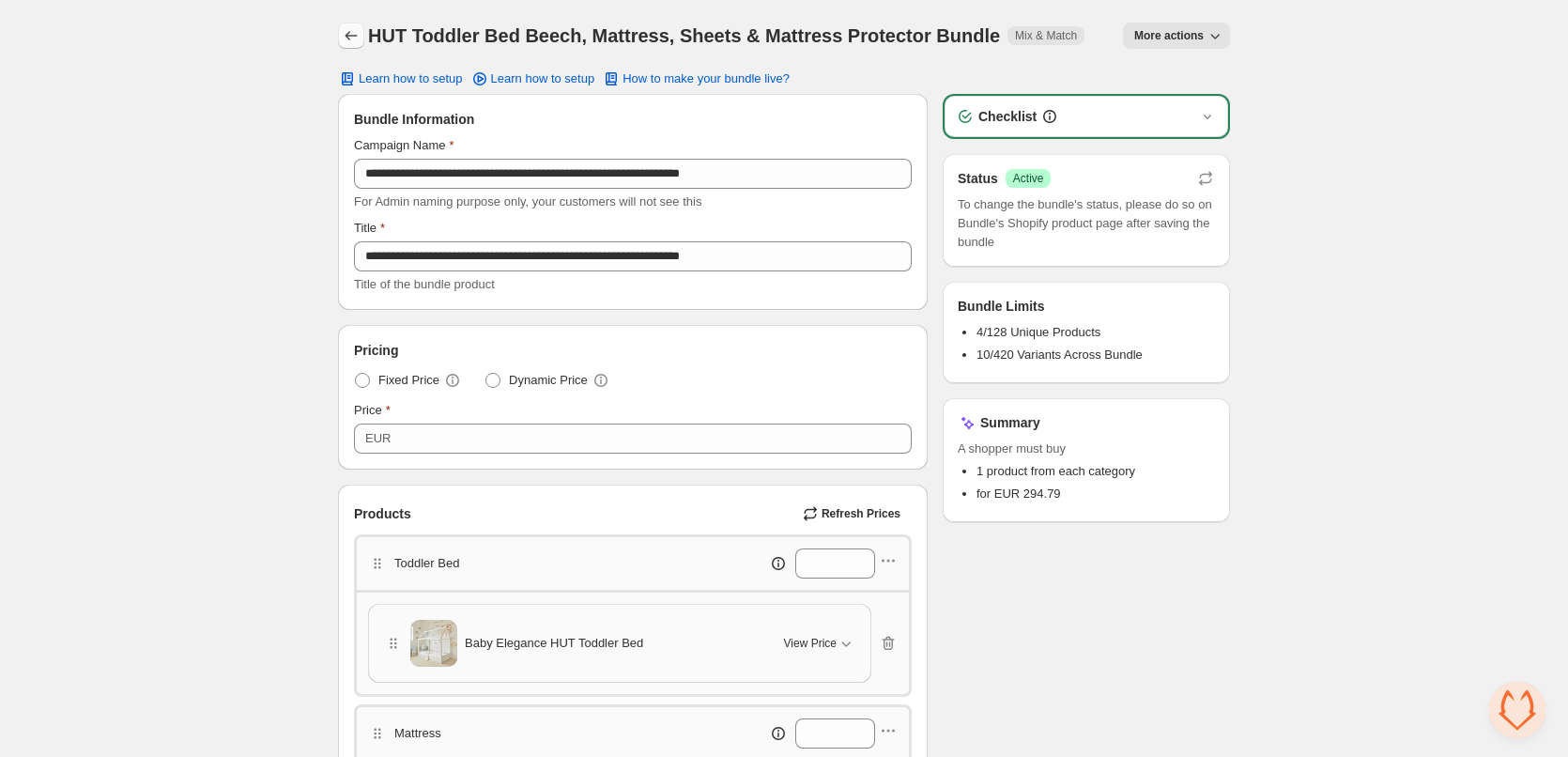
click at [351, 29] on icon "Back" at bounding box center [351, 36] width 19 height 19
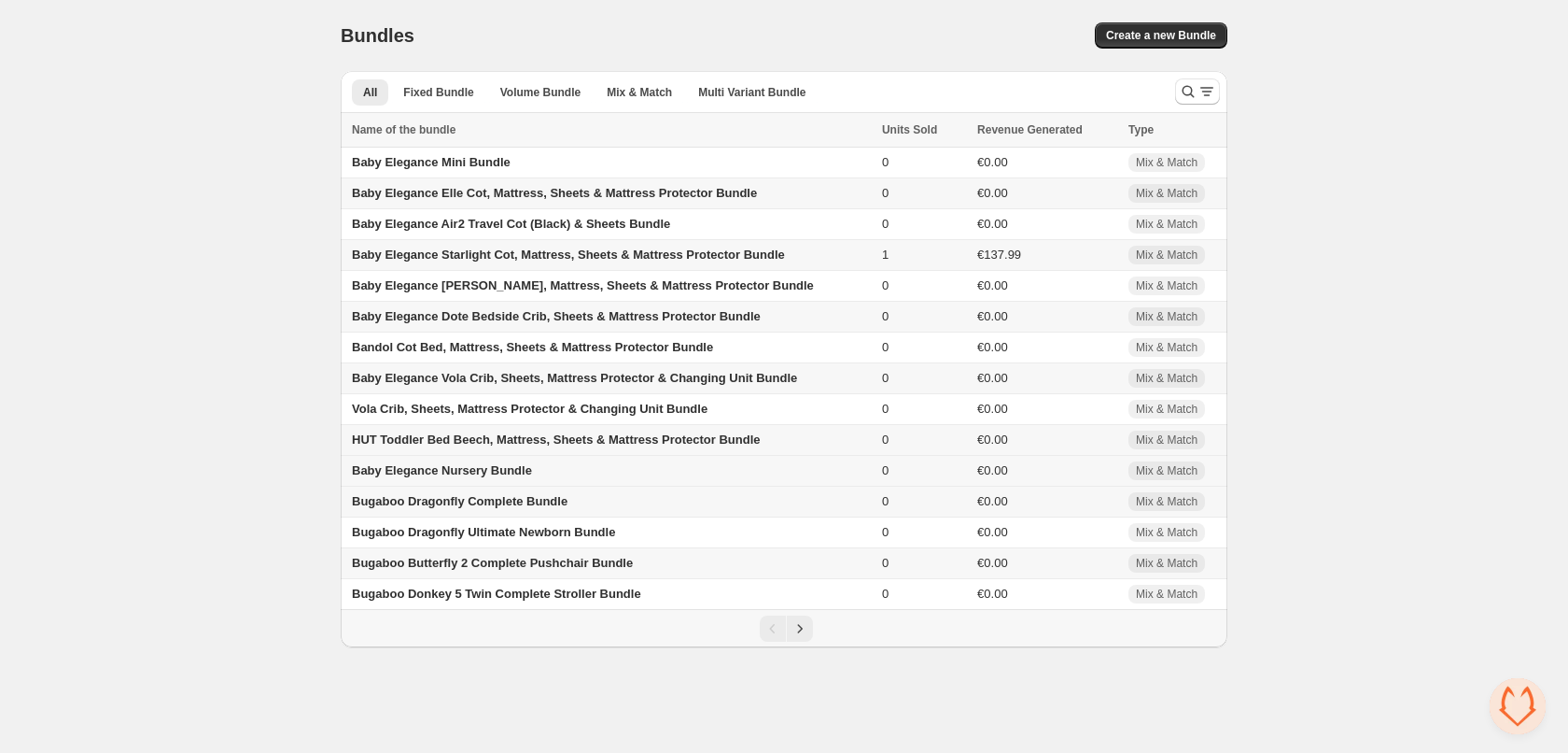
click at [427, 470] on span "Baby Elegance Nursery Bundle" at bounding box center [442, 470] width 180 height 14
